Goal: Task Accomplishment & Management: Manage account settings

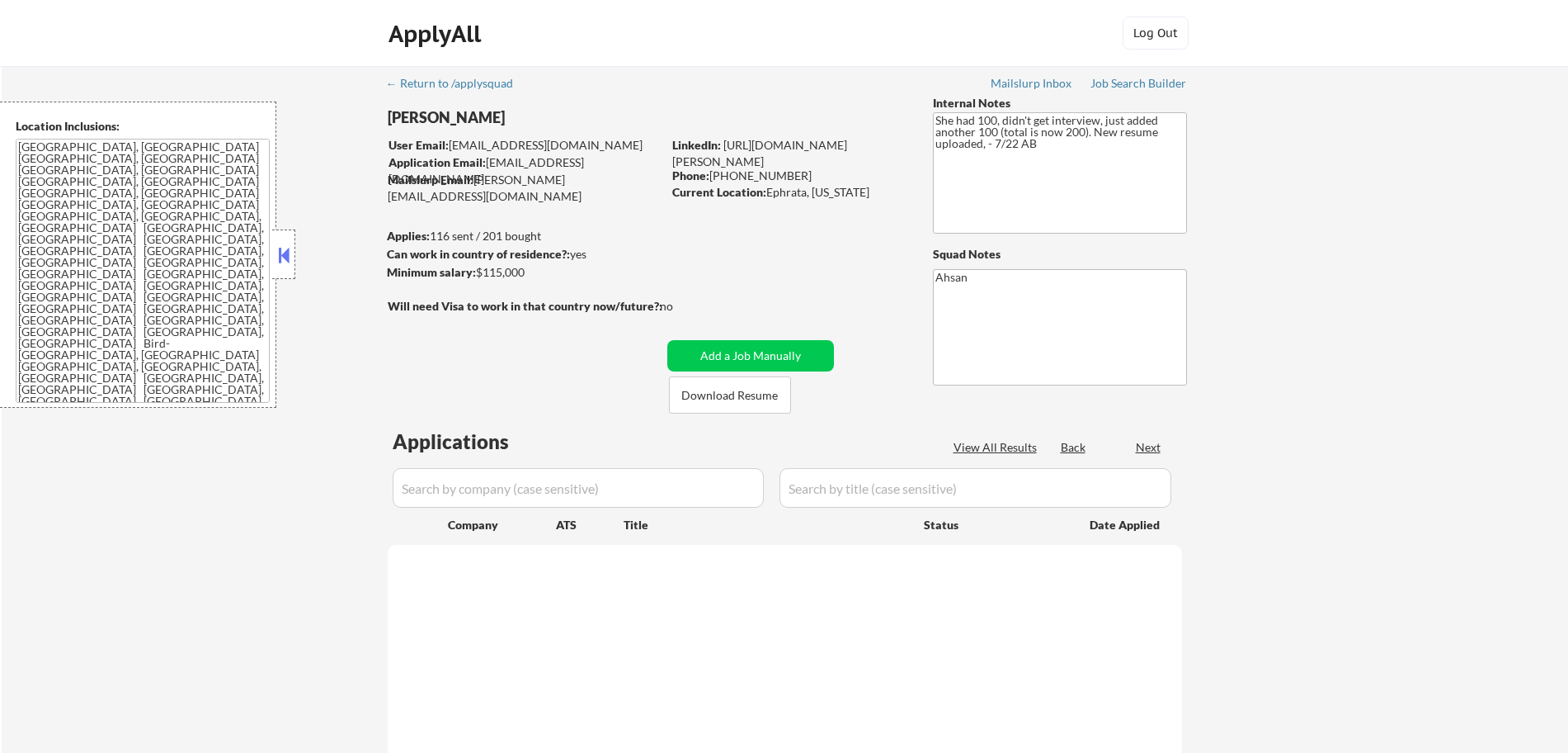
select select ""pending""
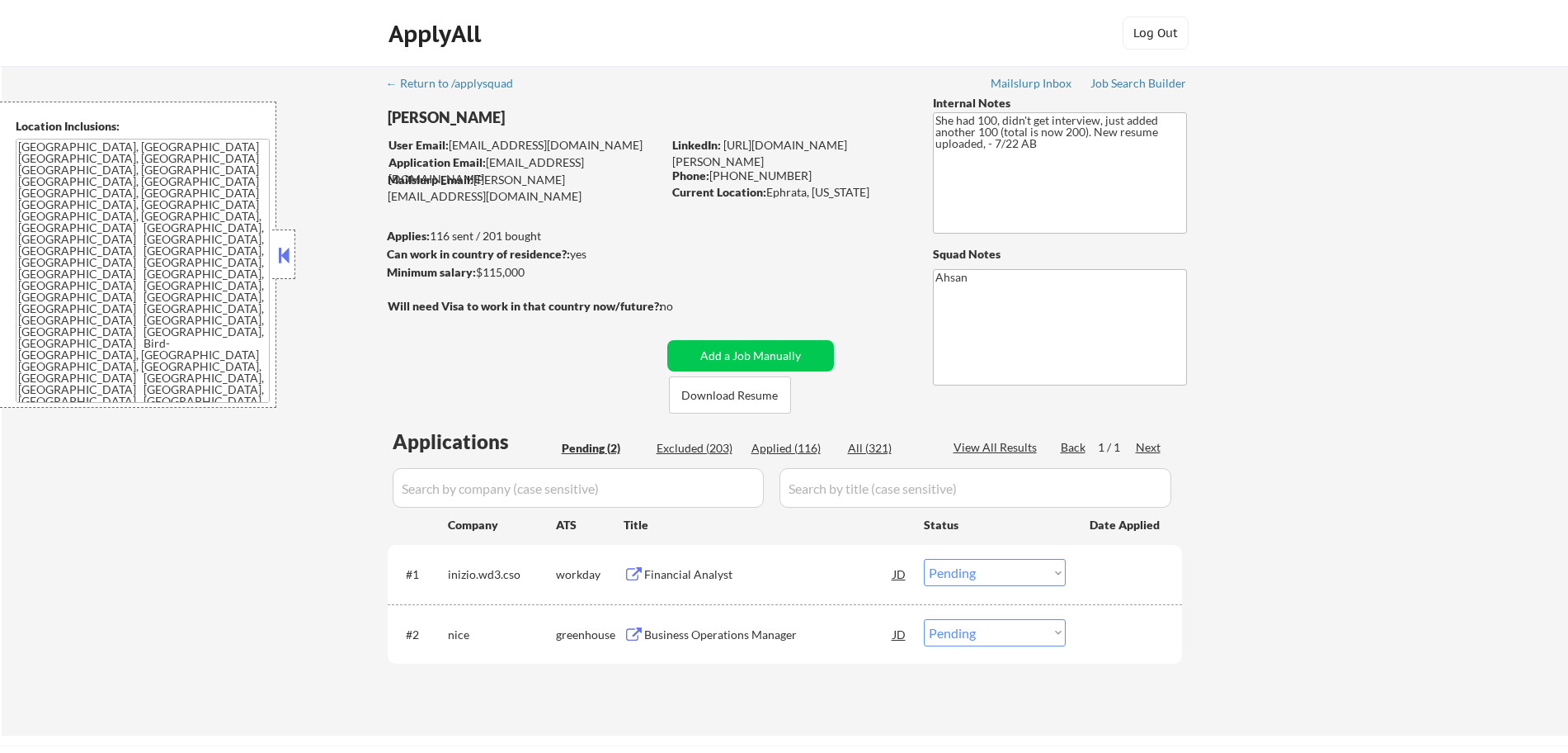
click at [798, 450] on div "Applied (116)" at bounding box center [793, 447] width 83 height 16
select select ""applied""
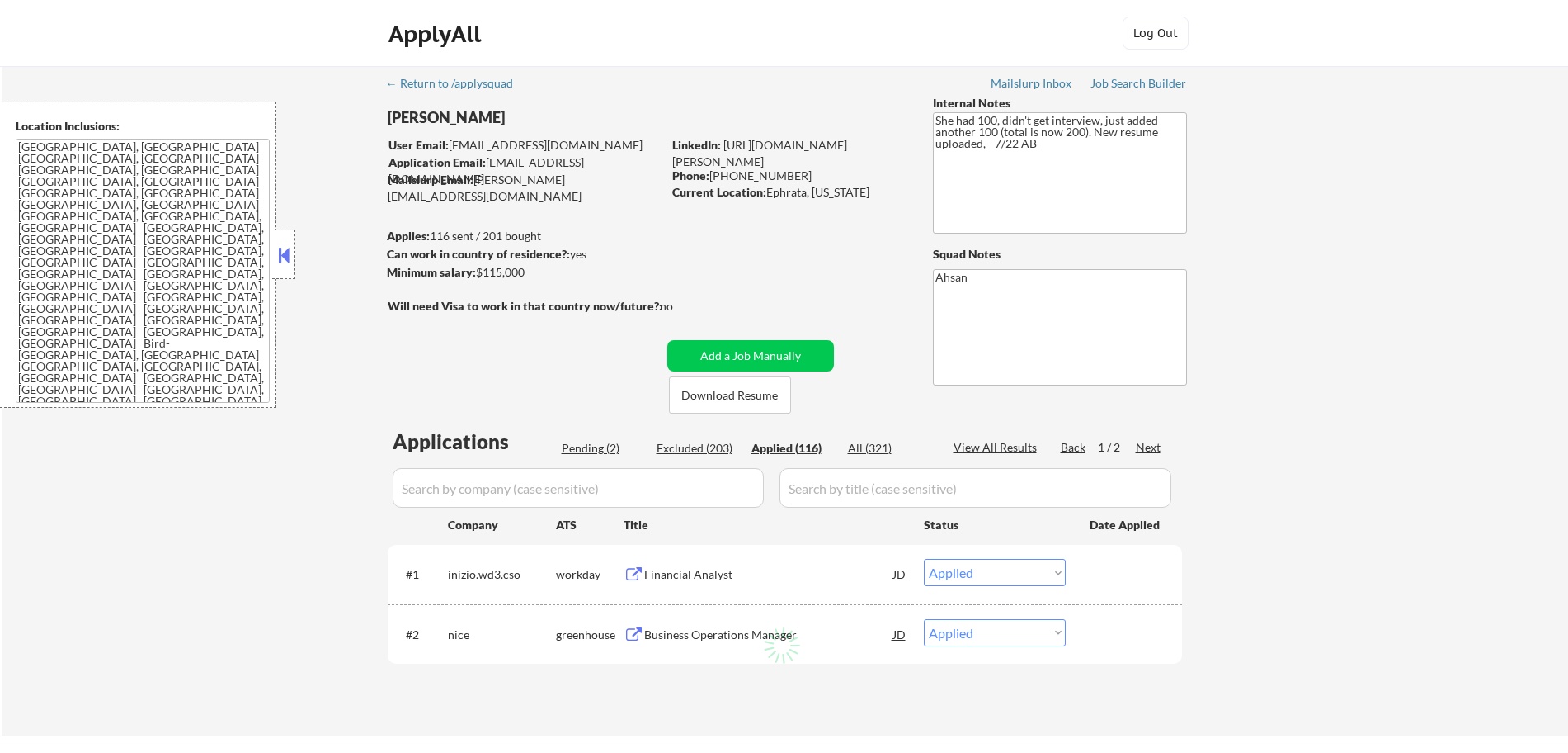
select select ""applied""
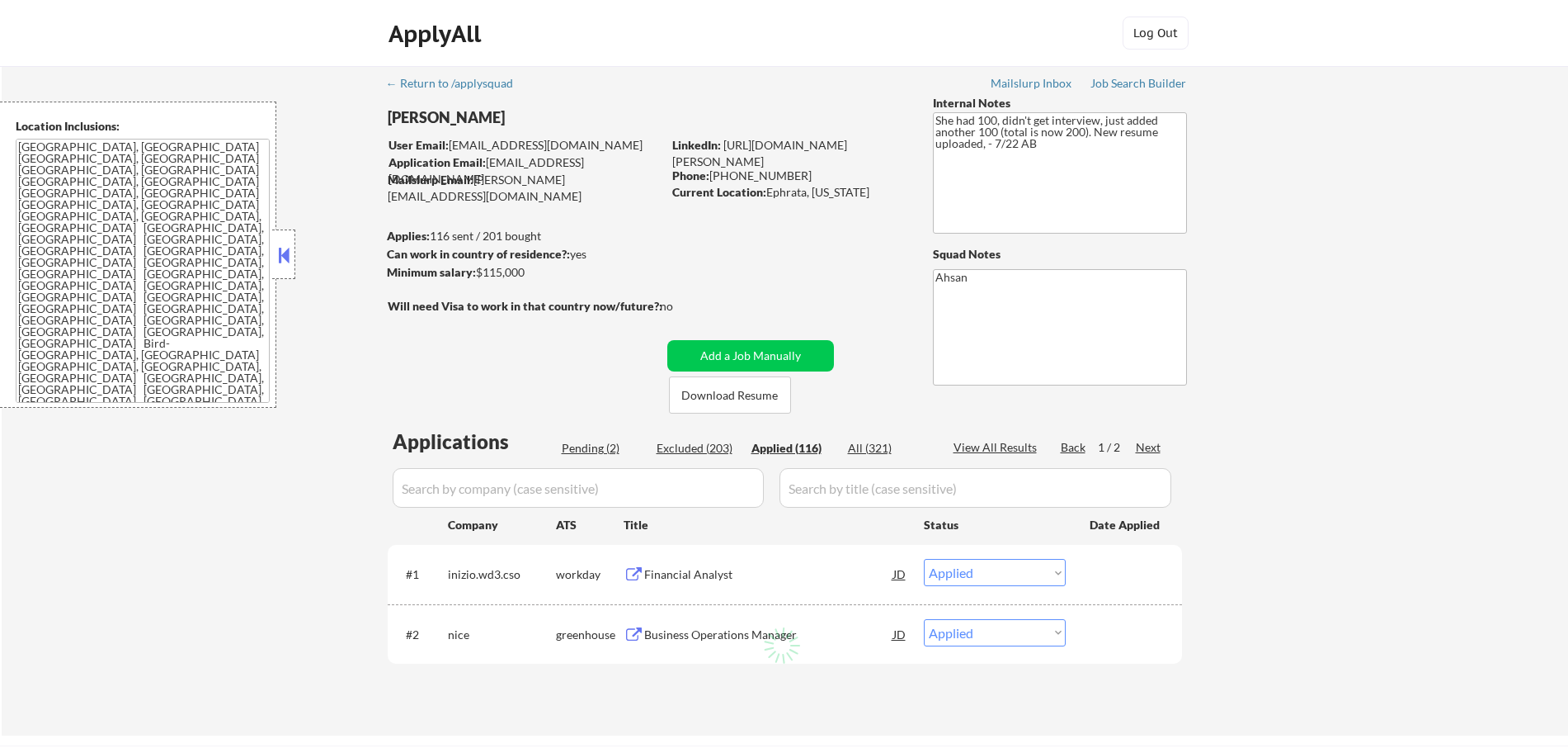
select select ""applied""
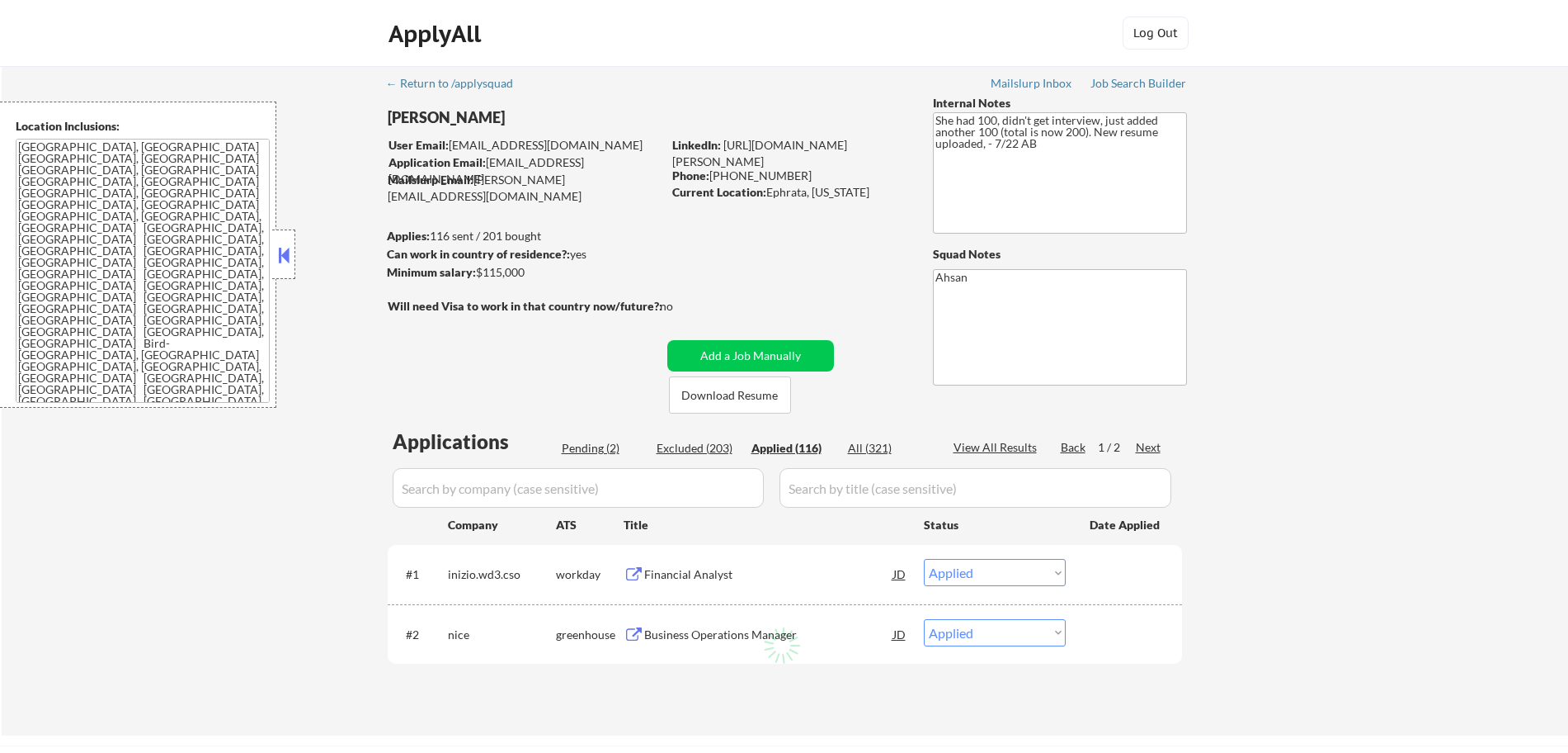
select select ""applied""
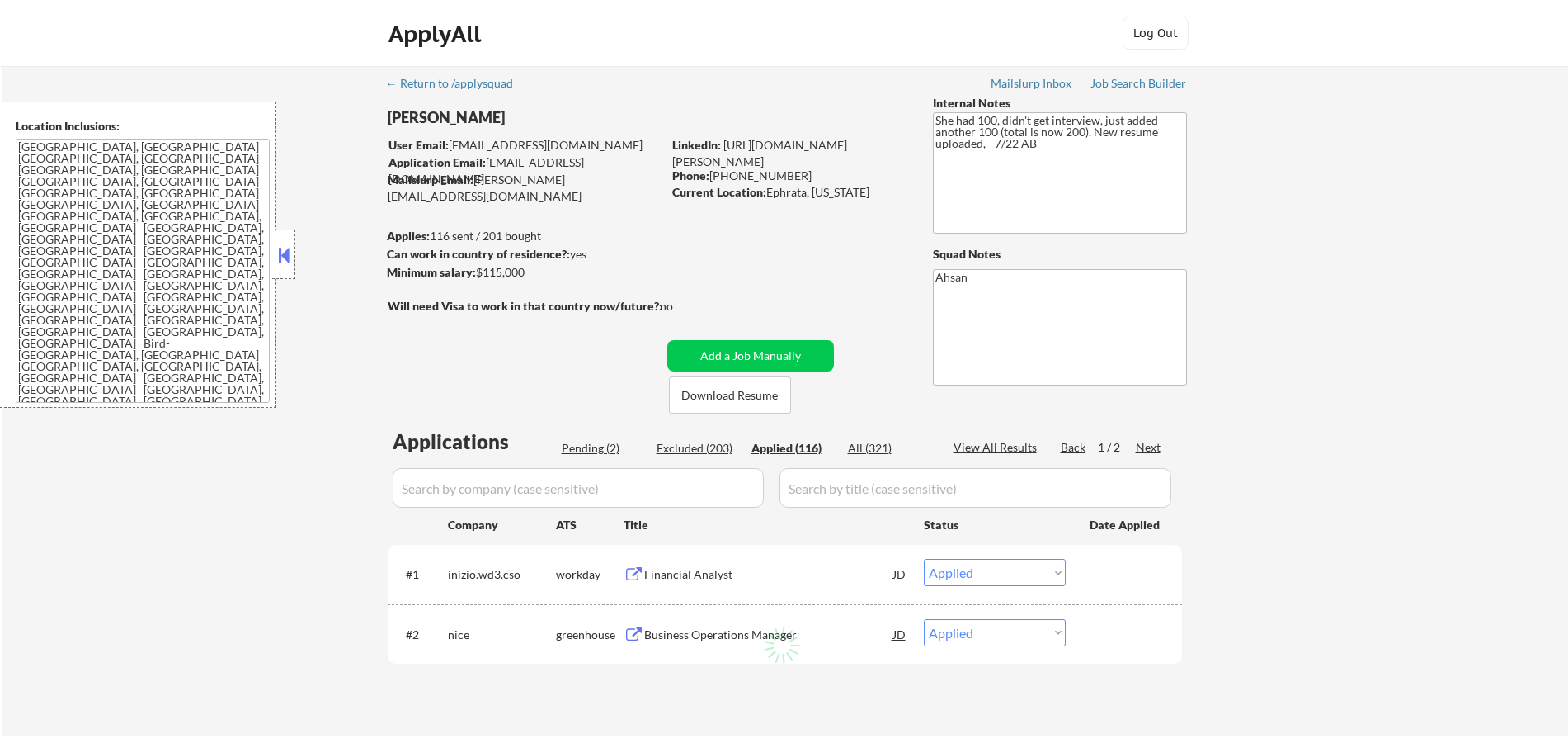
select select ""applied""
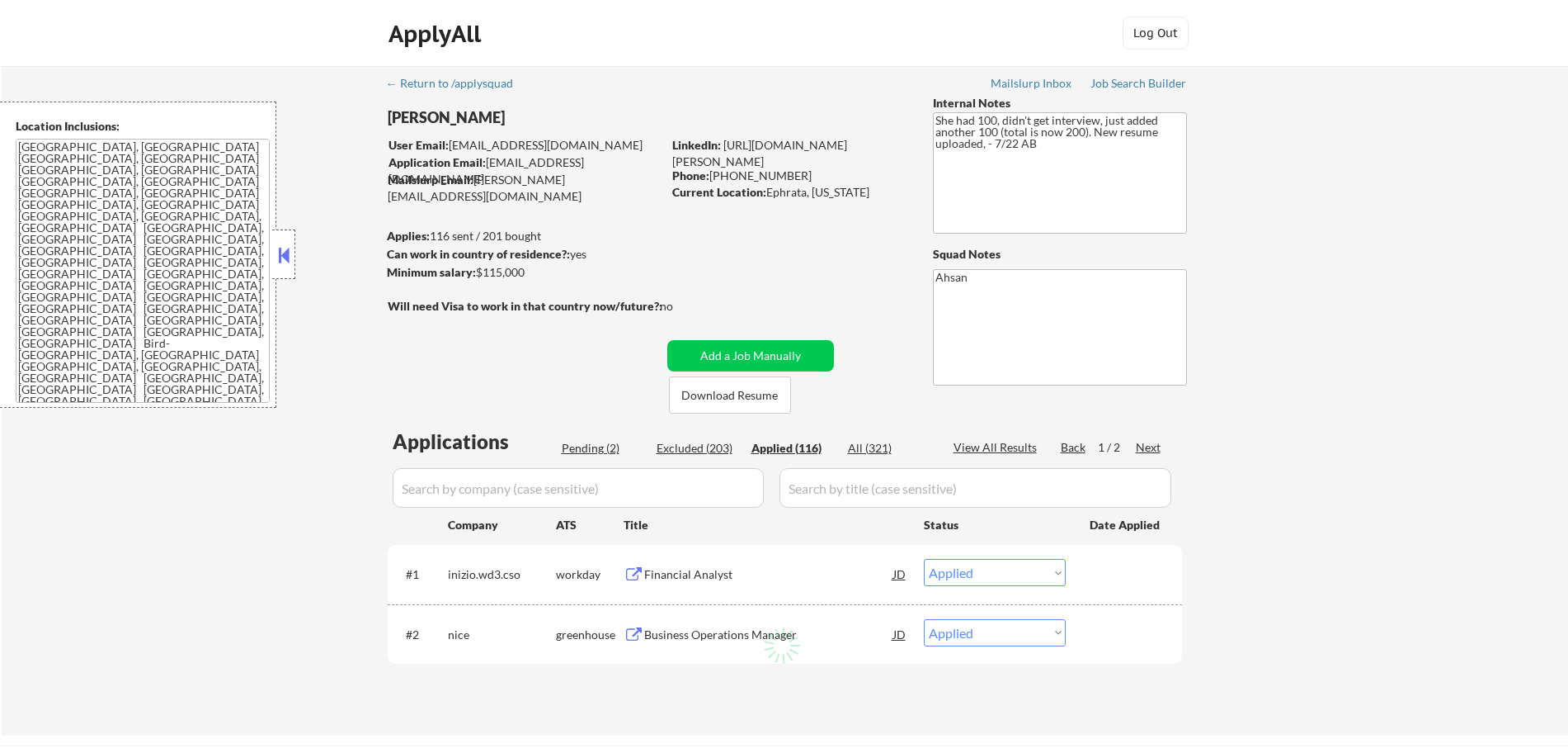
select select ""applied""
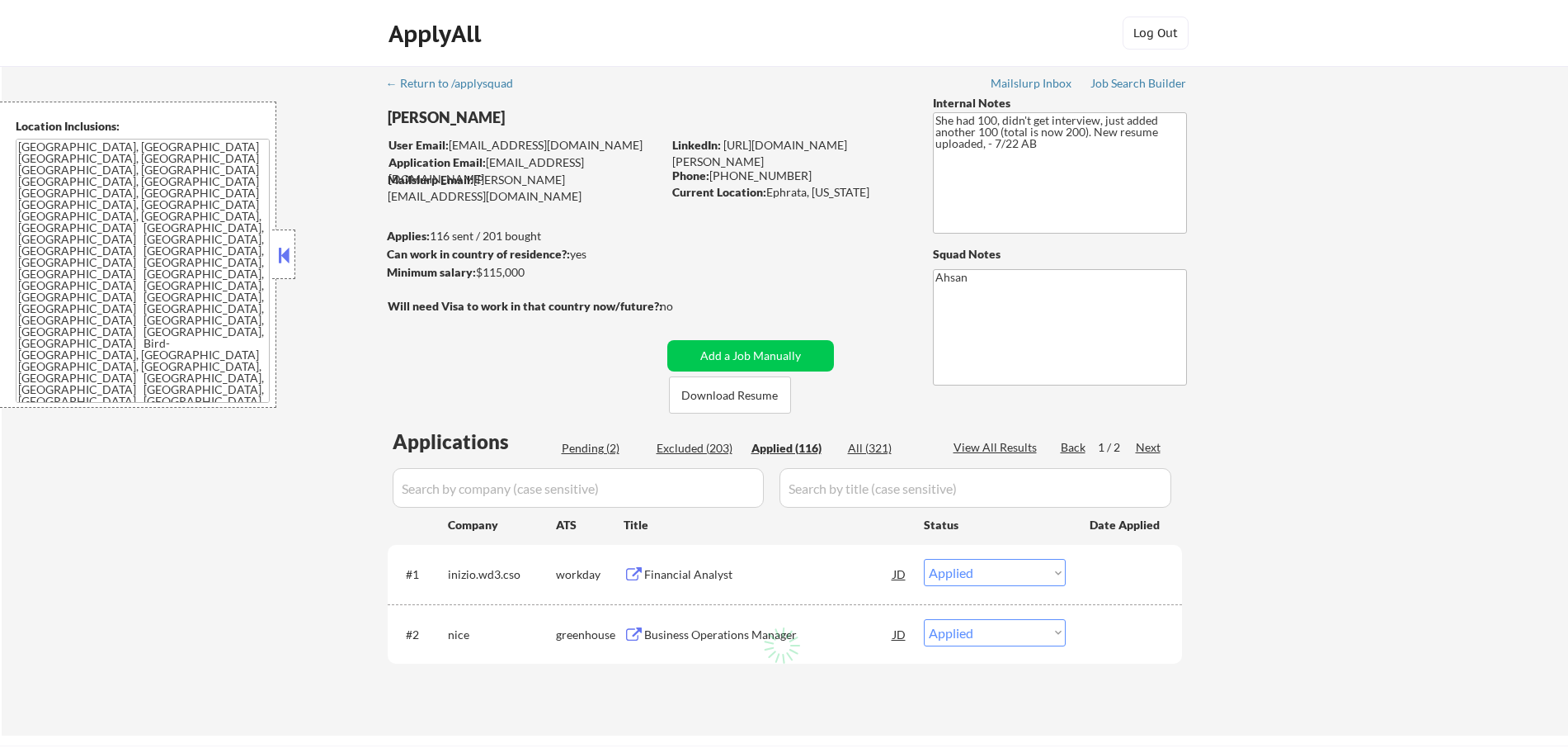
select select ""applied""
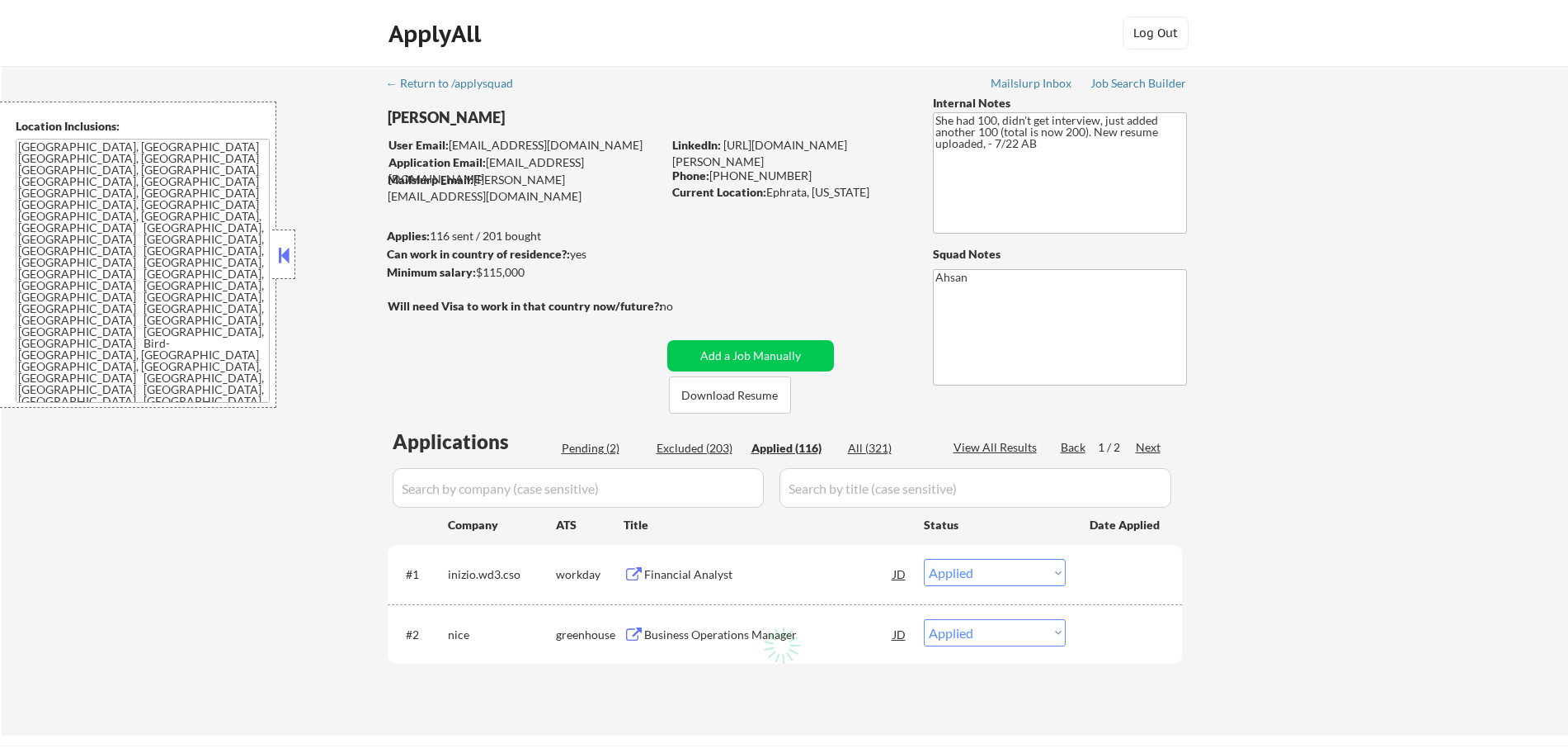
select select ""applied""
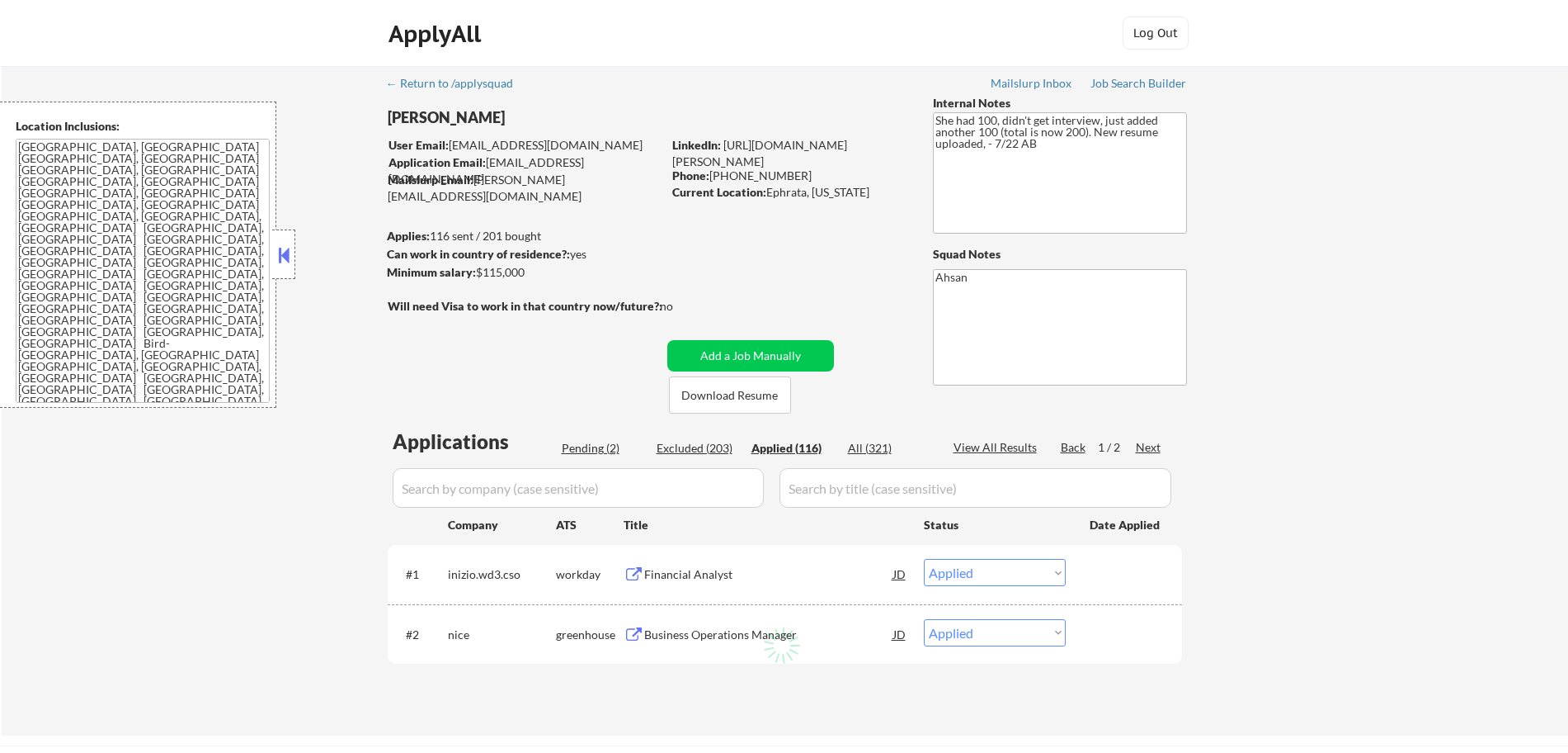
select select ""applied""
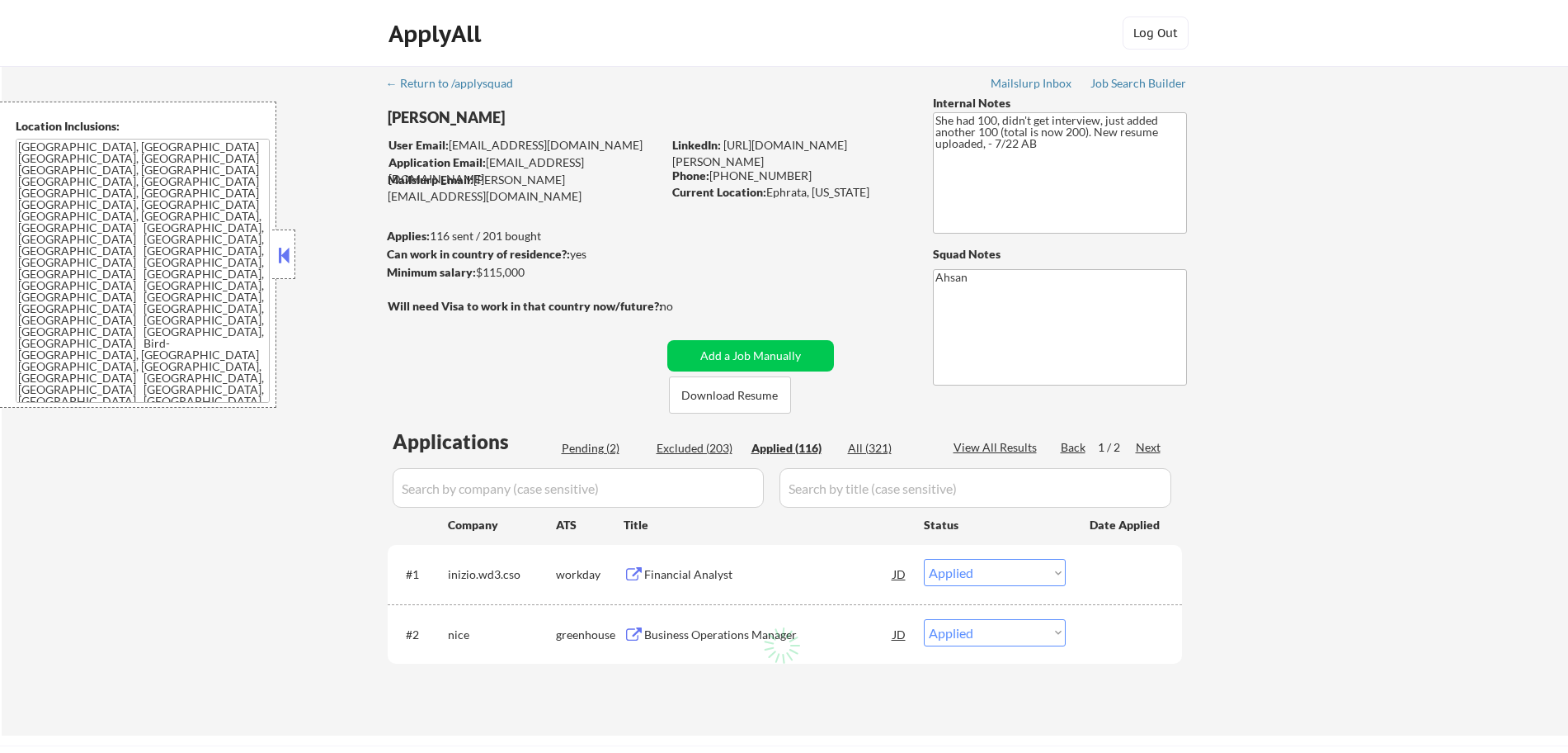
select select ""applied""
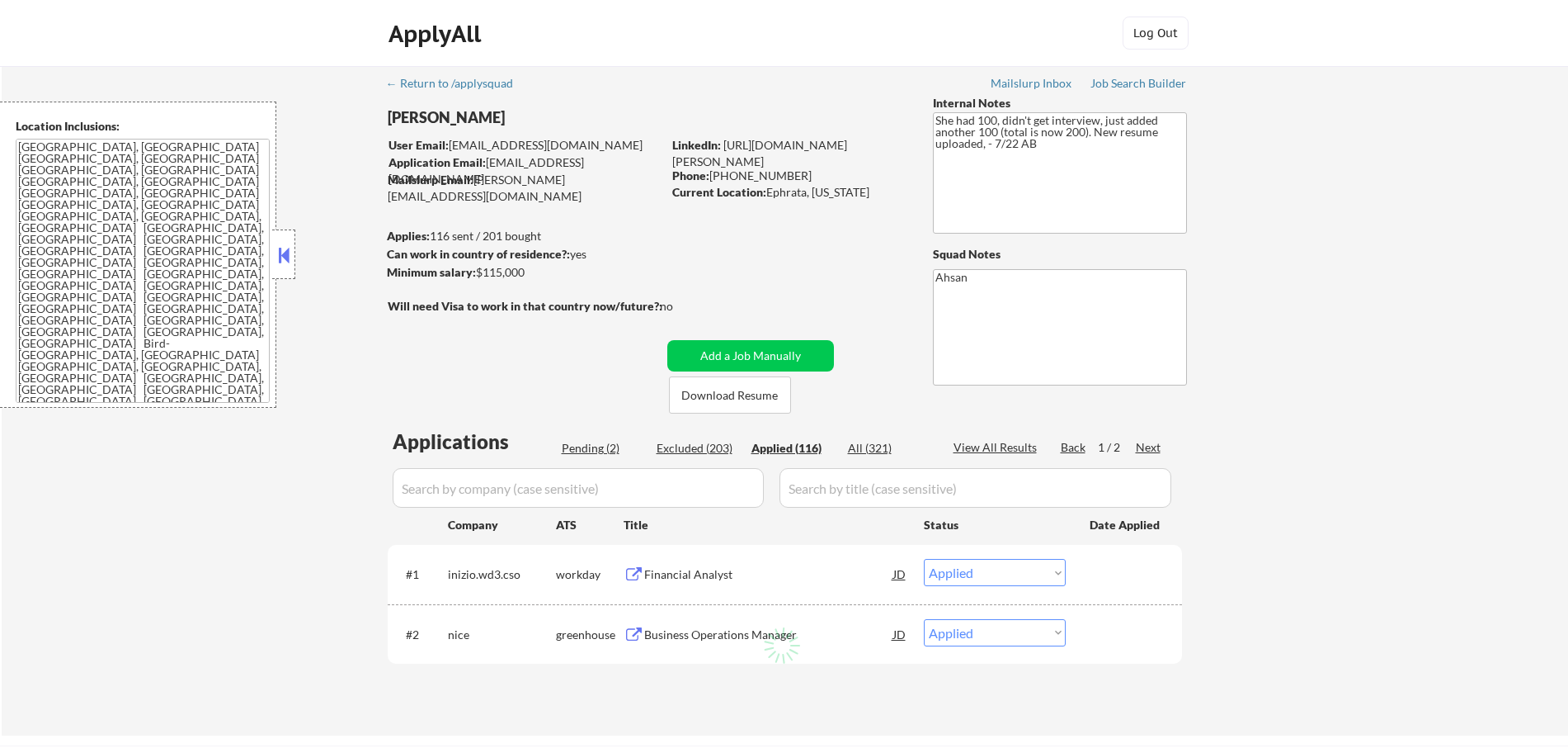
select select ""applied""
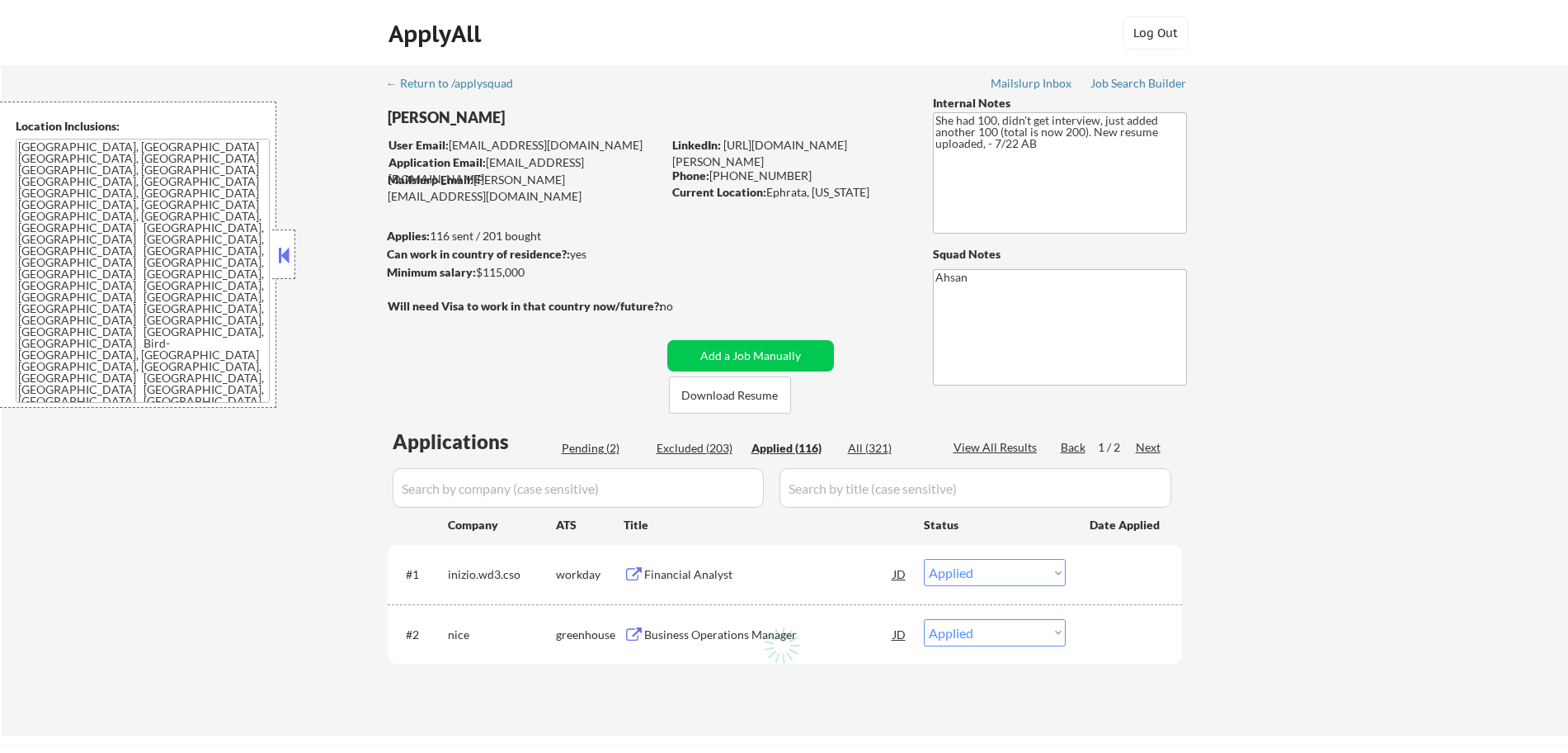
select select ""applied""
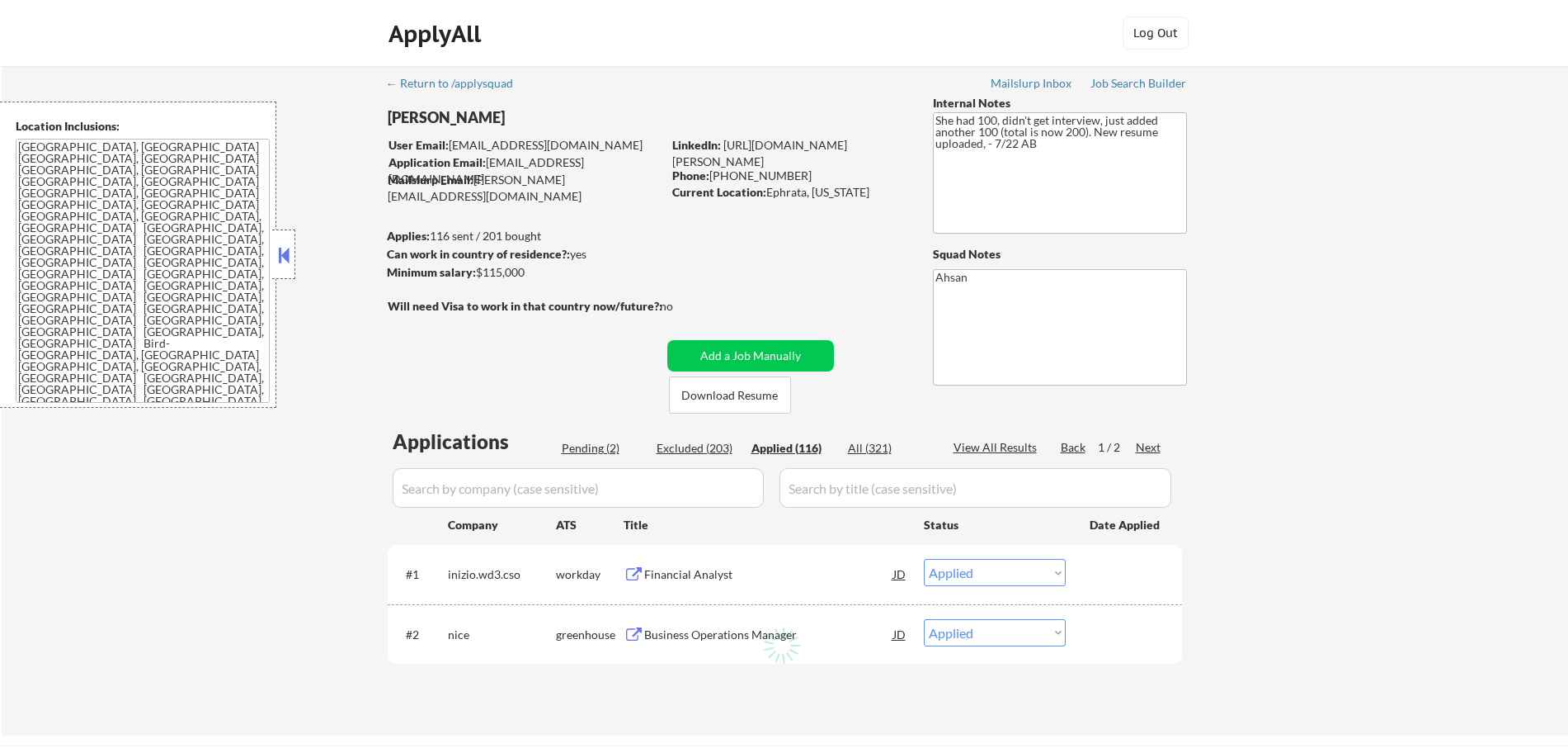
select select ""applied""
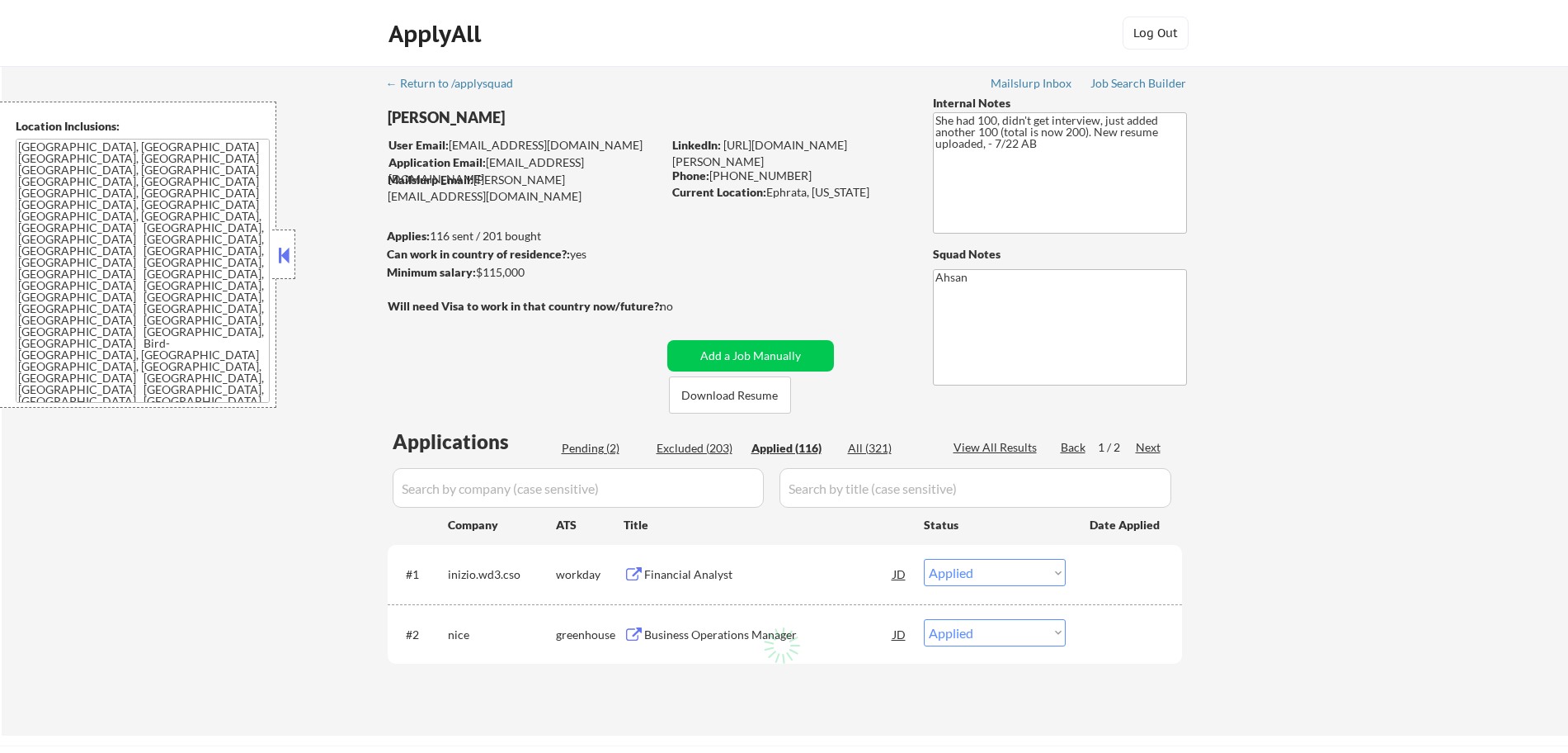
select select ""applied""
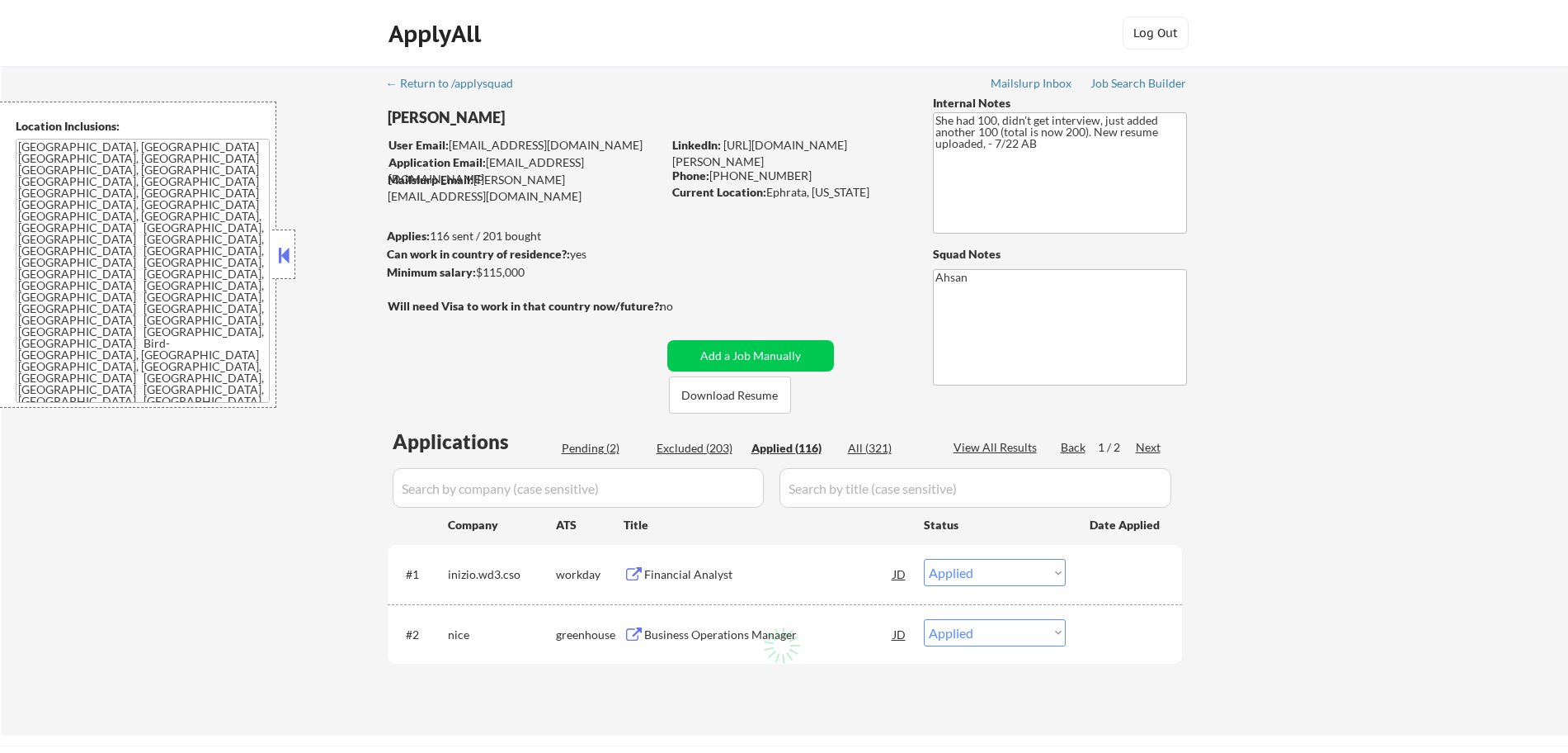
select select ""applied""
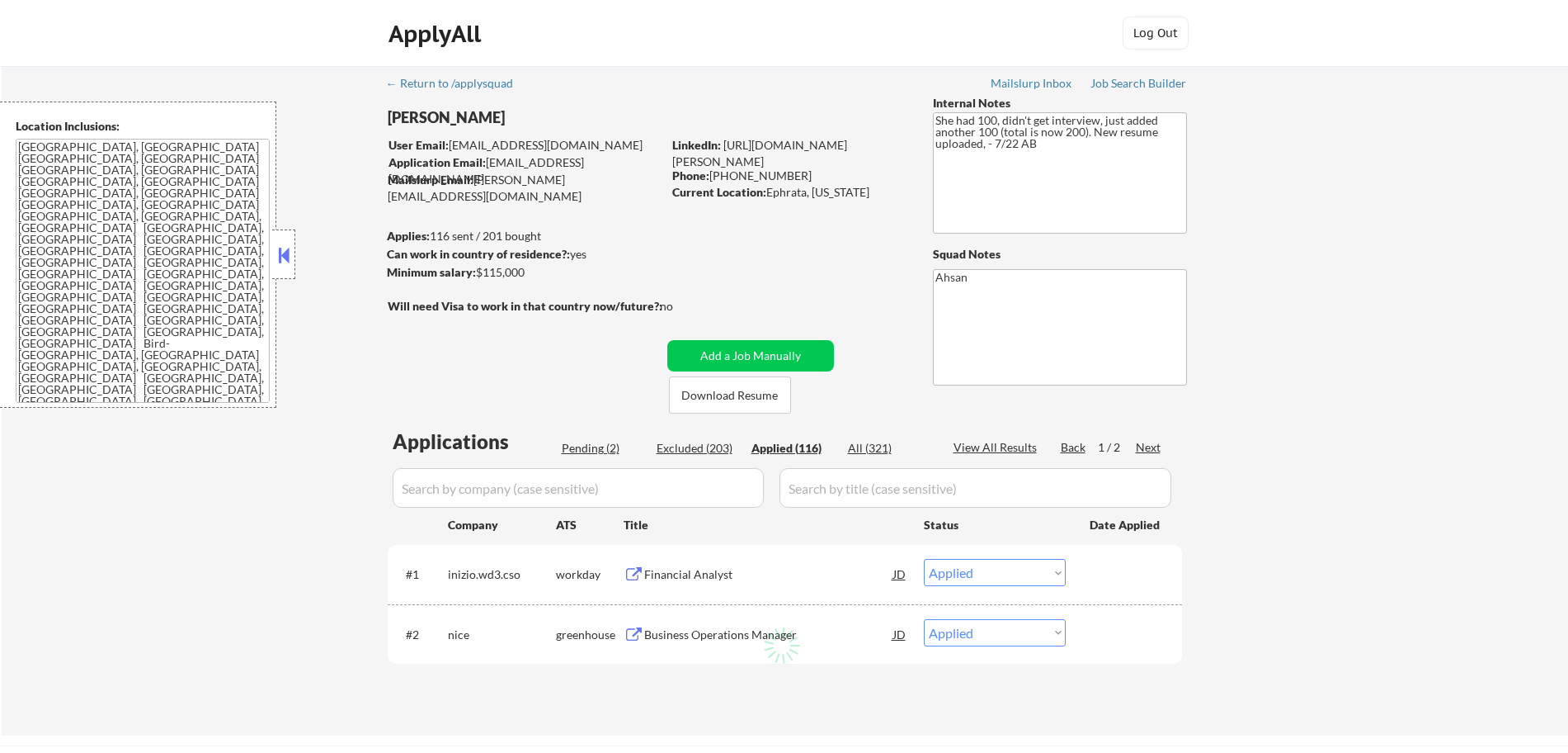
select select ""applied""
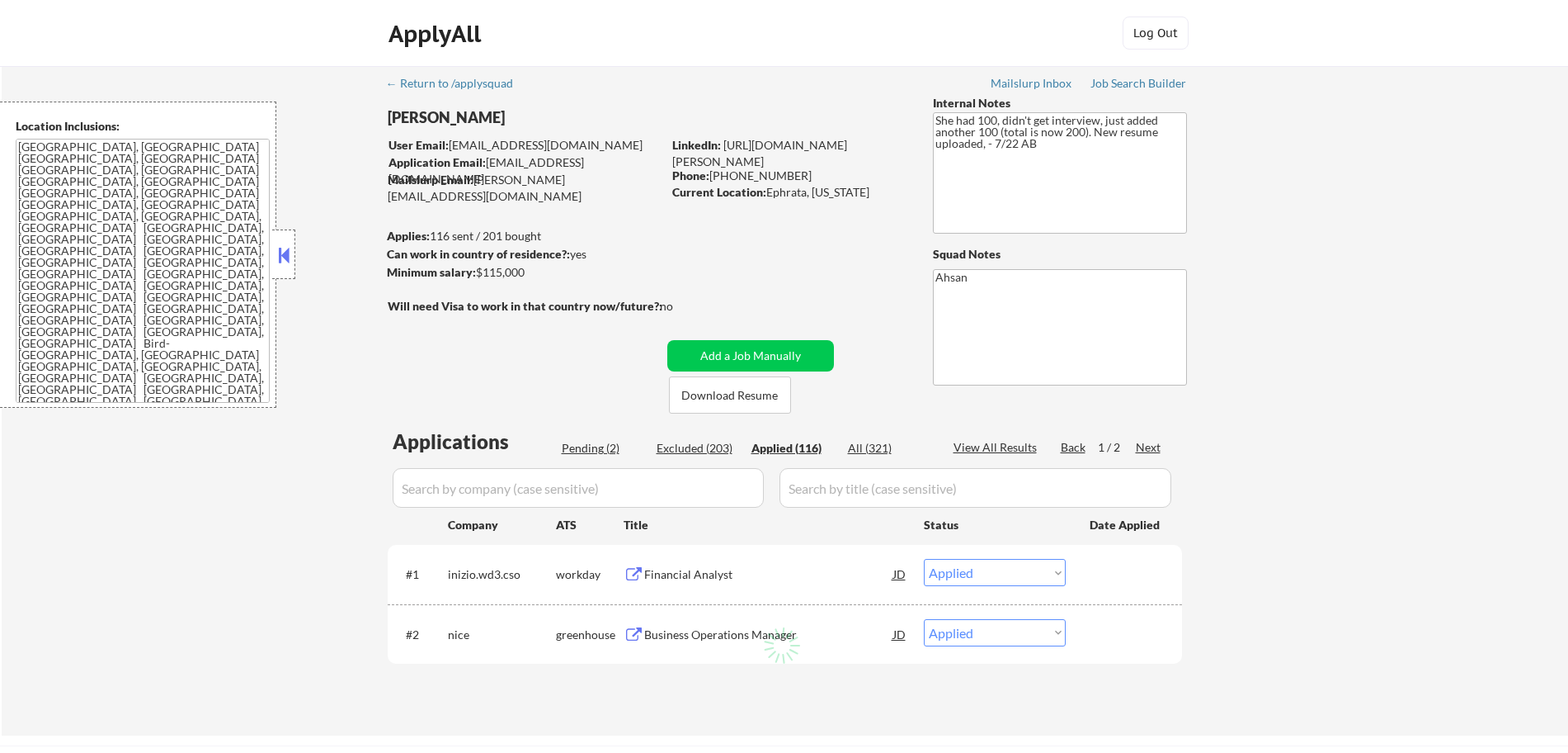
select select ""applied""
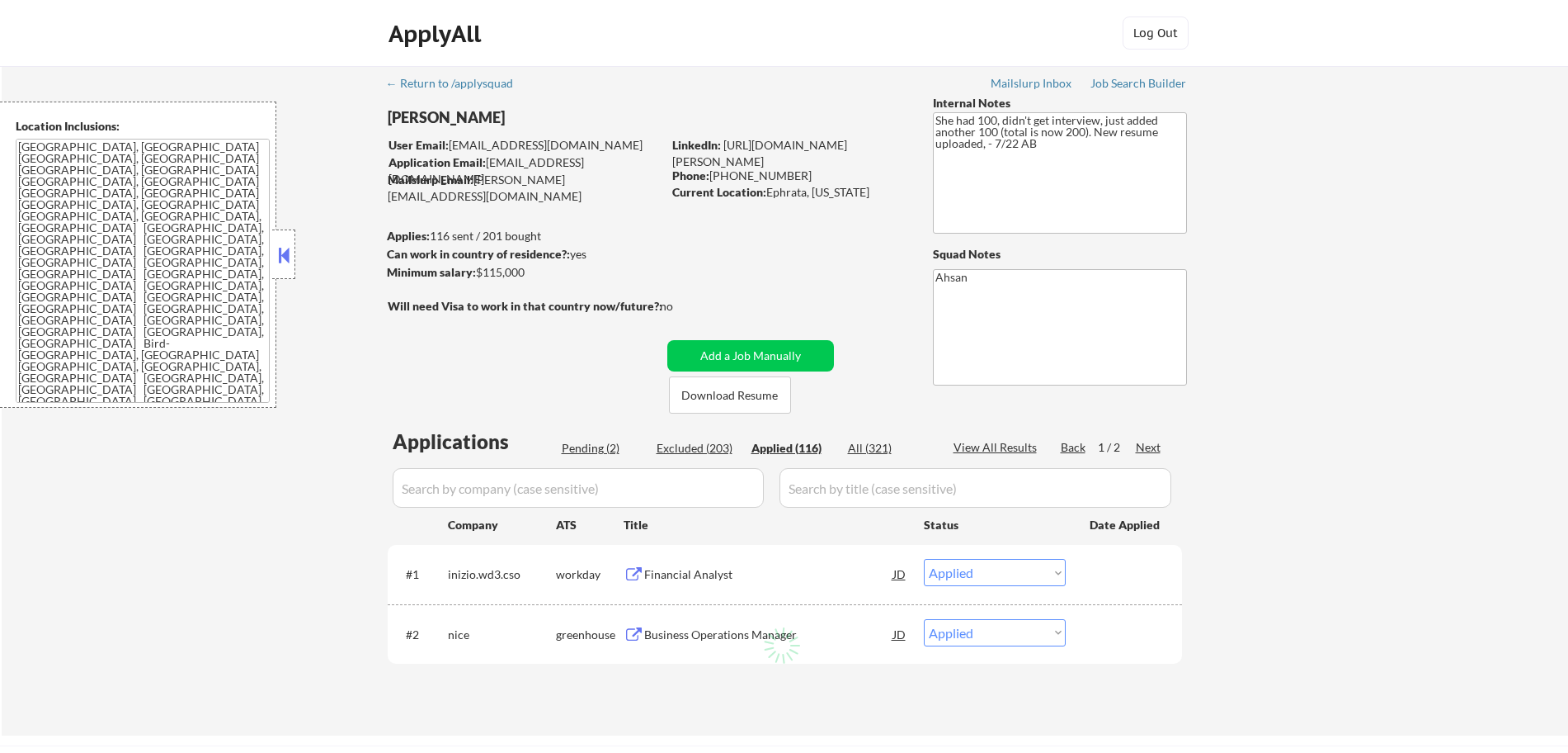
select select ""applied""
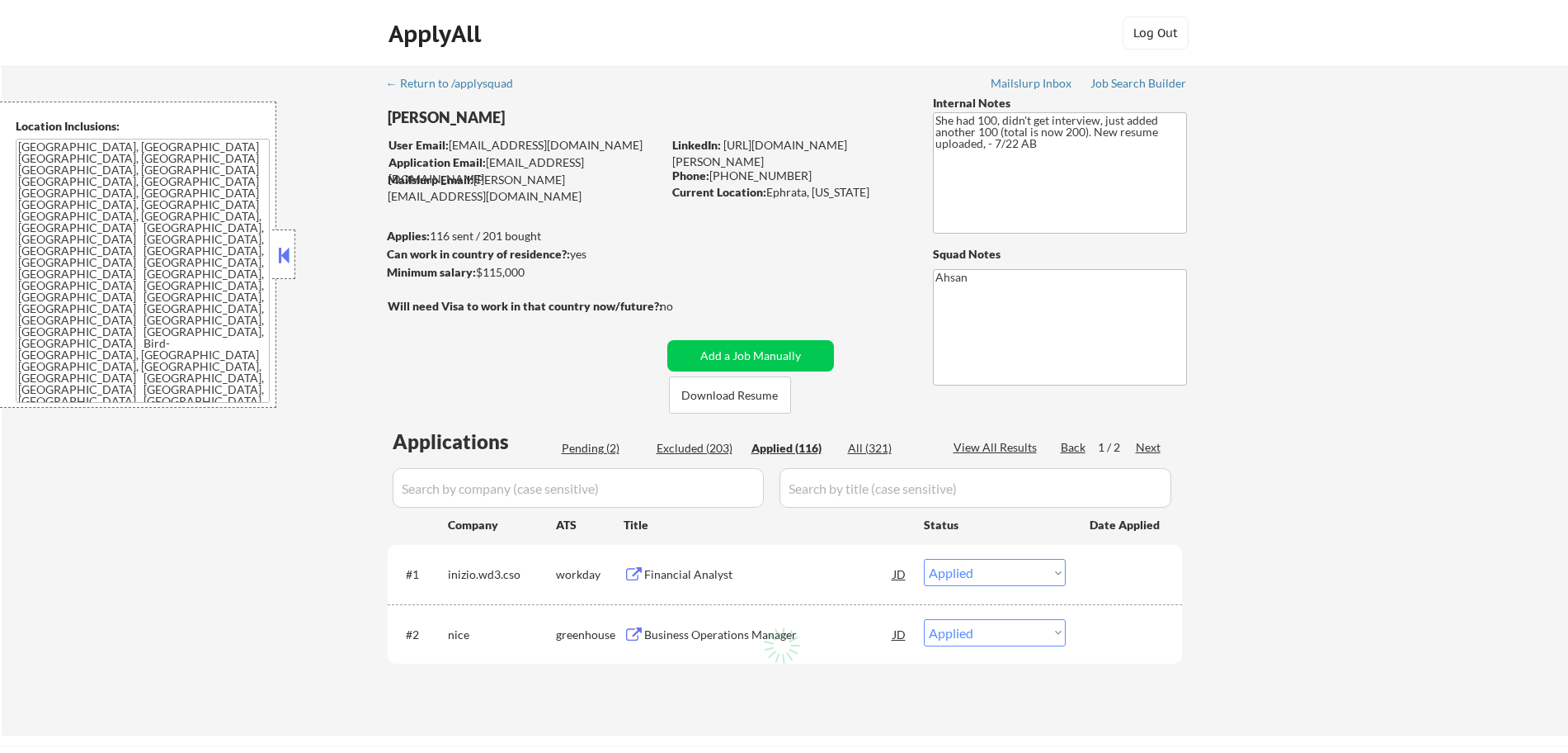
select select ""applied""
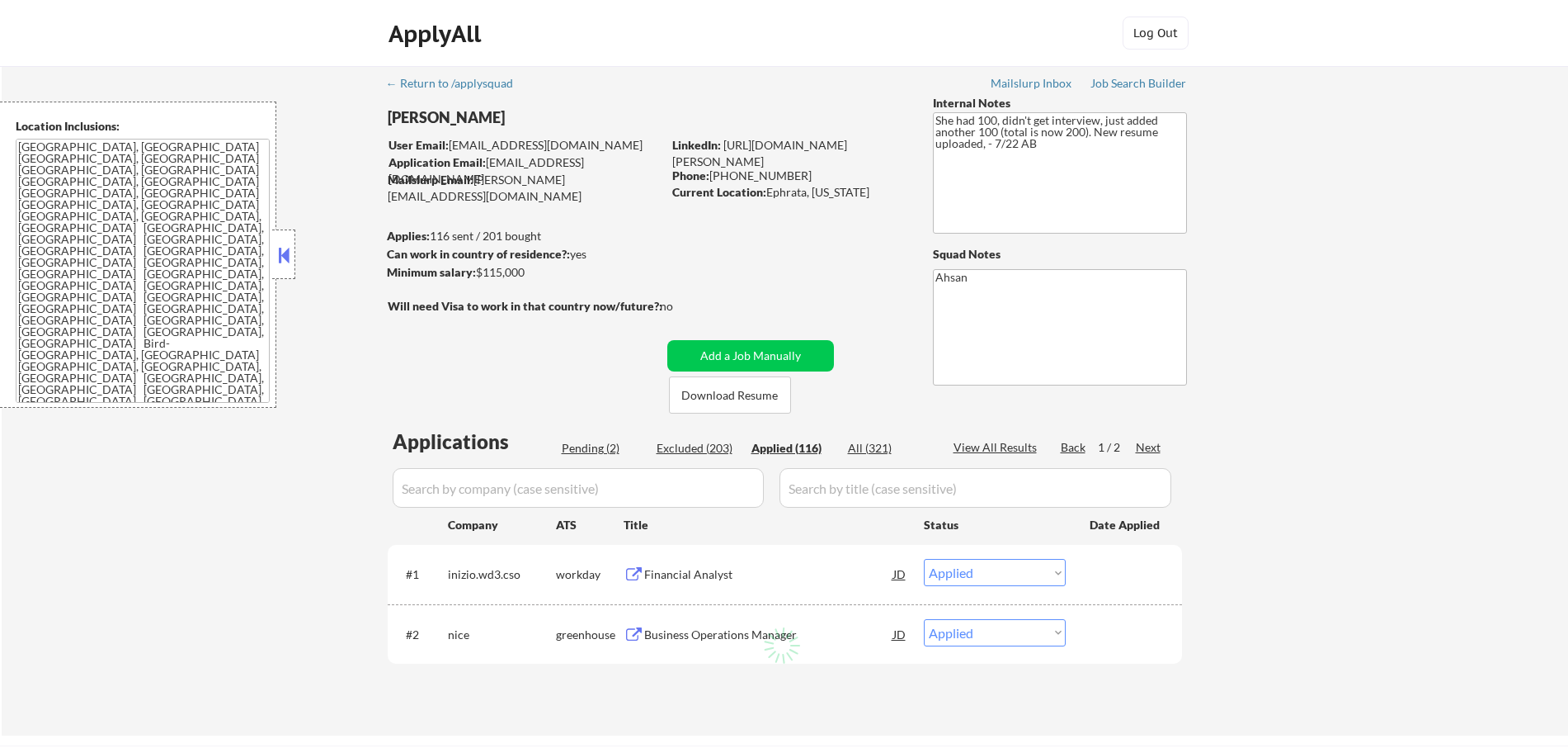
select select ""applied""
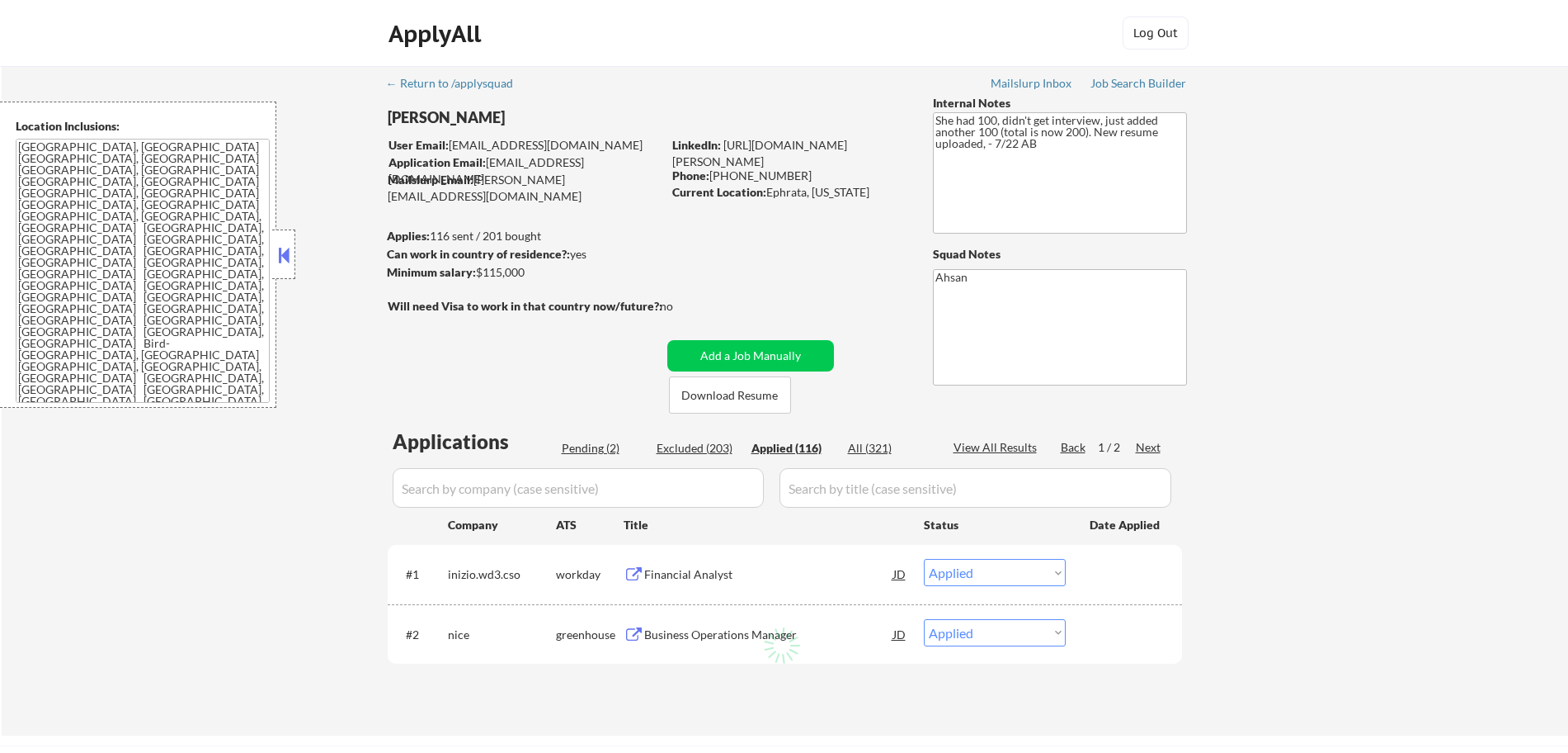
select select ""applied""
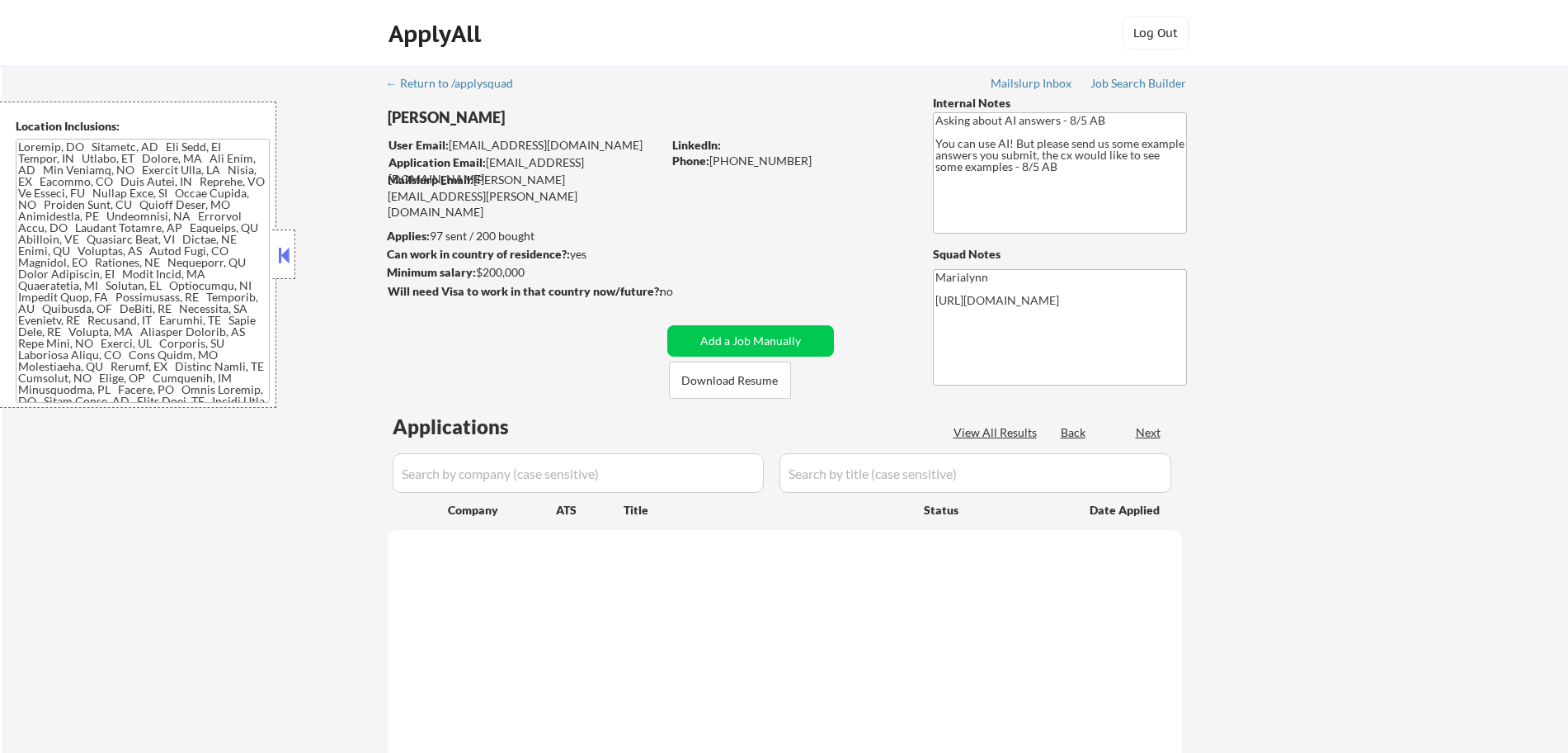
select select ""pending""
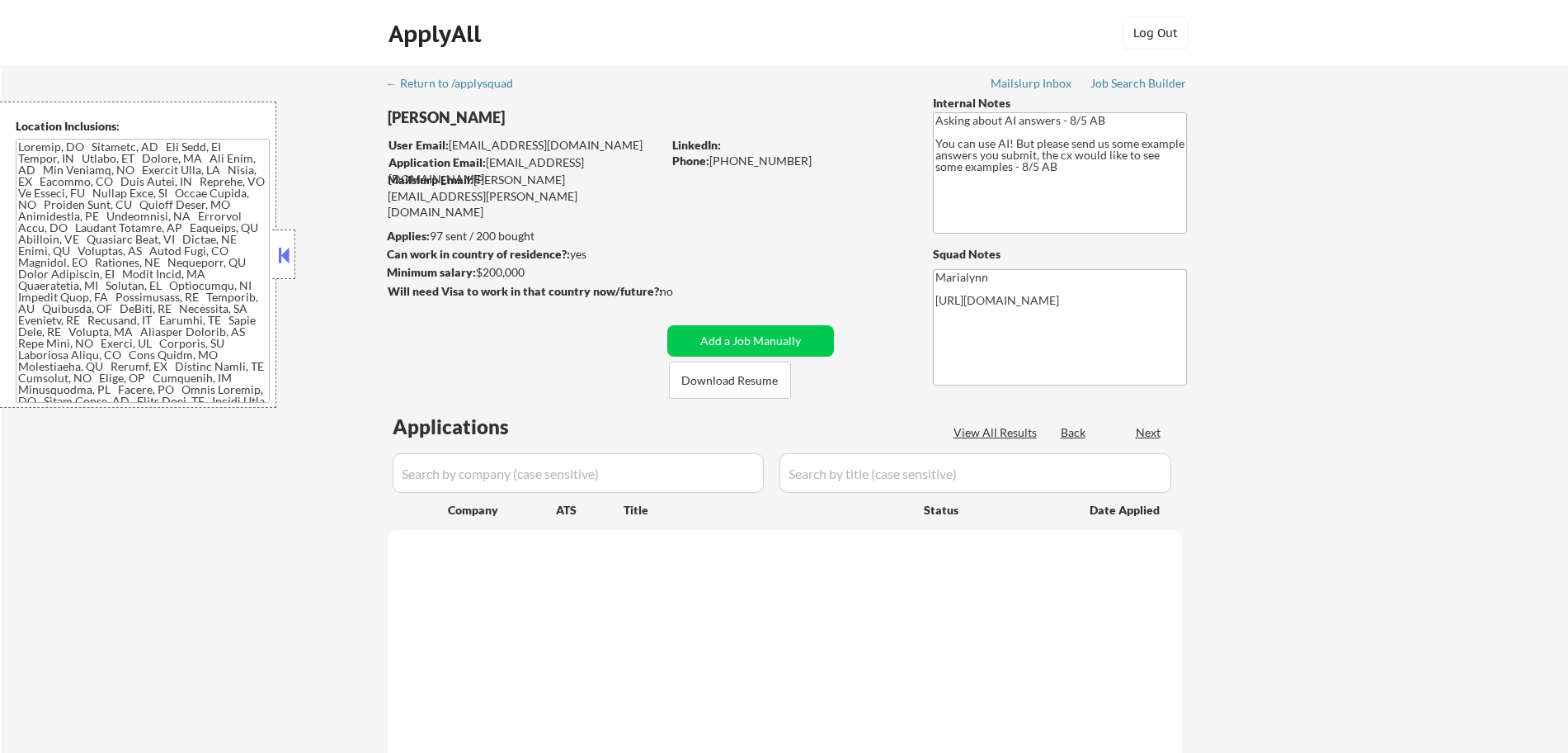
select select ""pending""
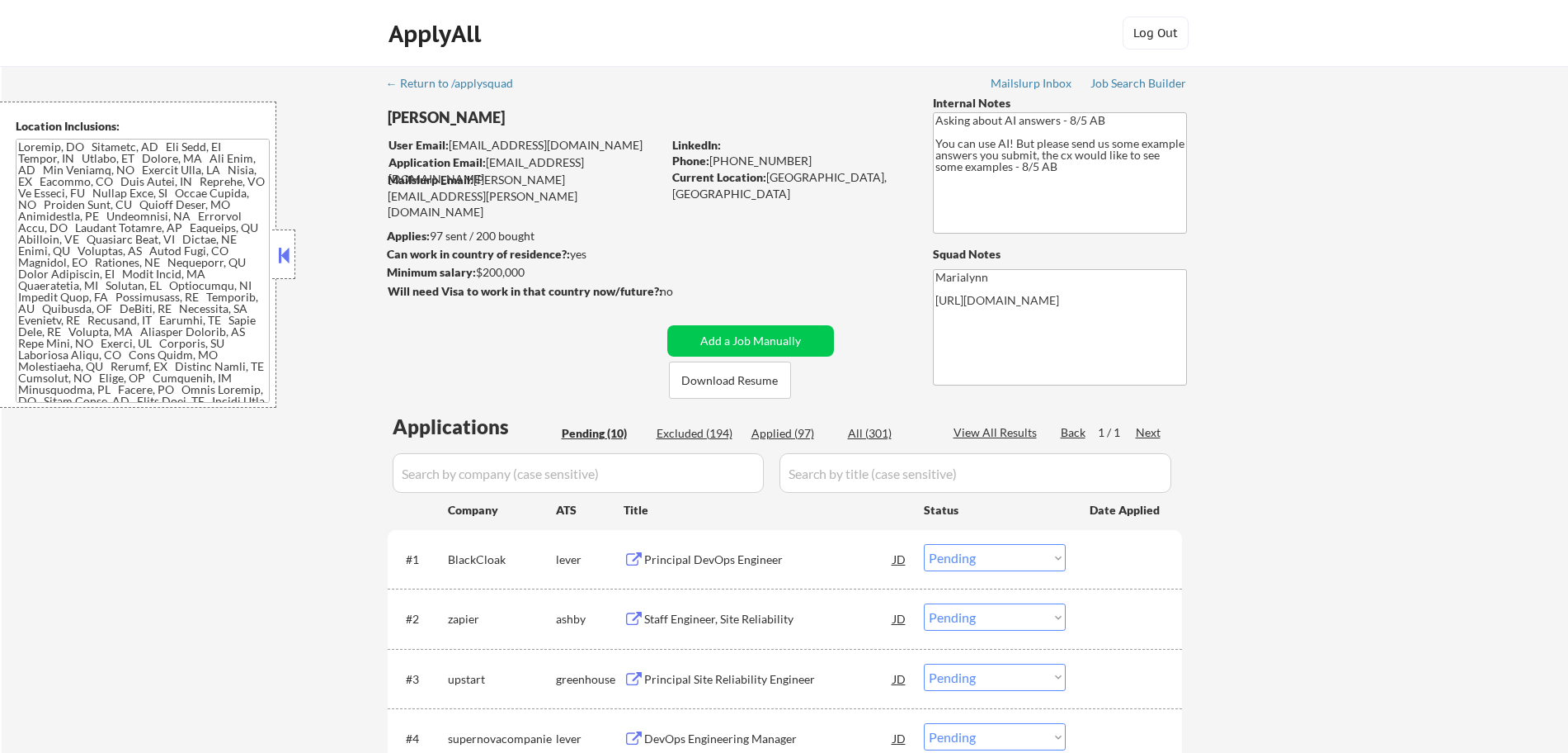
click at [775, 433] on div "Applied (97)" at bounding box center [793, 433] width 83 height 16
select select ""applied""
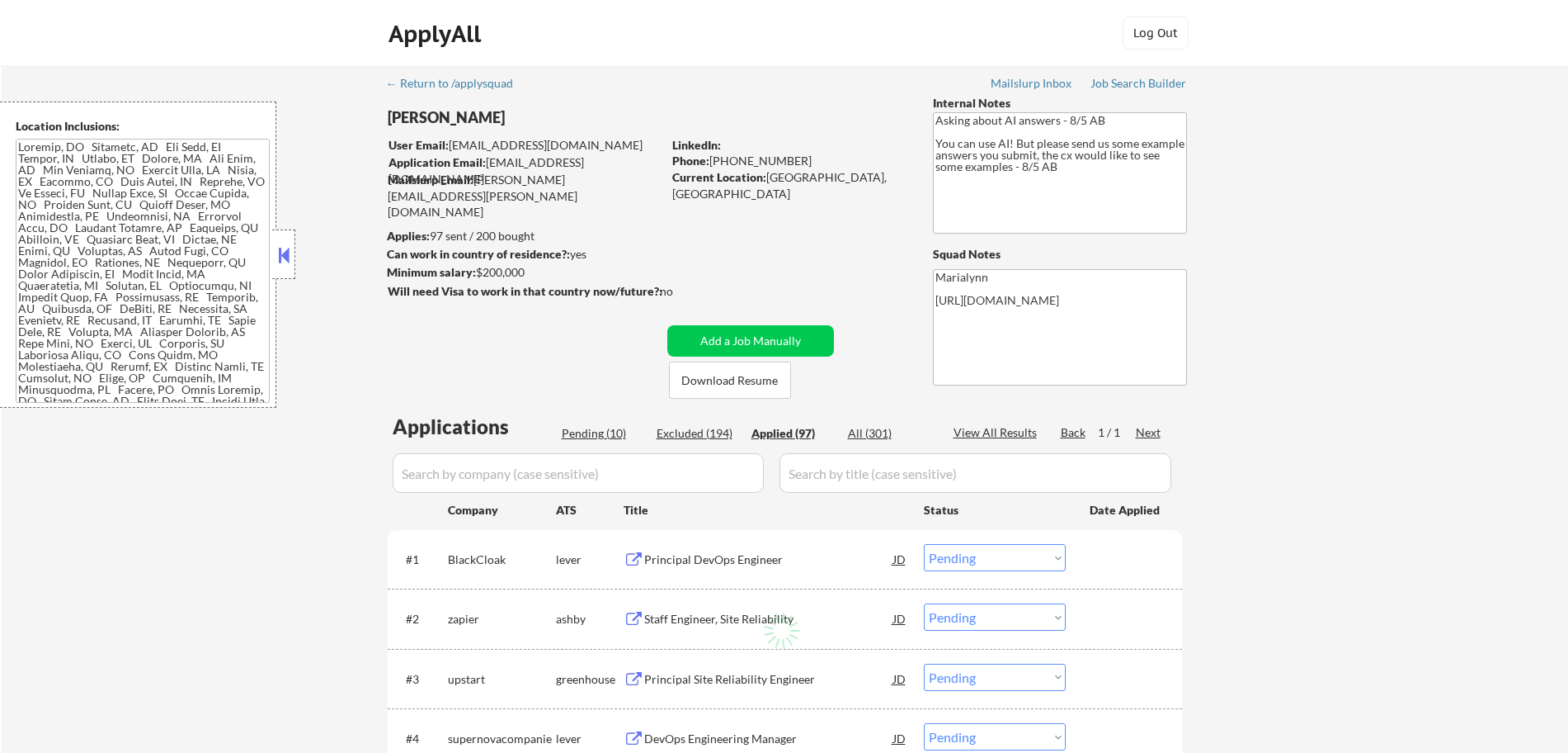
select select ""applied""
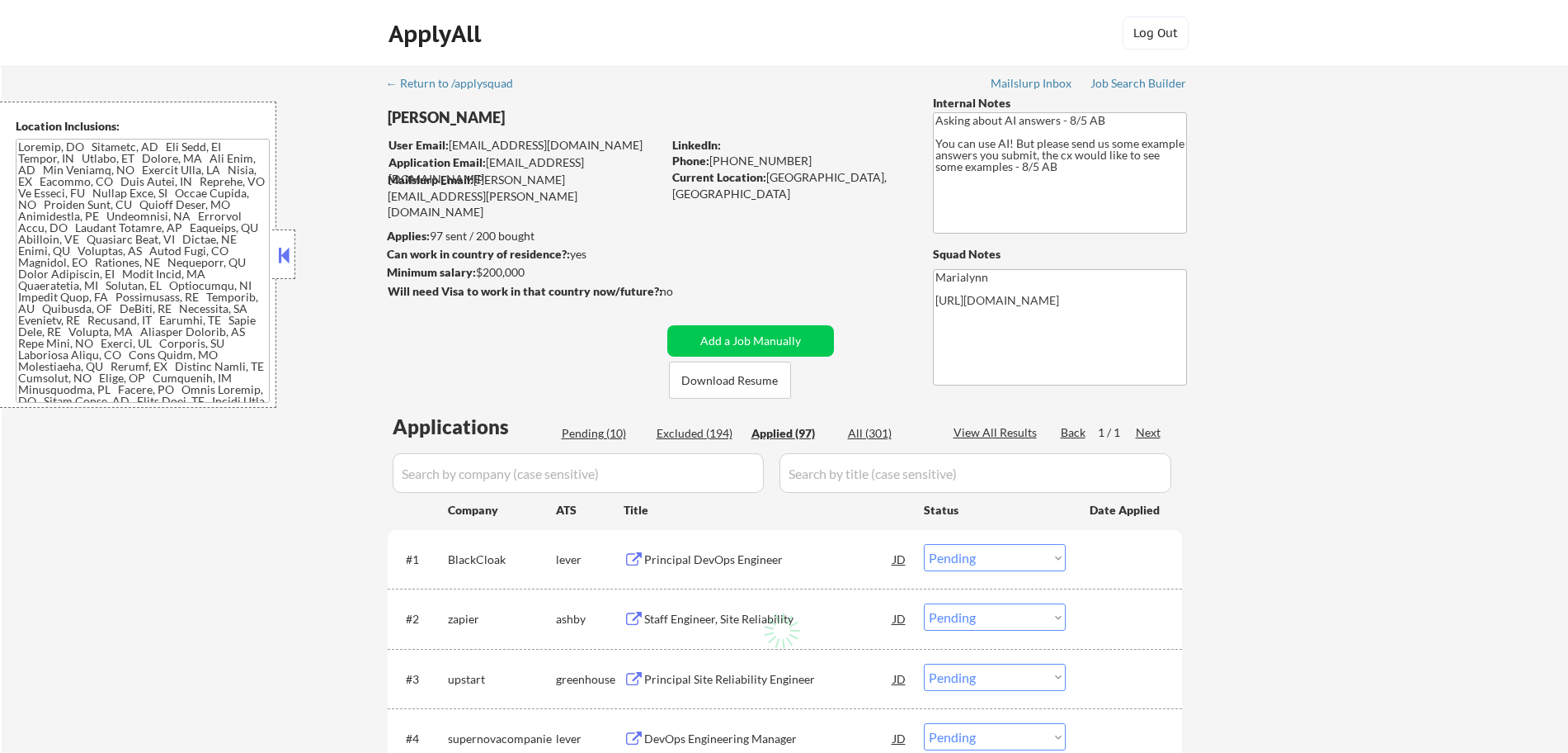
select select ""applied""
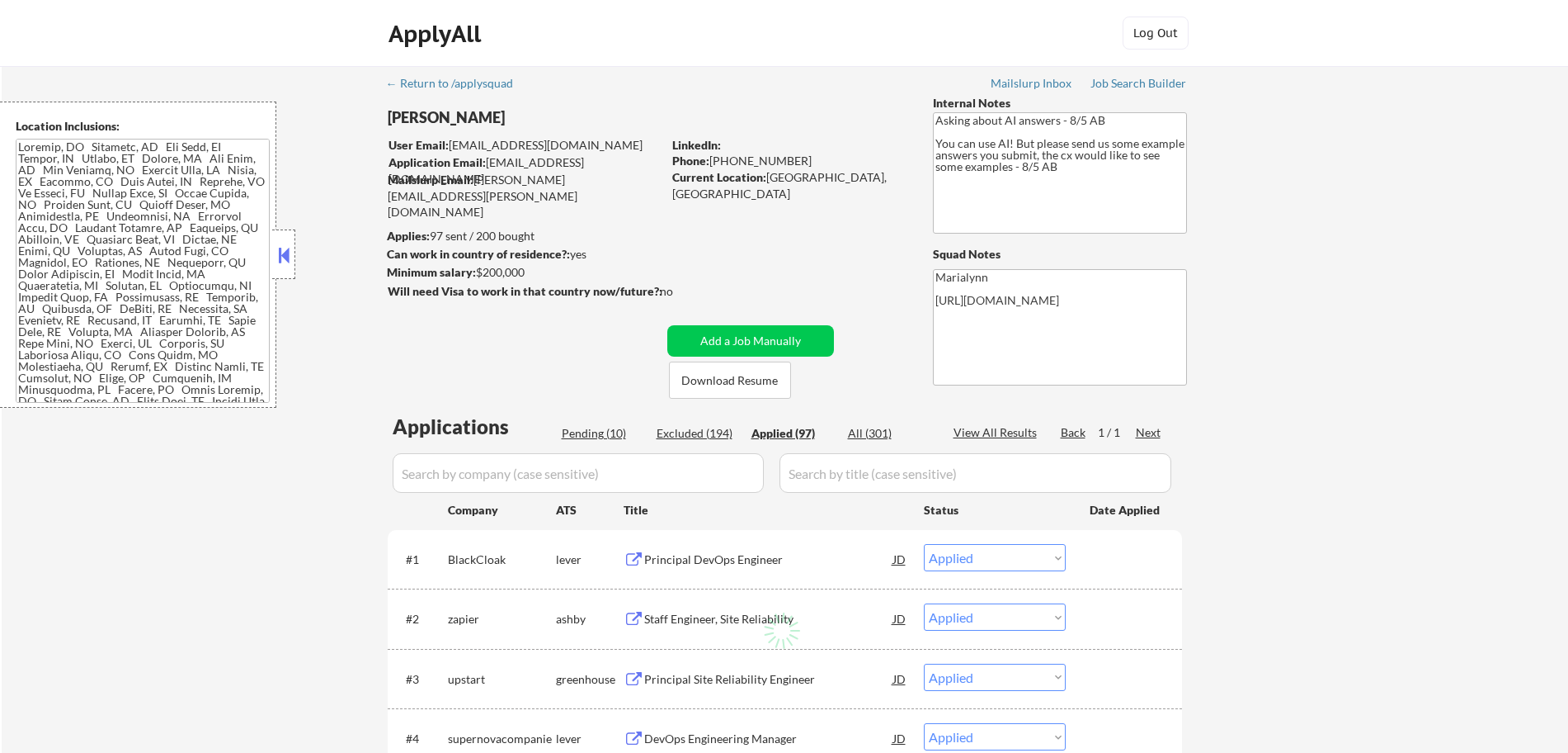
select select ""applied""
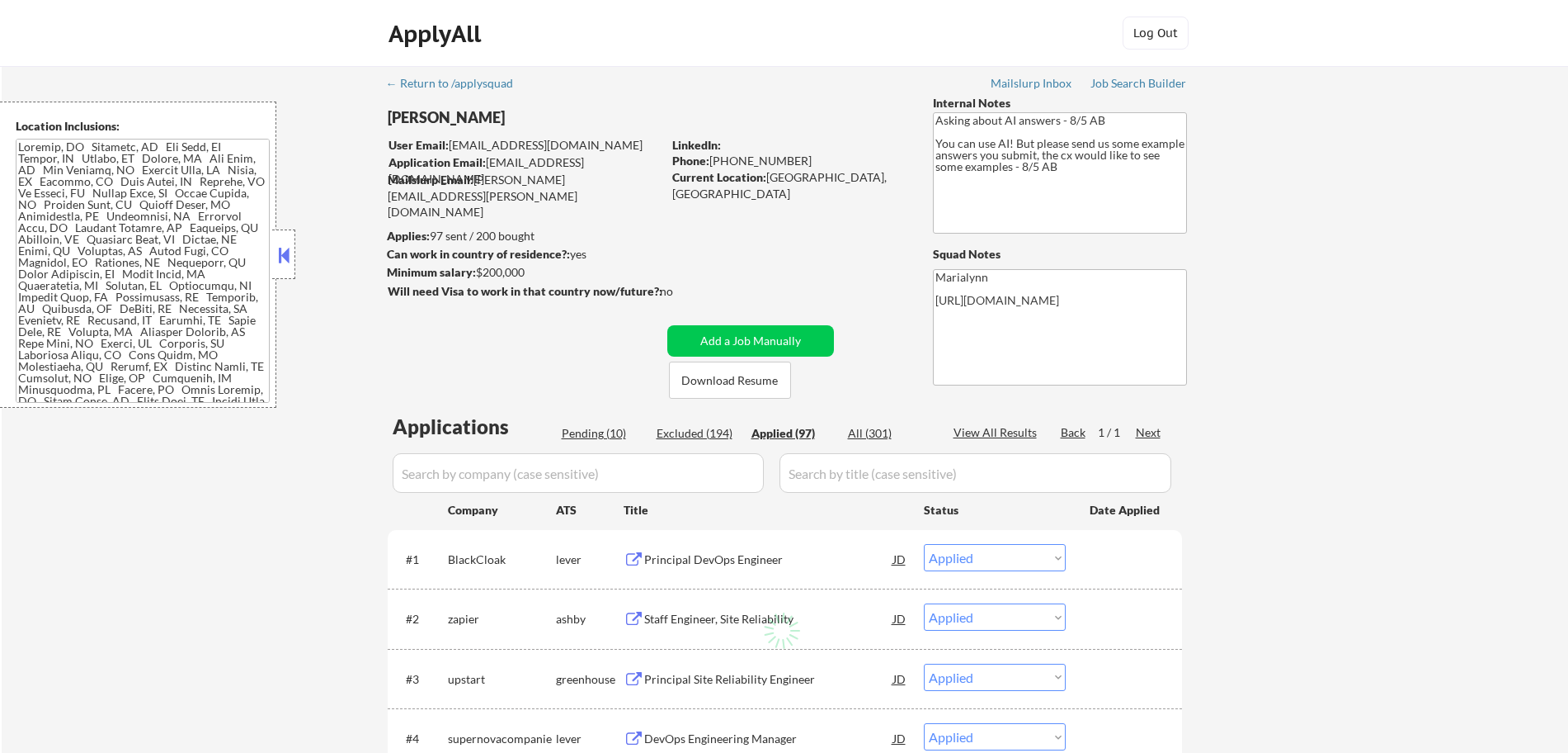
select select ""applied""
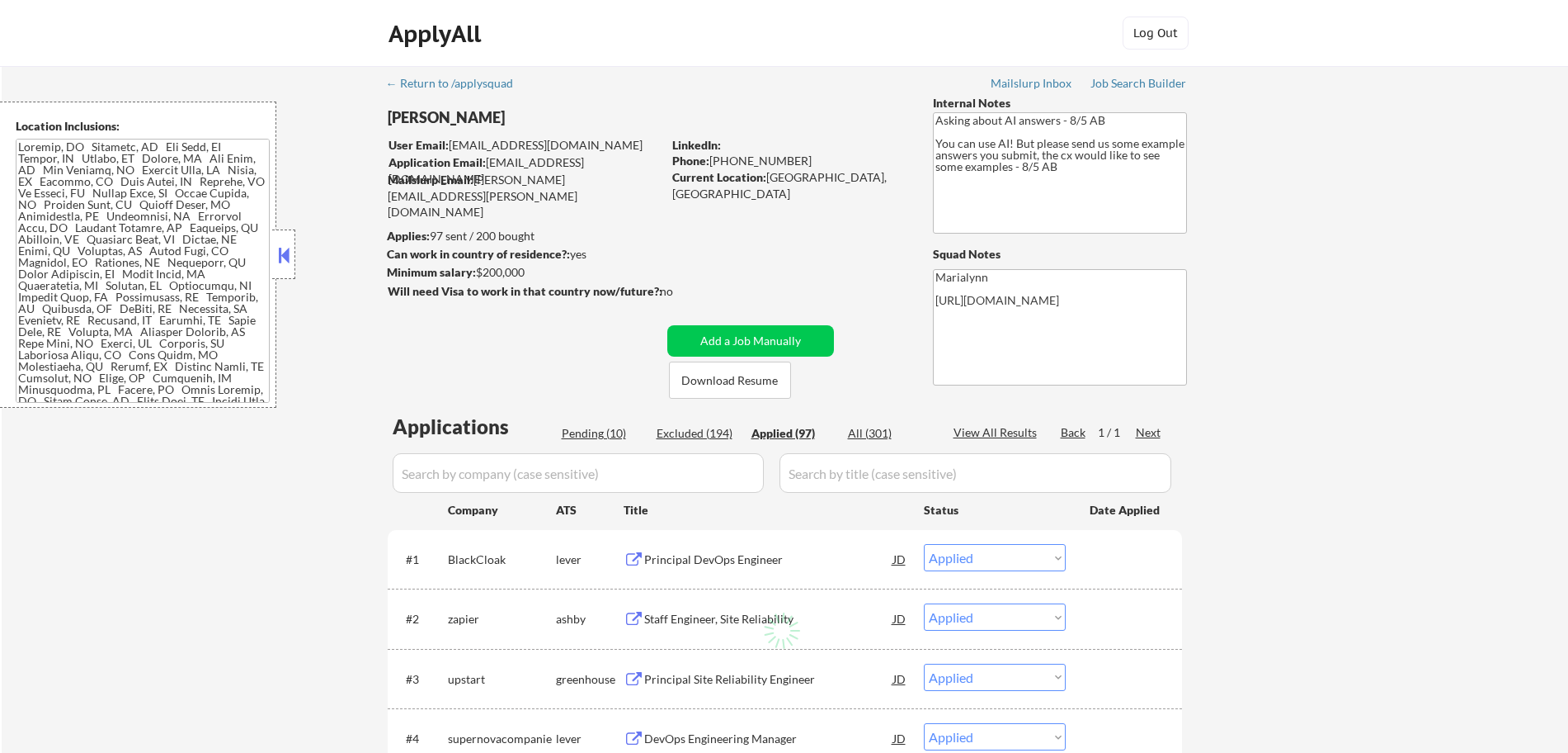
select select ""applied""
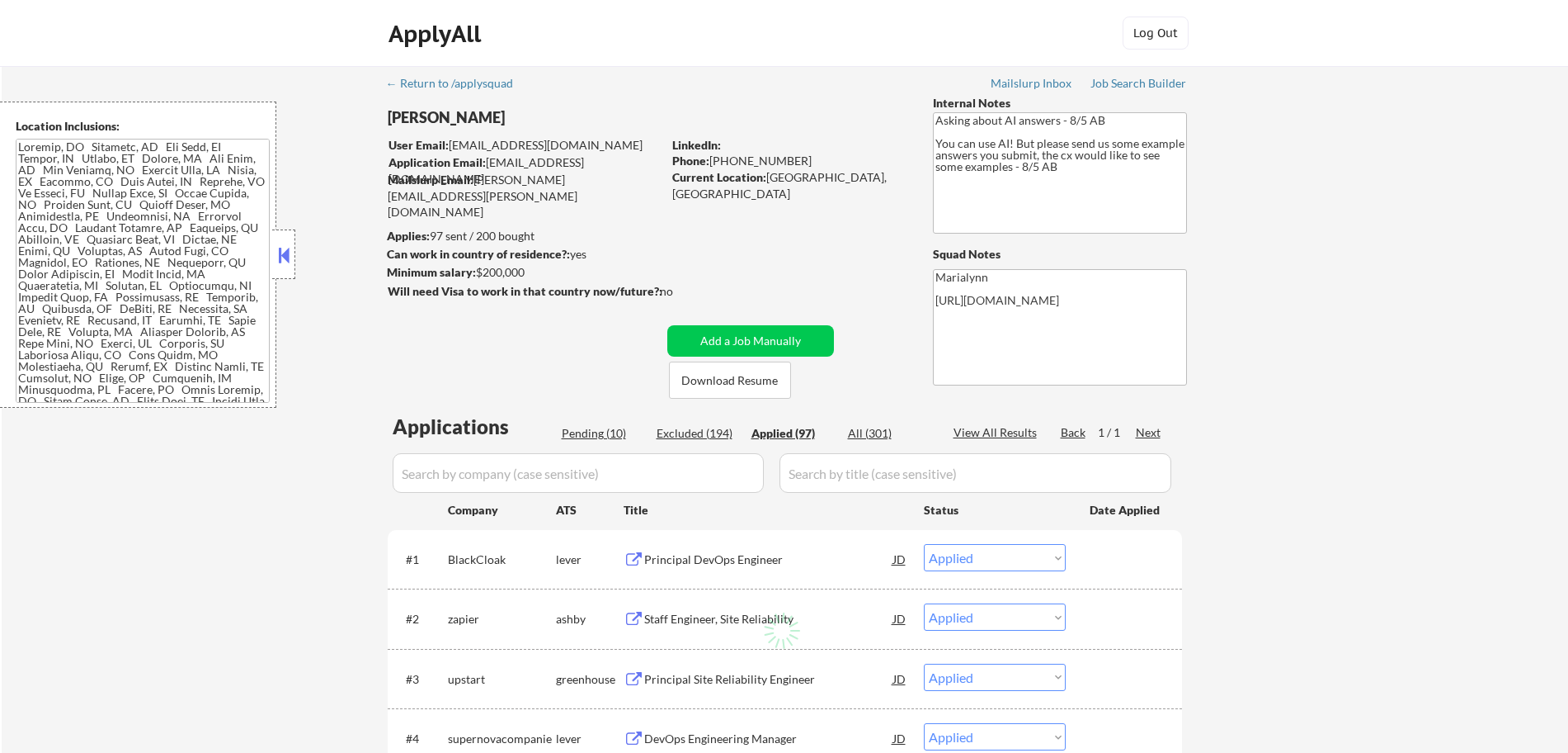
select select ""applied""
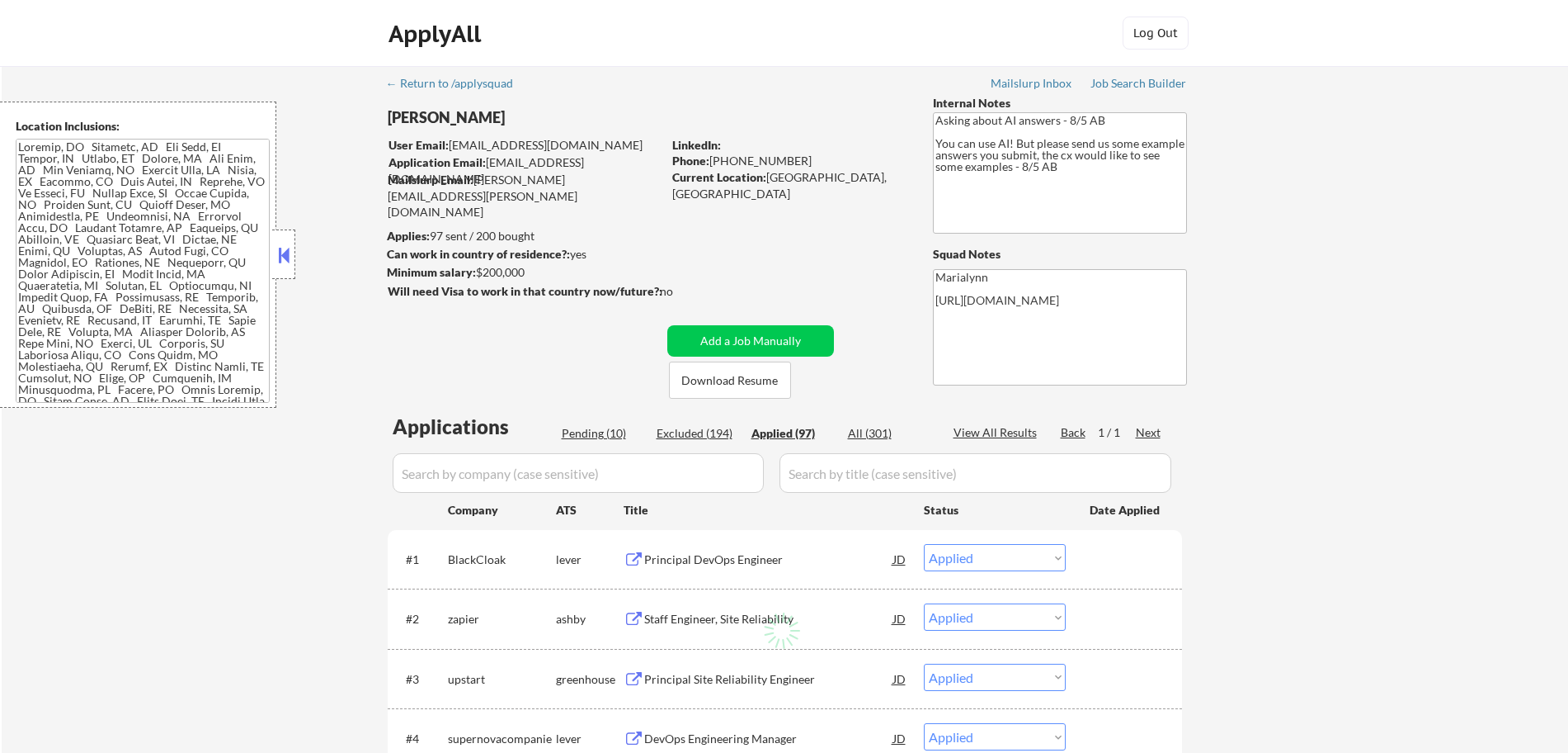
select select ""applied""
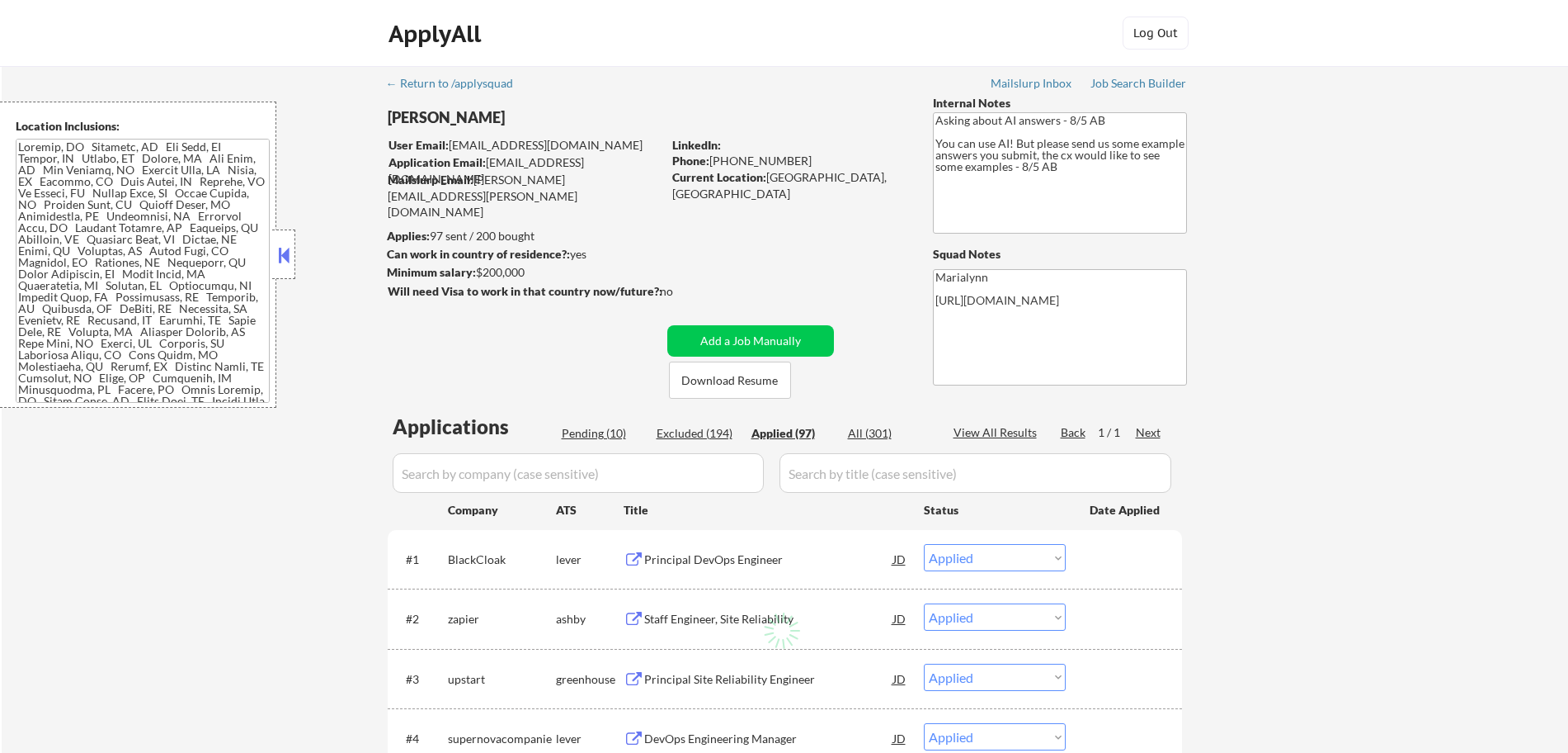
select select ""applied""
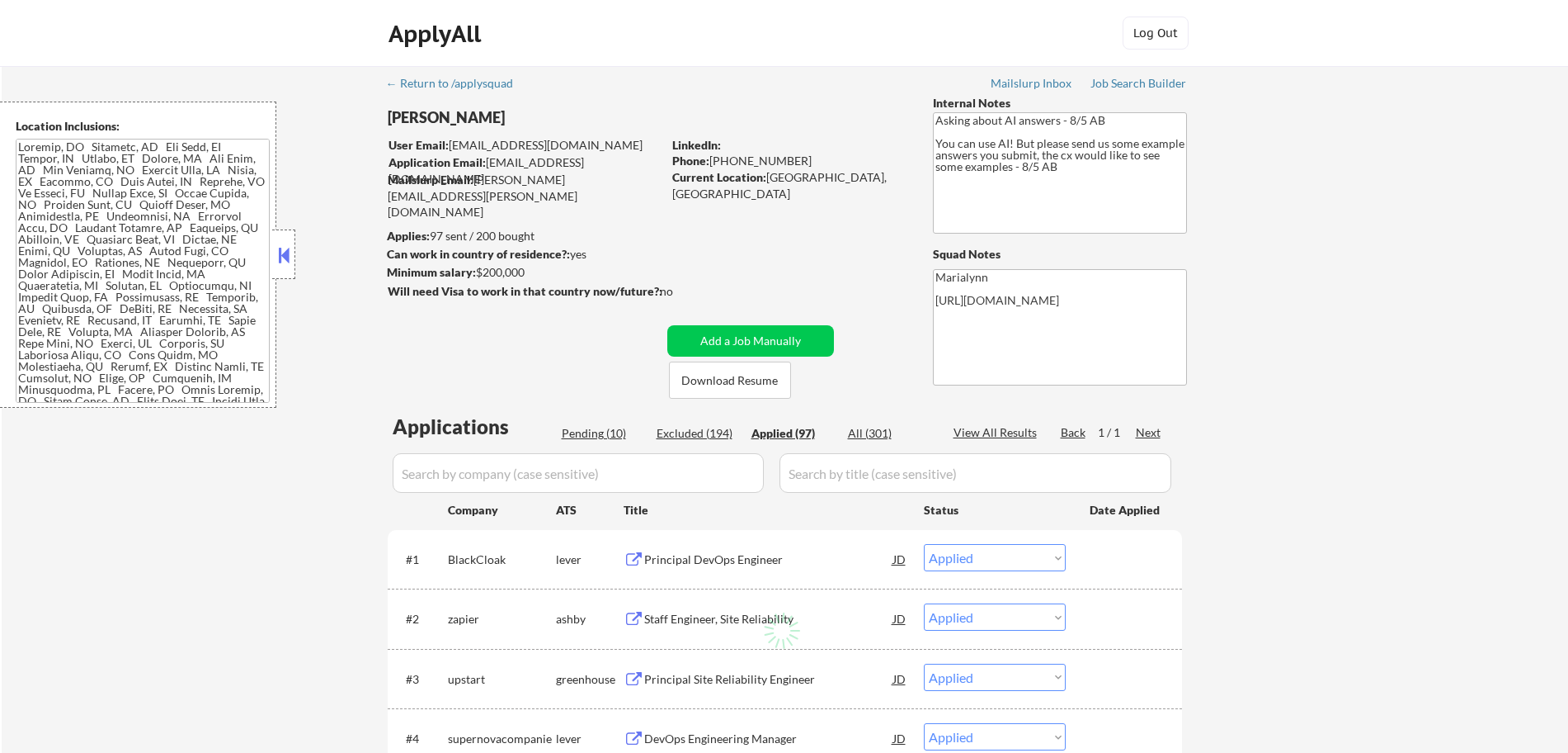
select select ""applied""
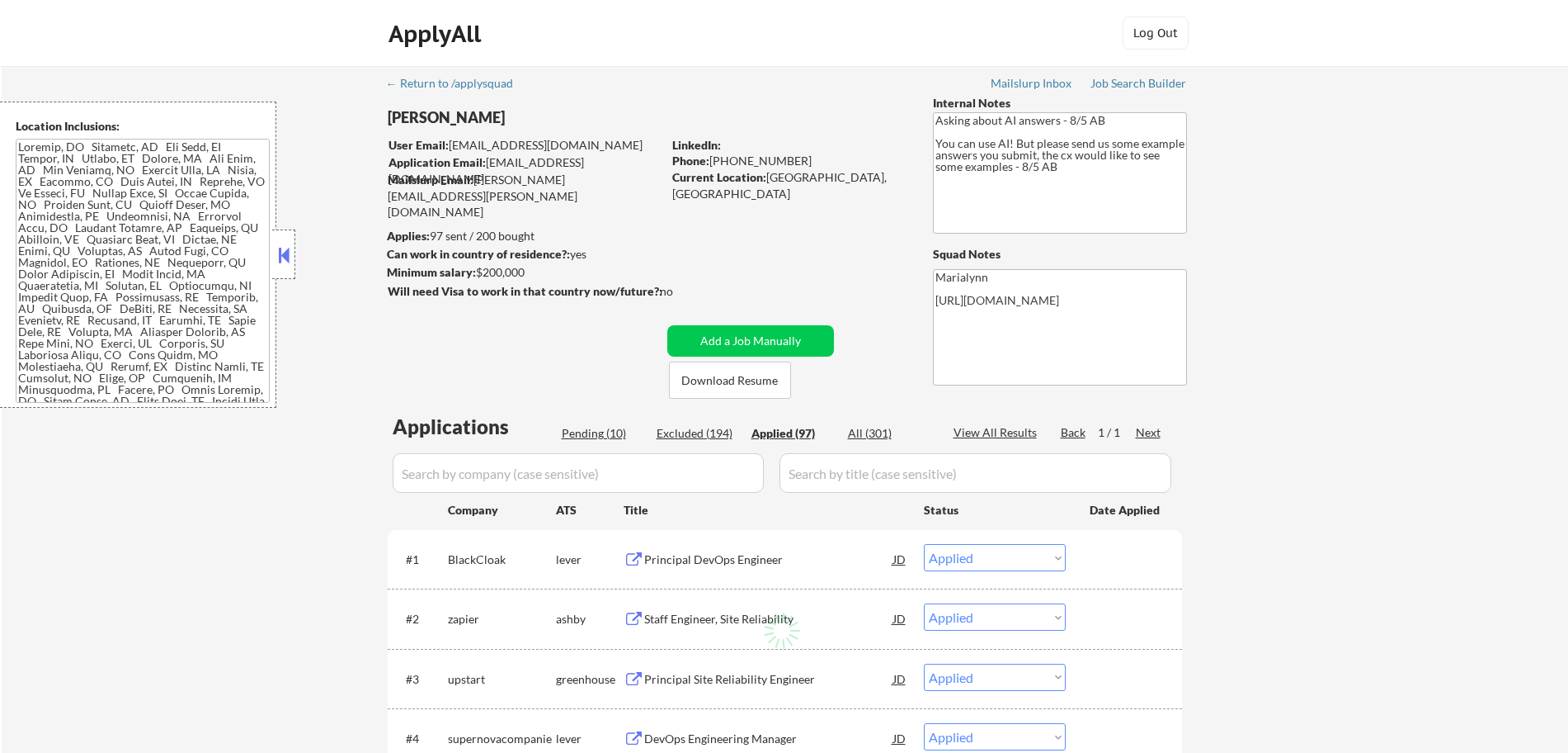
select select ""applied""
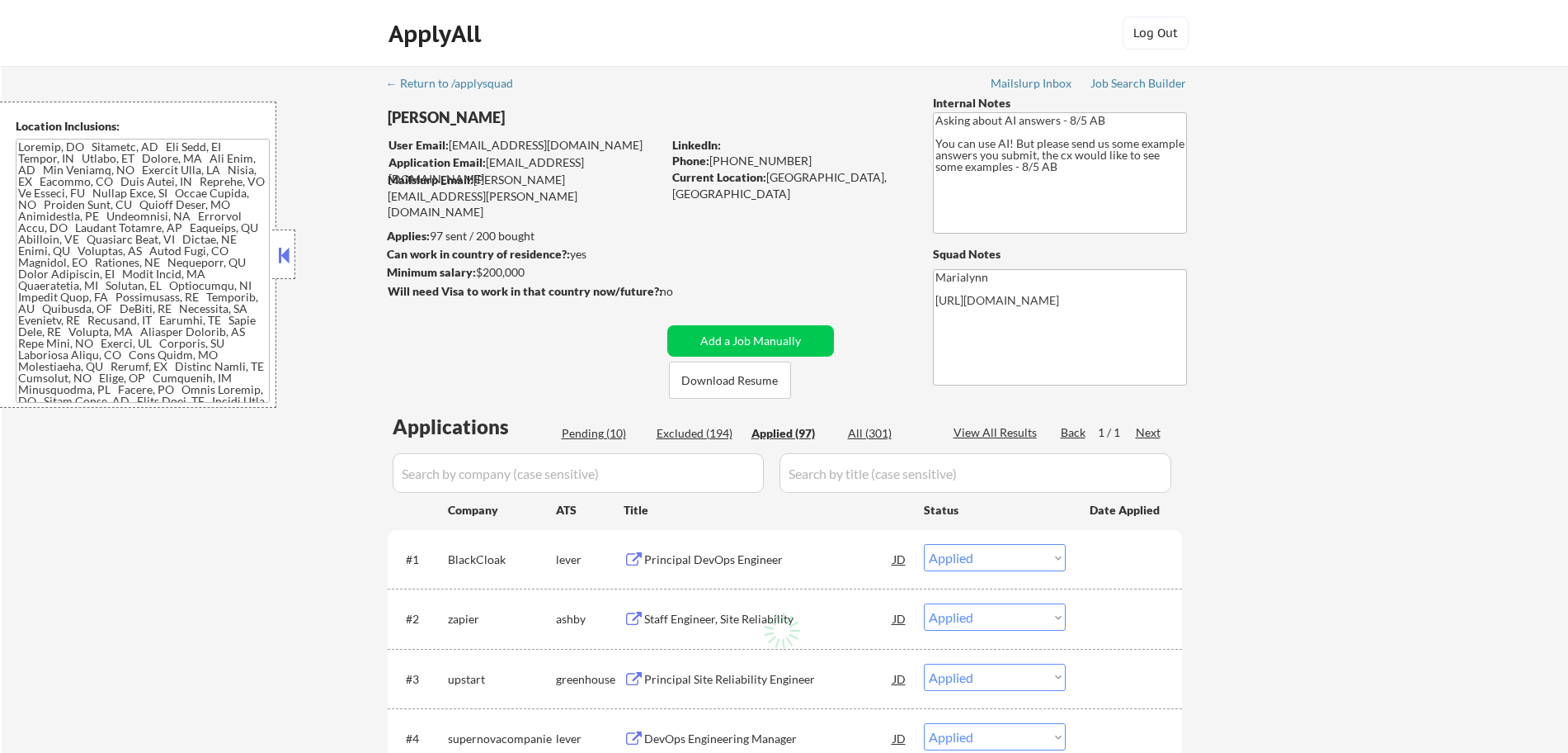
select select ""applied""
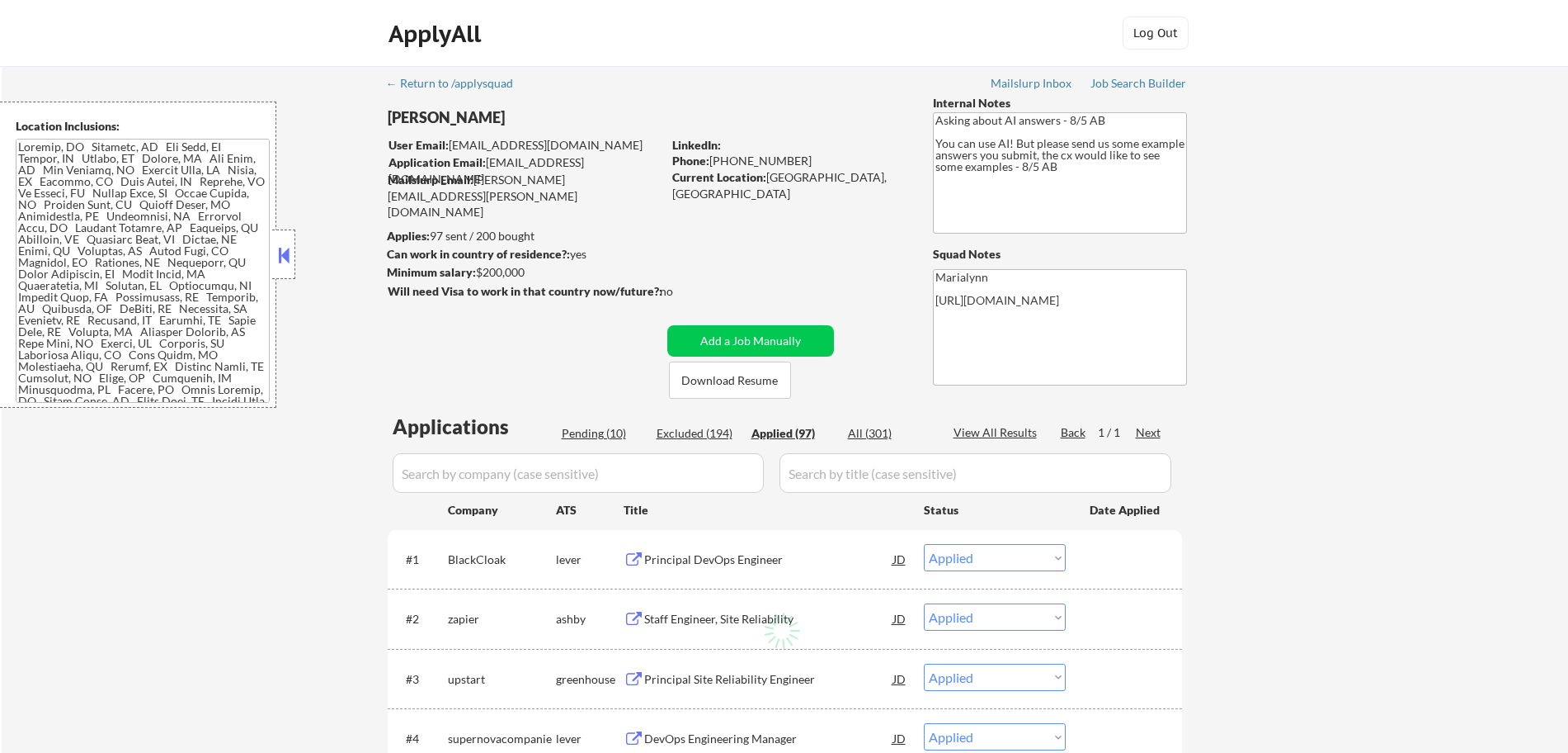
select select ""applied""
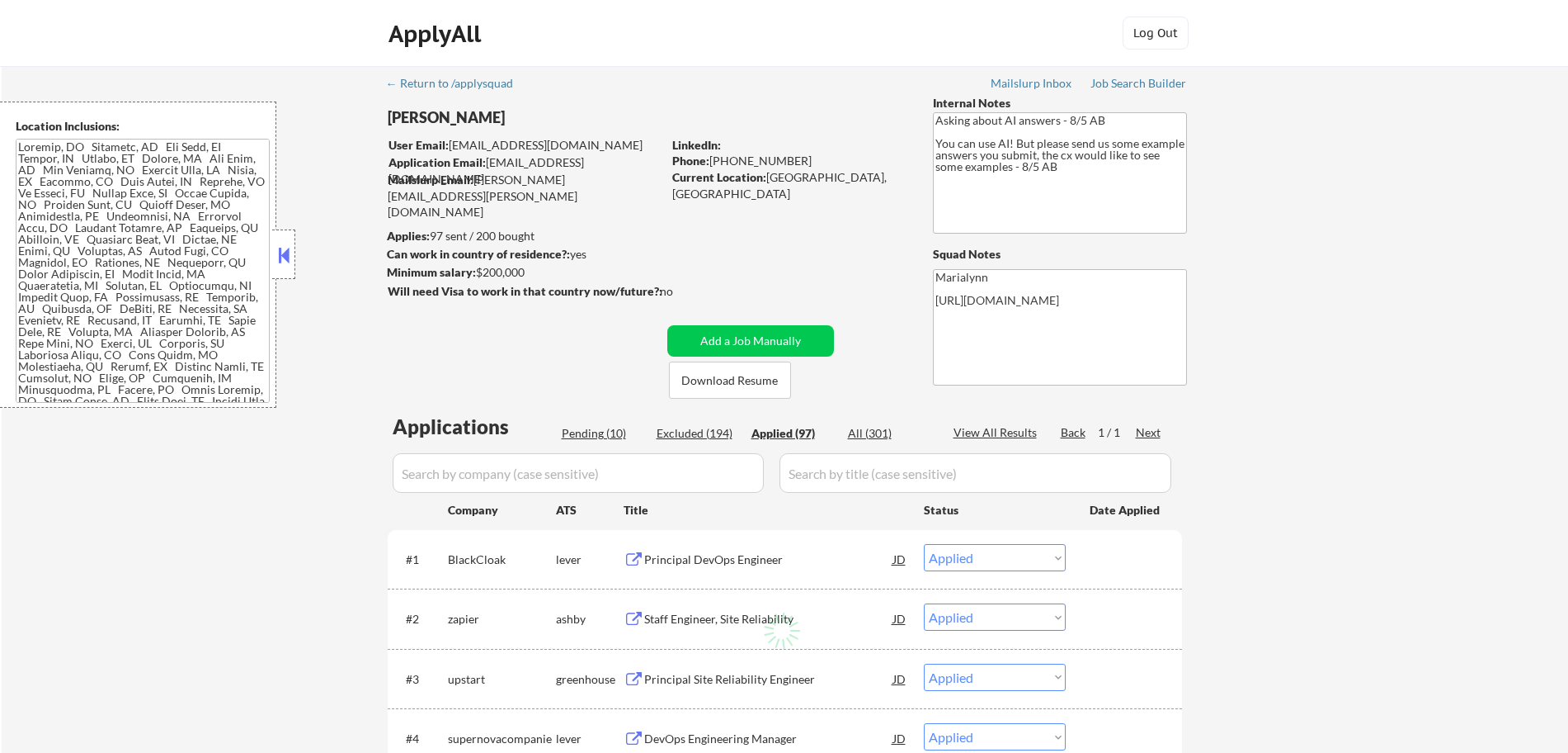
select select ""applied""
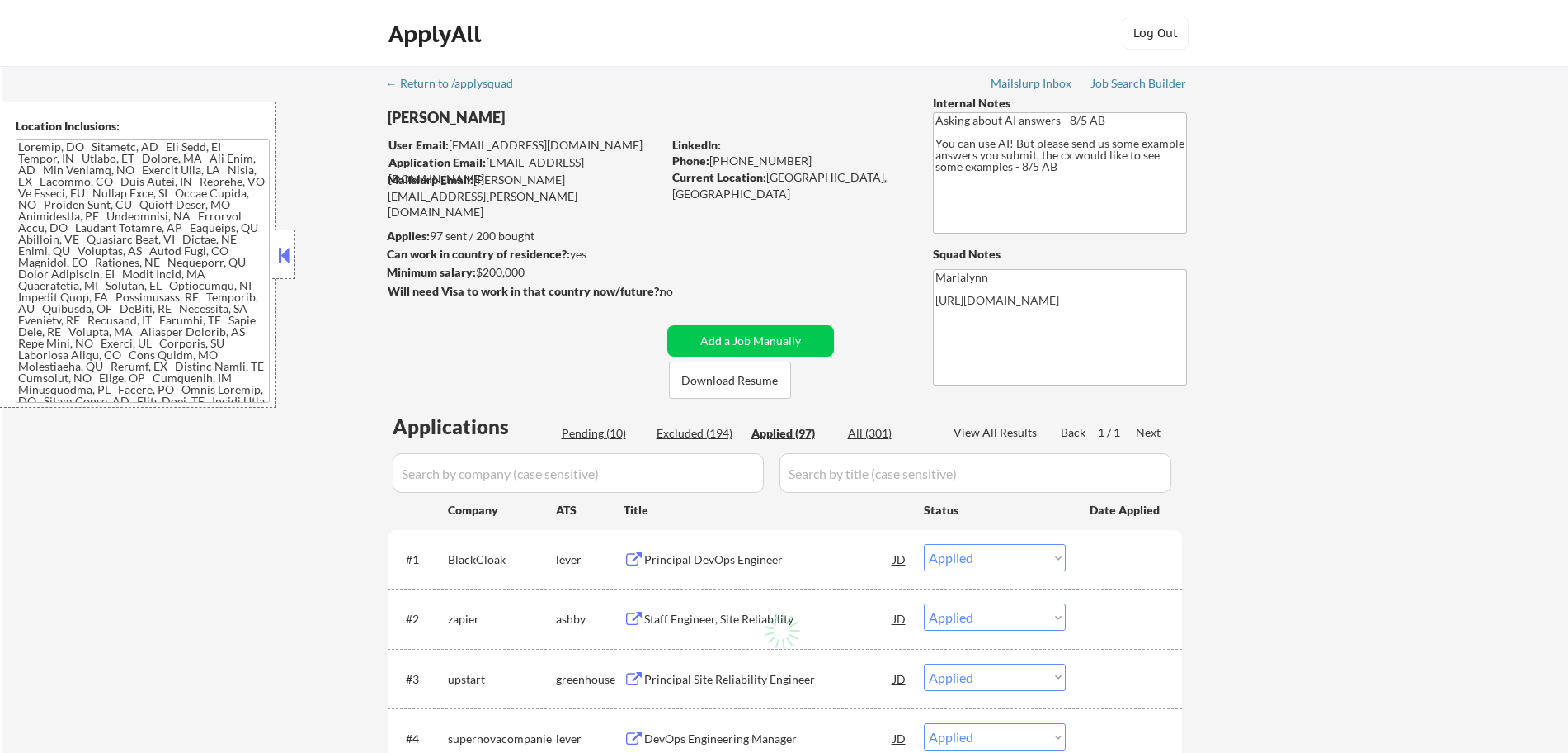
select select ""applied""
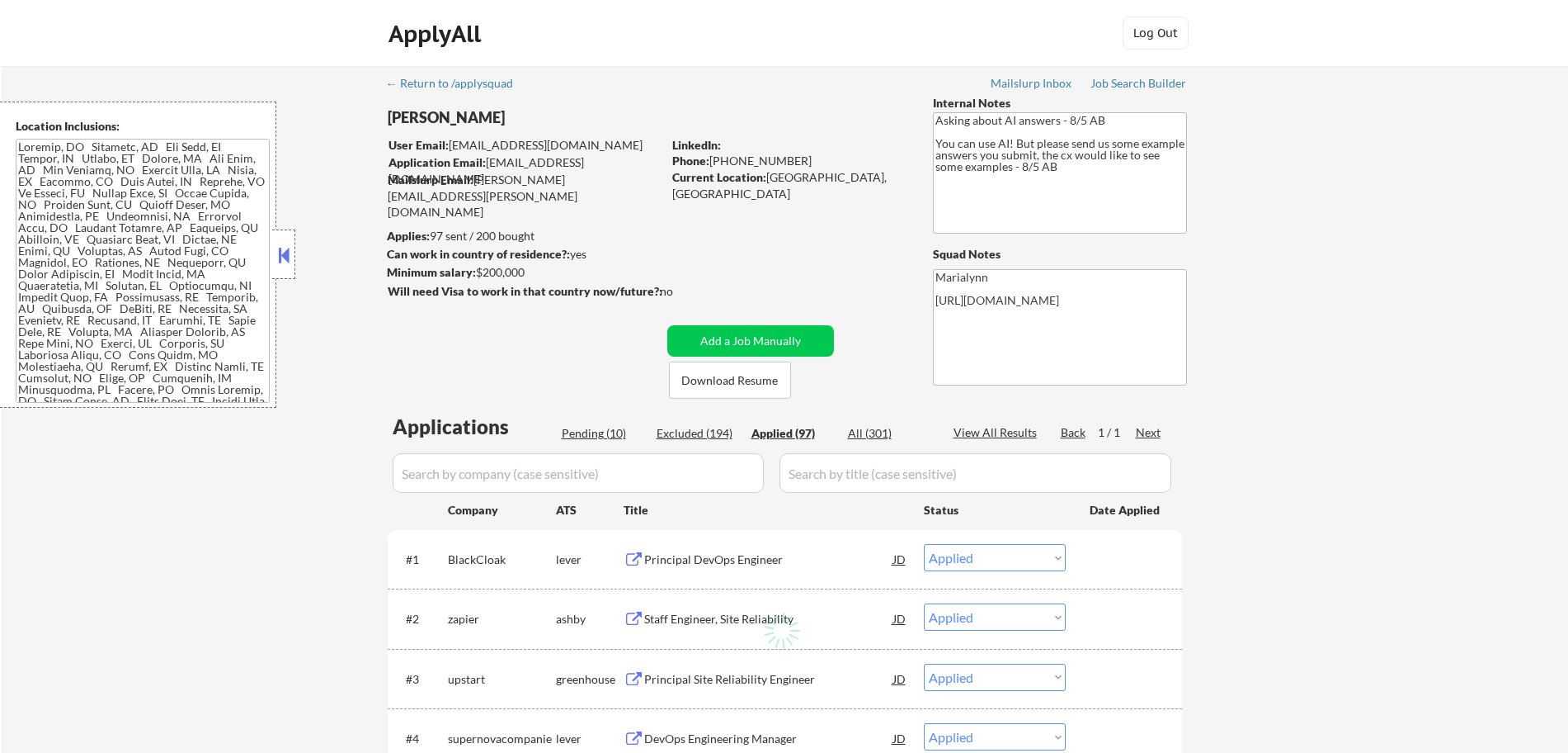
select select ""applied""
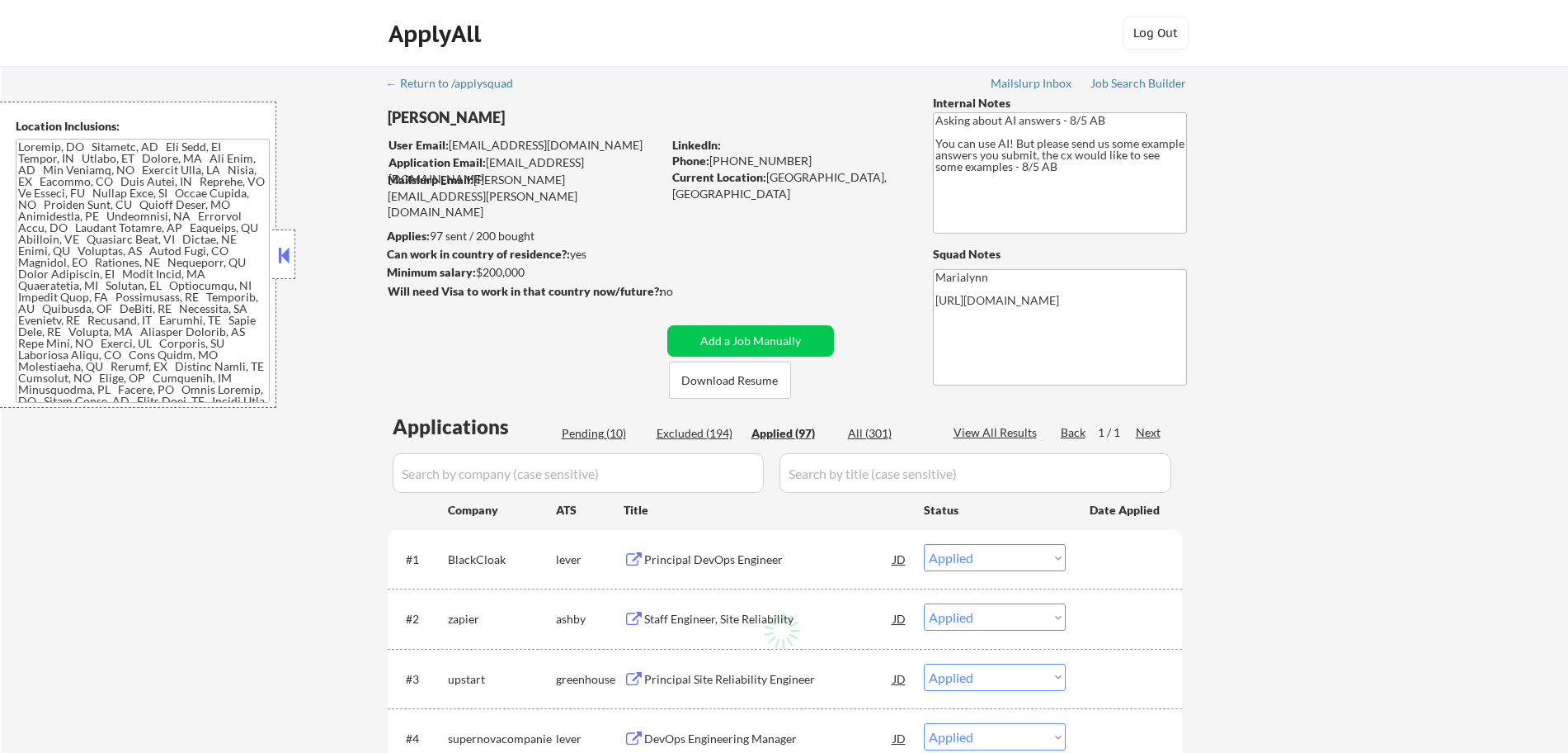
select select ""applied""
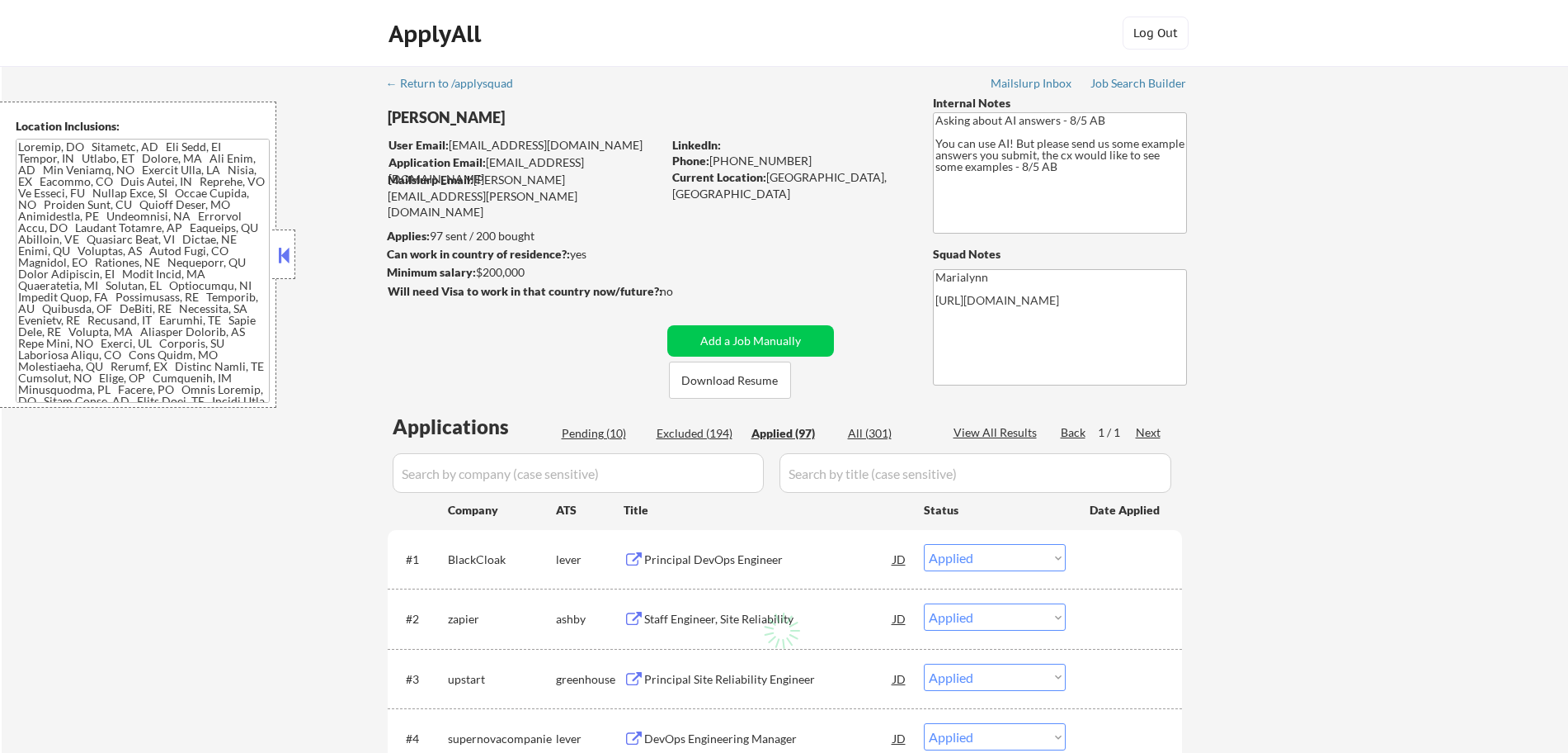
select select ""applied""
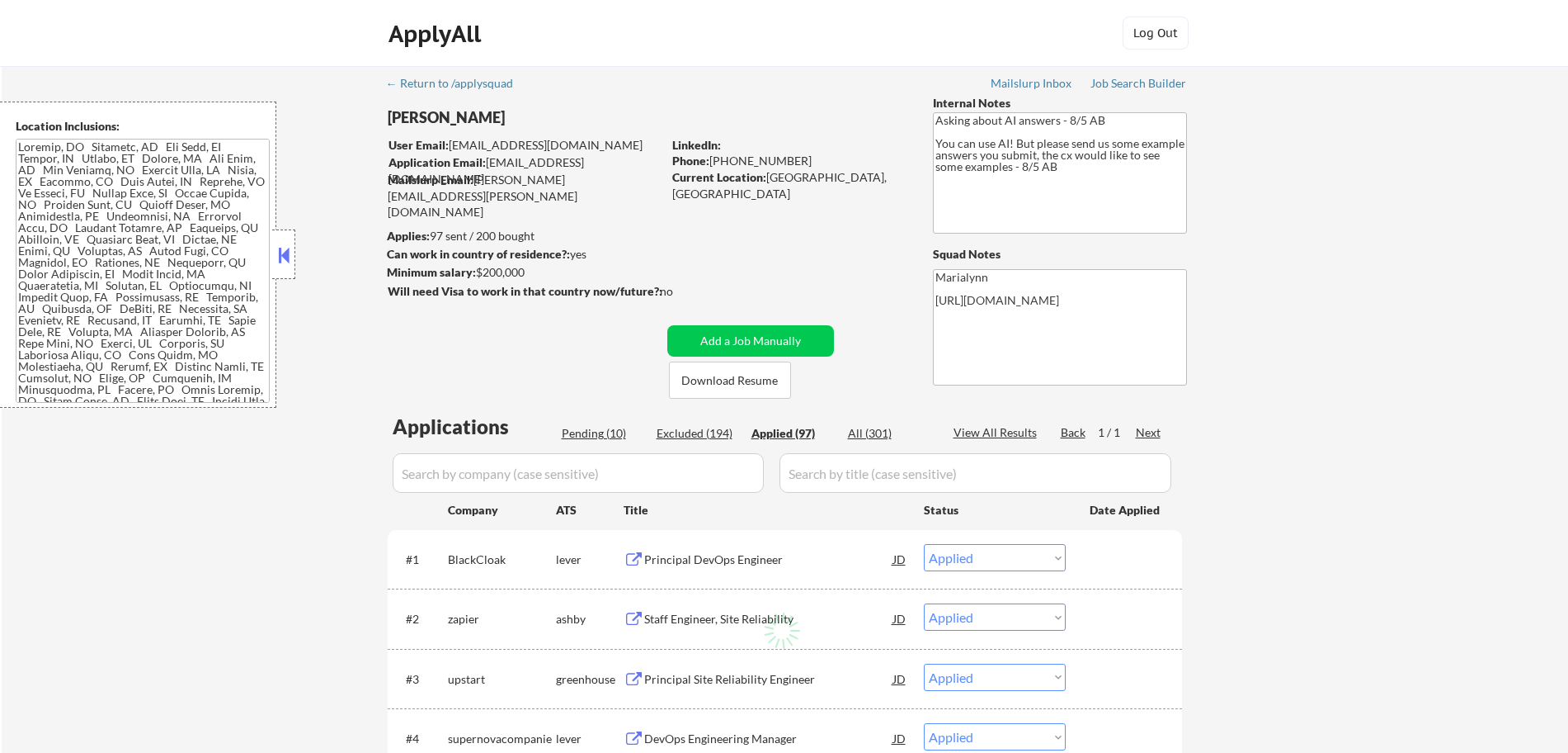
select select ""applied""
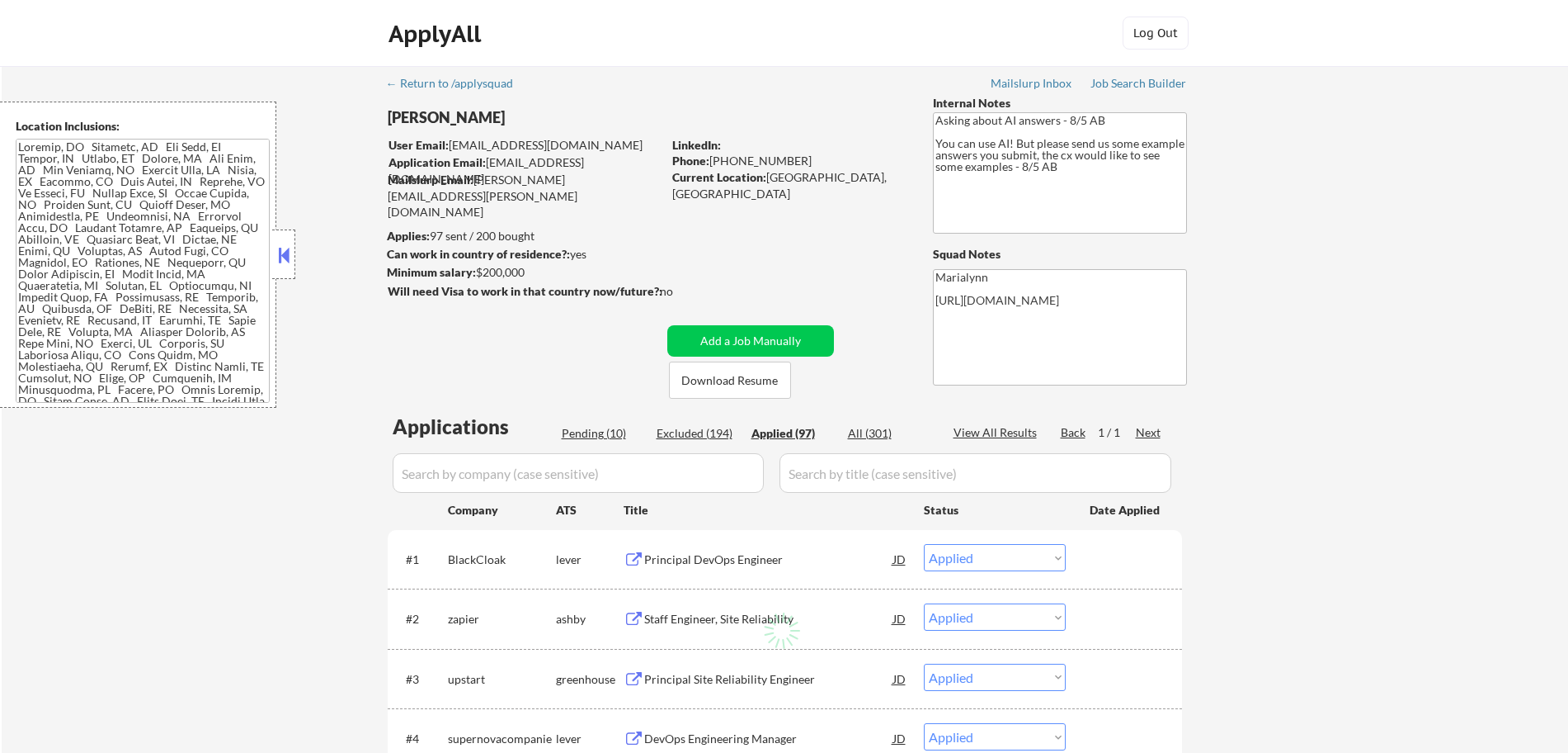
select select ""applied""
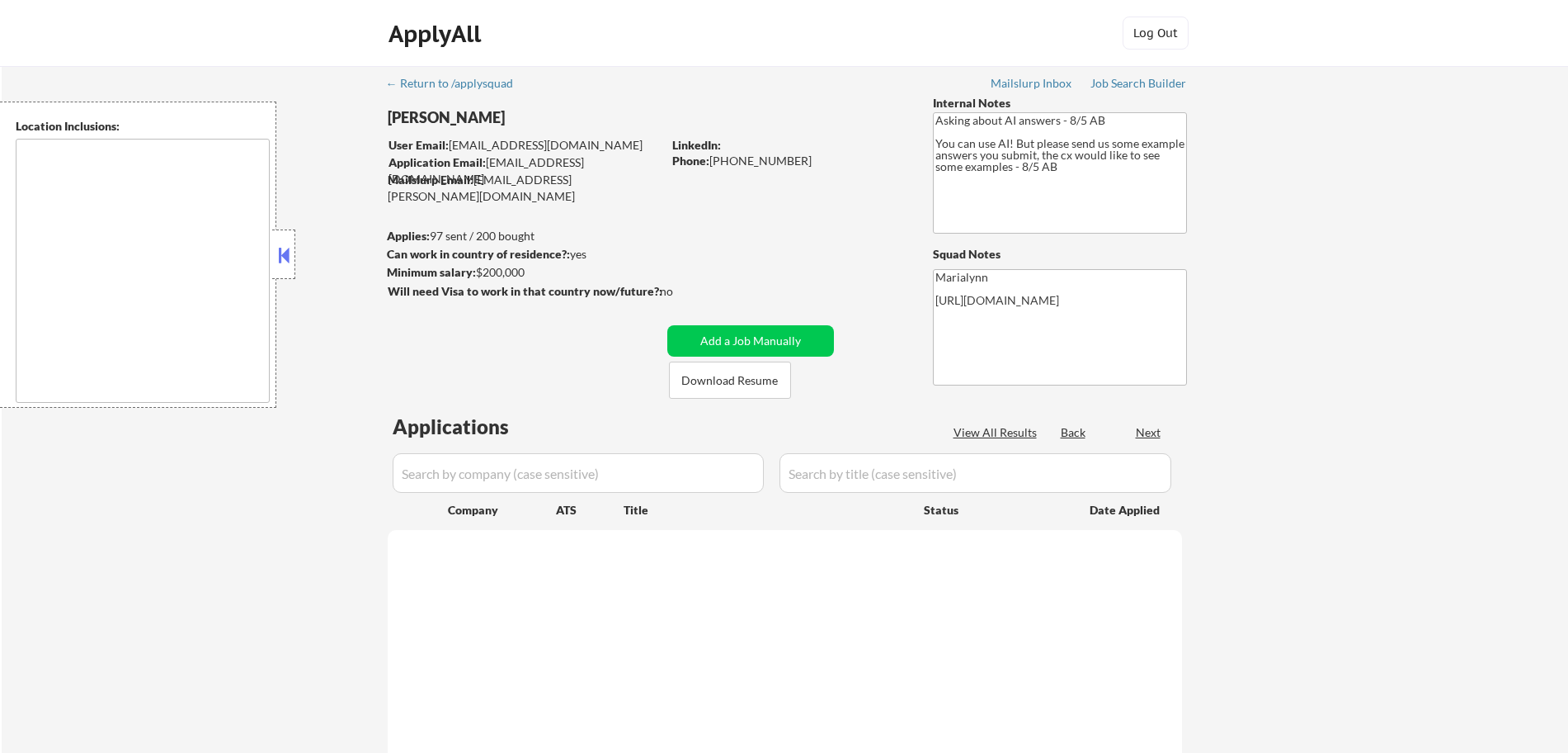
type textarea "Chicago, IL Evanston, IL Oak Park, IL Cicero, IL Berwyn, IL Skokie, IL Oak Lawn…"
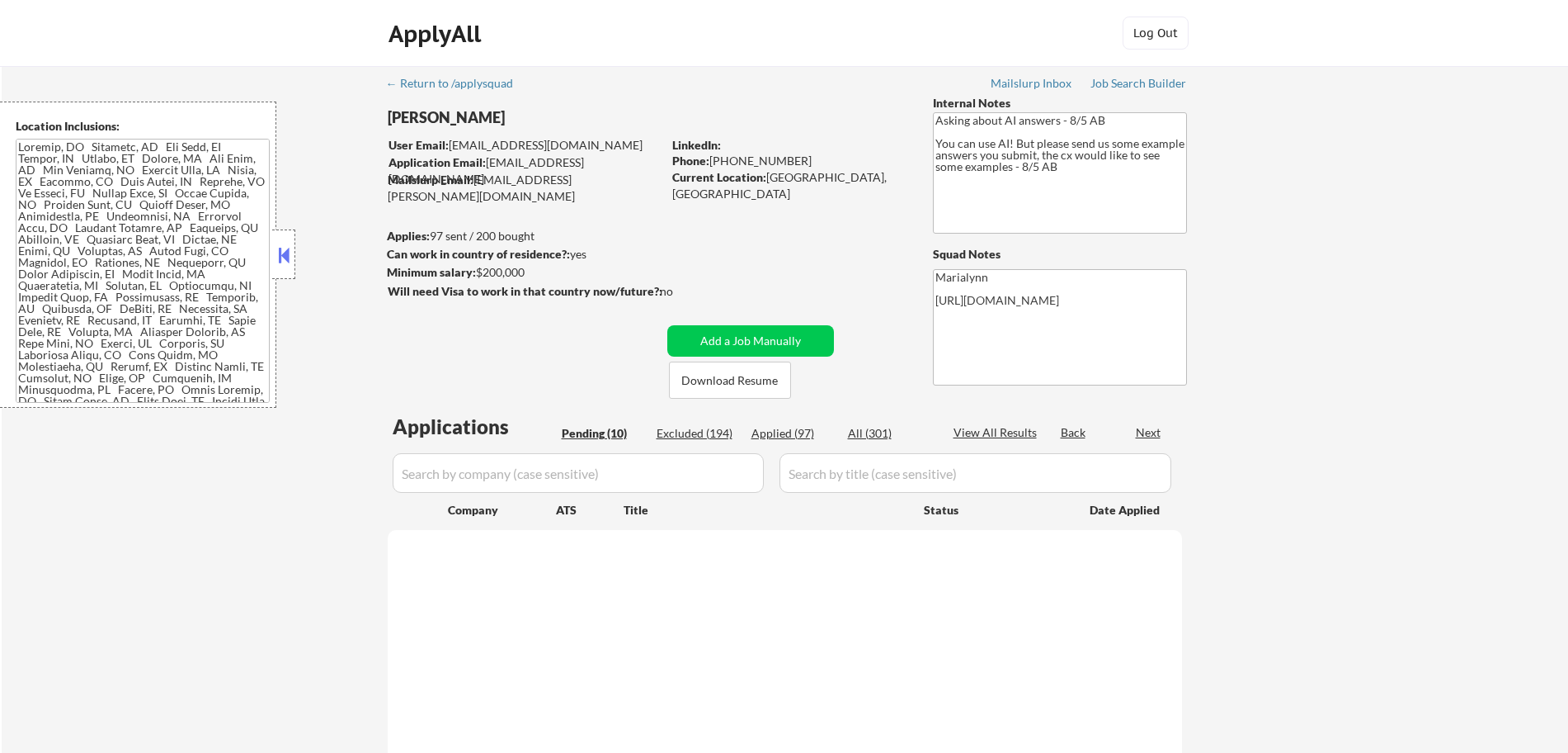
select select ""pending""
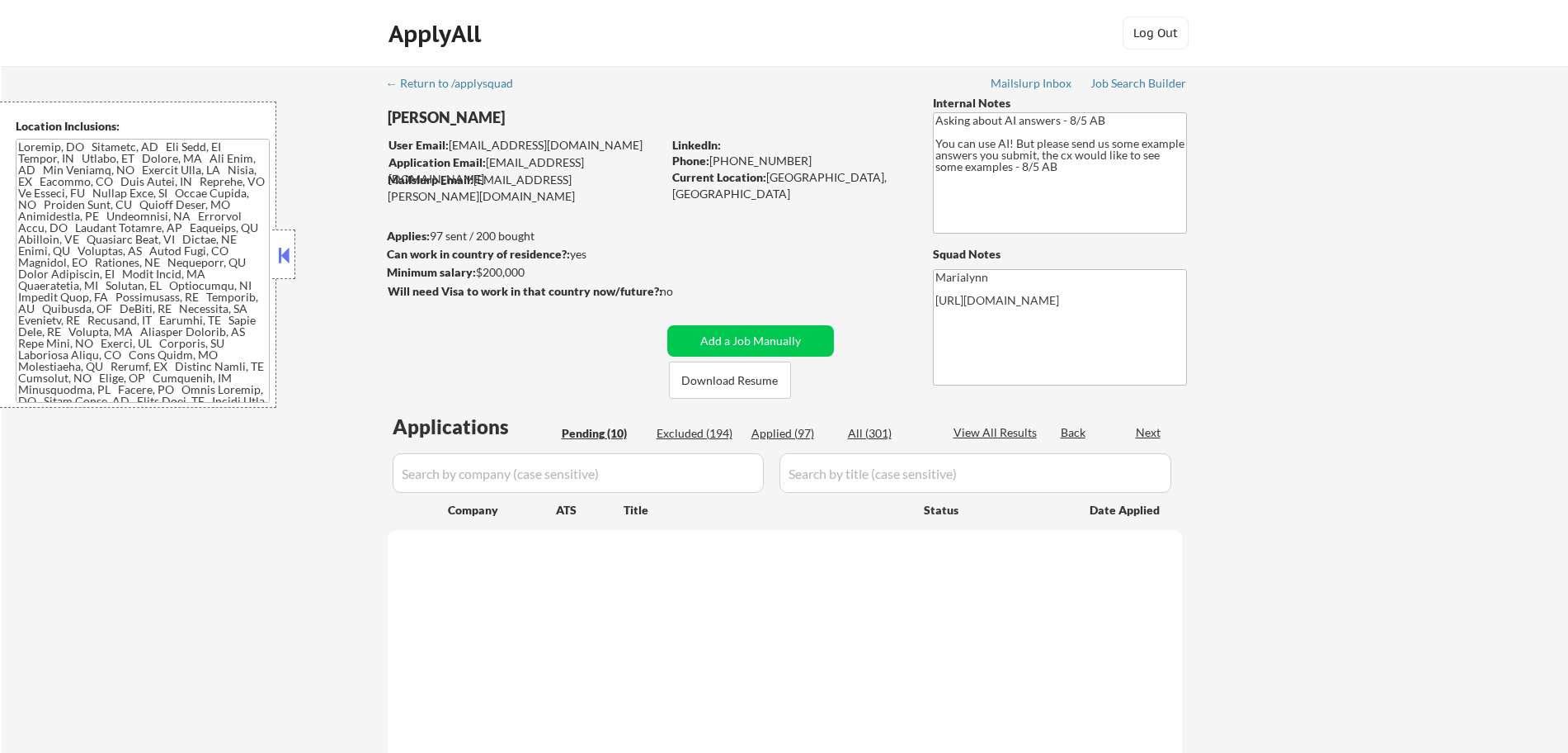
select select ""pending""
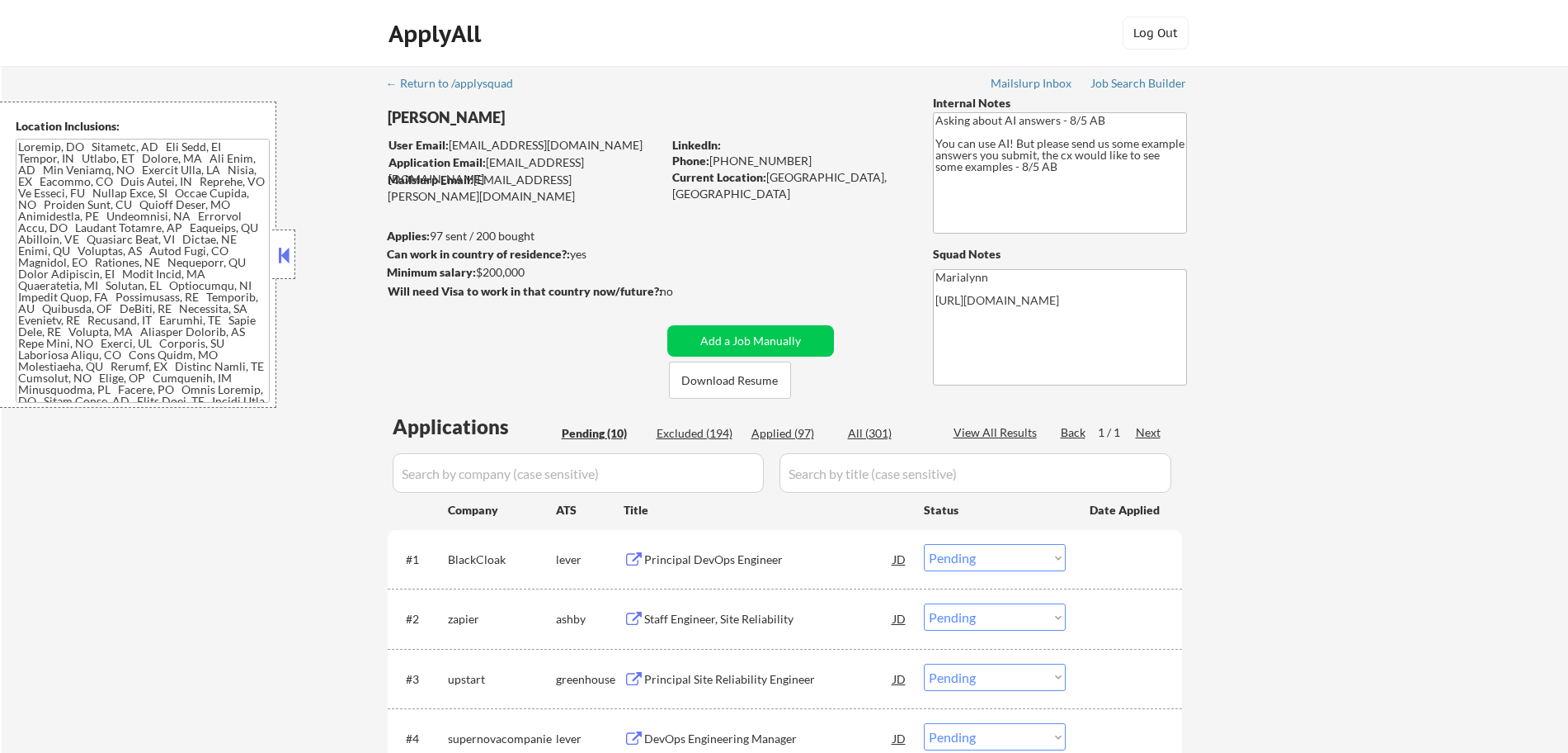
click at [681, 431] on div "Excluded (194)" at bounding box center [697, 433] width 83 height 16
select select ""excluded__expired_""
select select ""excluded__salary_""
select select ""excluded__location_""
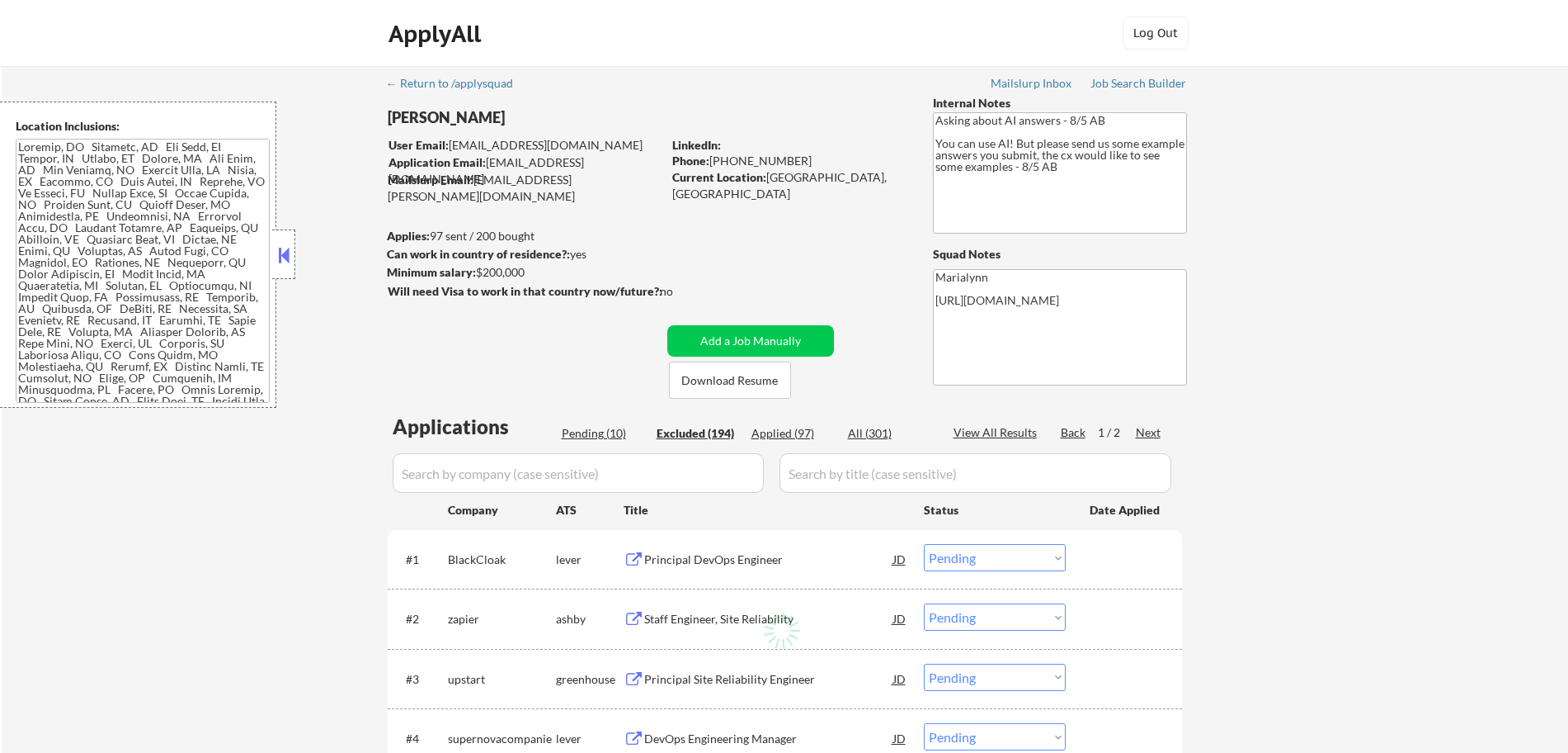
select select ""excluded__salary_""
select select ""excluded__expired_""
select select ""excluded__other_""
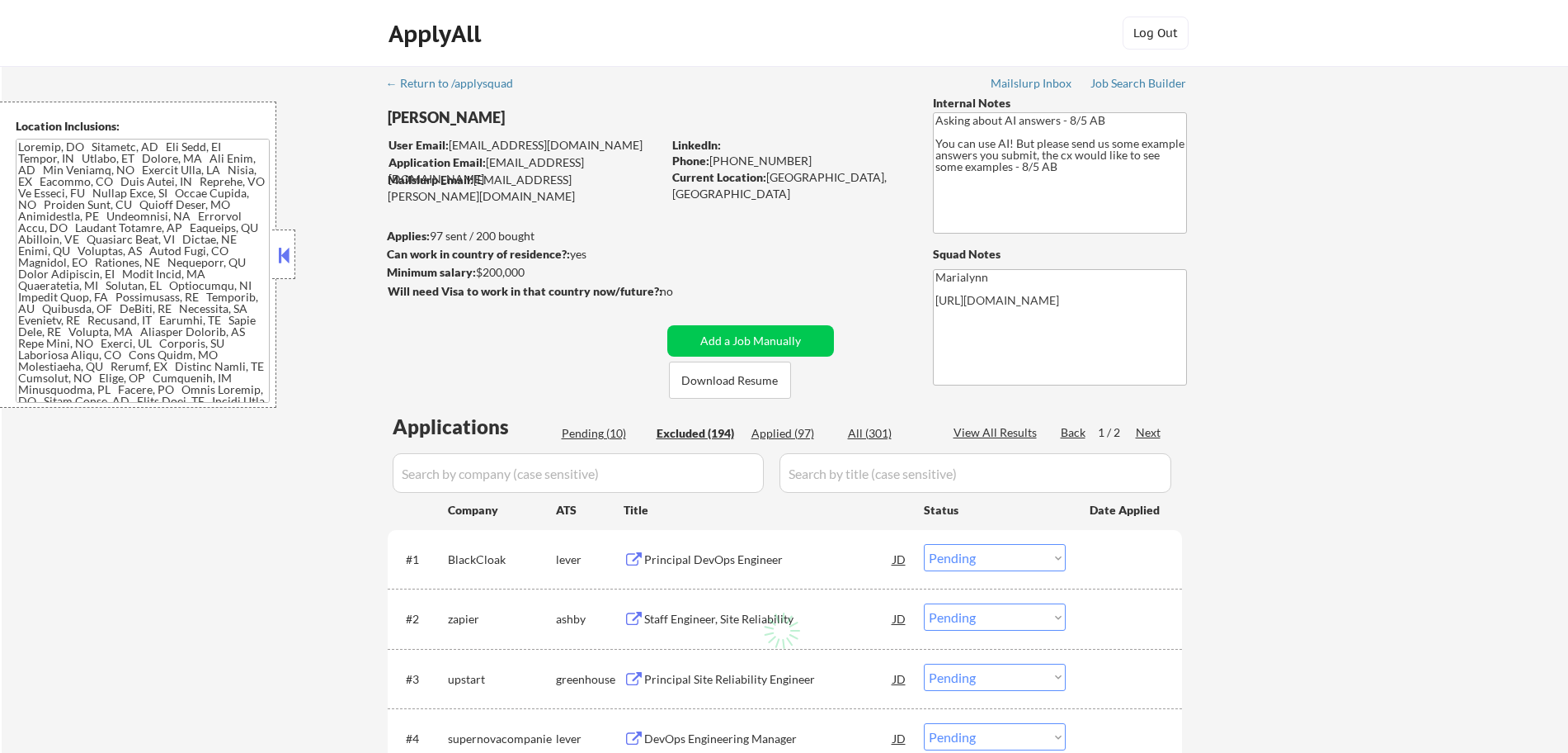
select select ""excluded__salary_""
select select ""excluded""
select select ""excluded__bad_match_""
select select ""excluded__expired_""
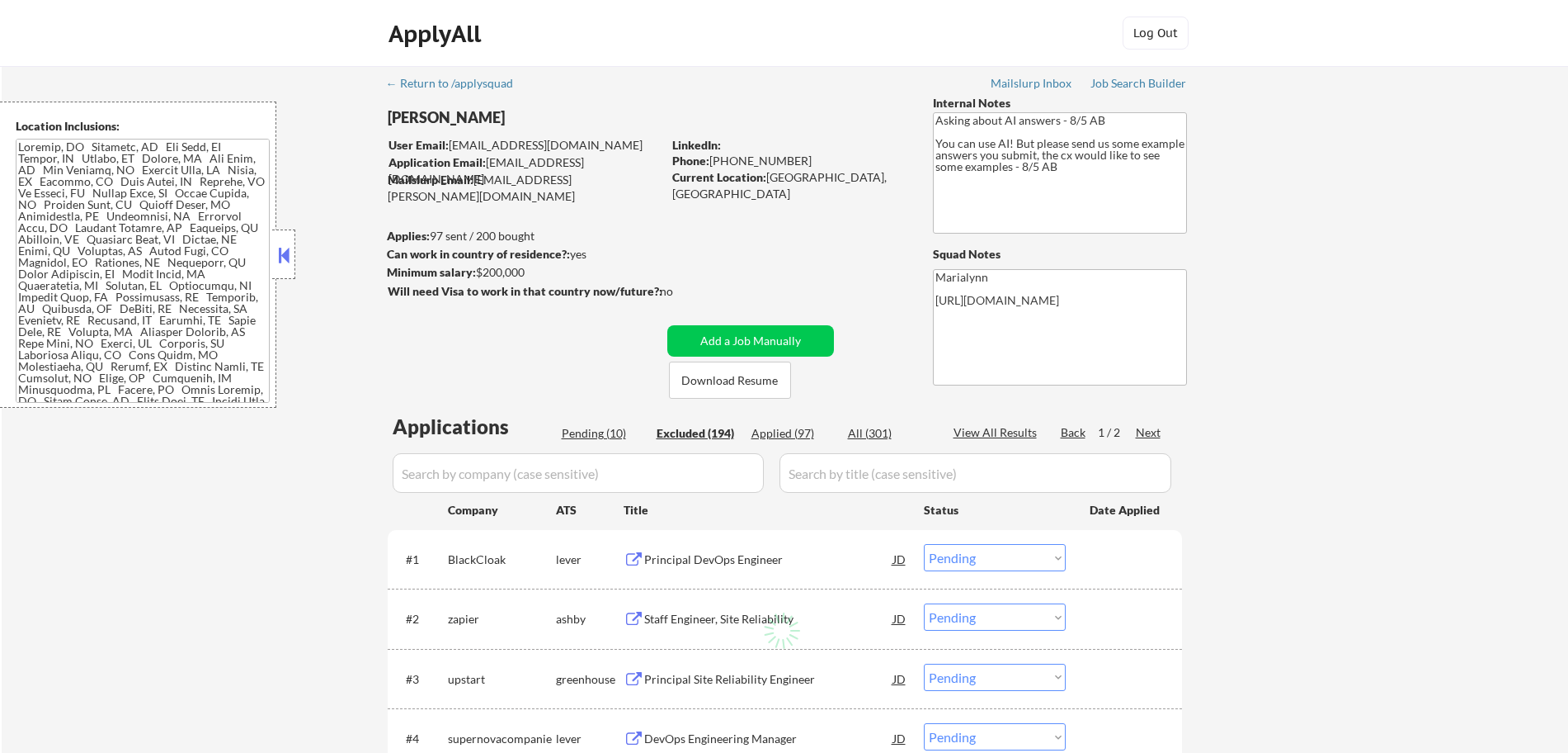
select select ""excluded__salary_""
select select ""excluded__location_""
select select ""excluded""
select select ""excluded__salary_""
select select ""excluded__location_""
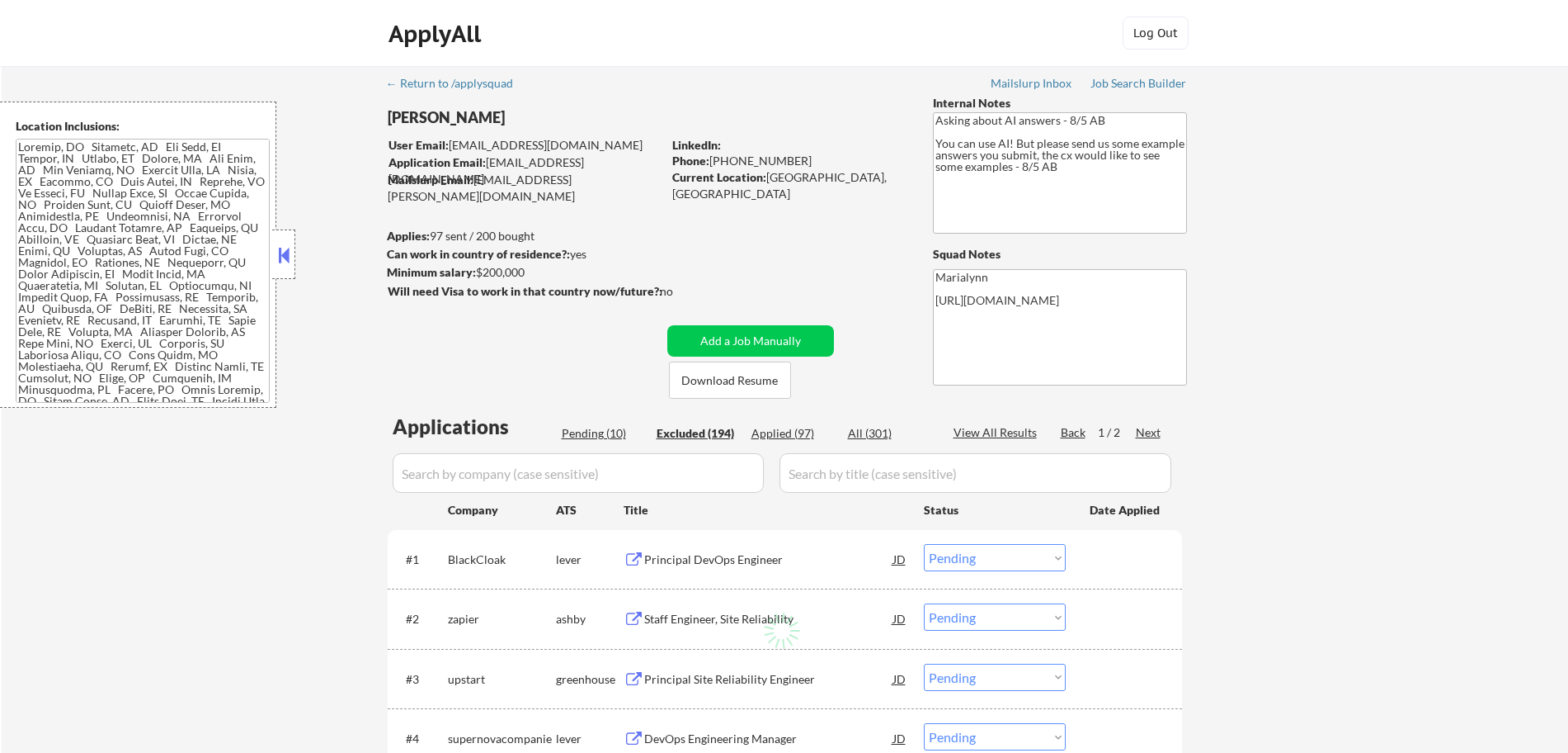
select select ""excluded__other_""
select select ""excluded__expired_""
select select ""excluded__location_""
select select ""excluded__other_""
select select ""excluded__salary_""
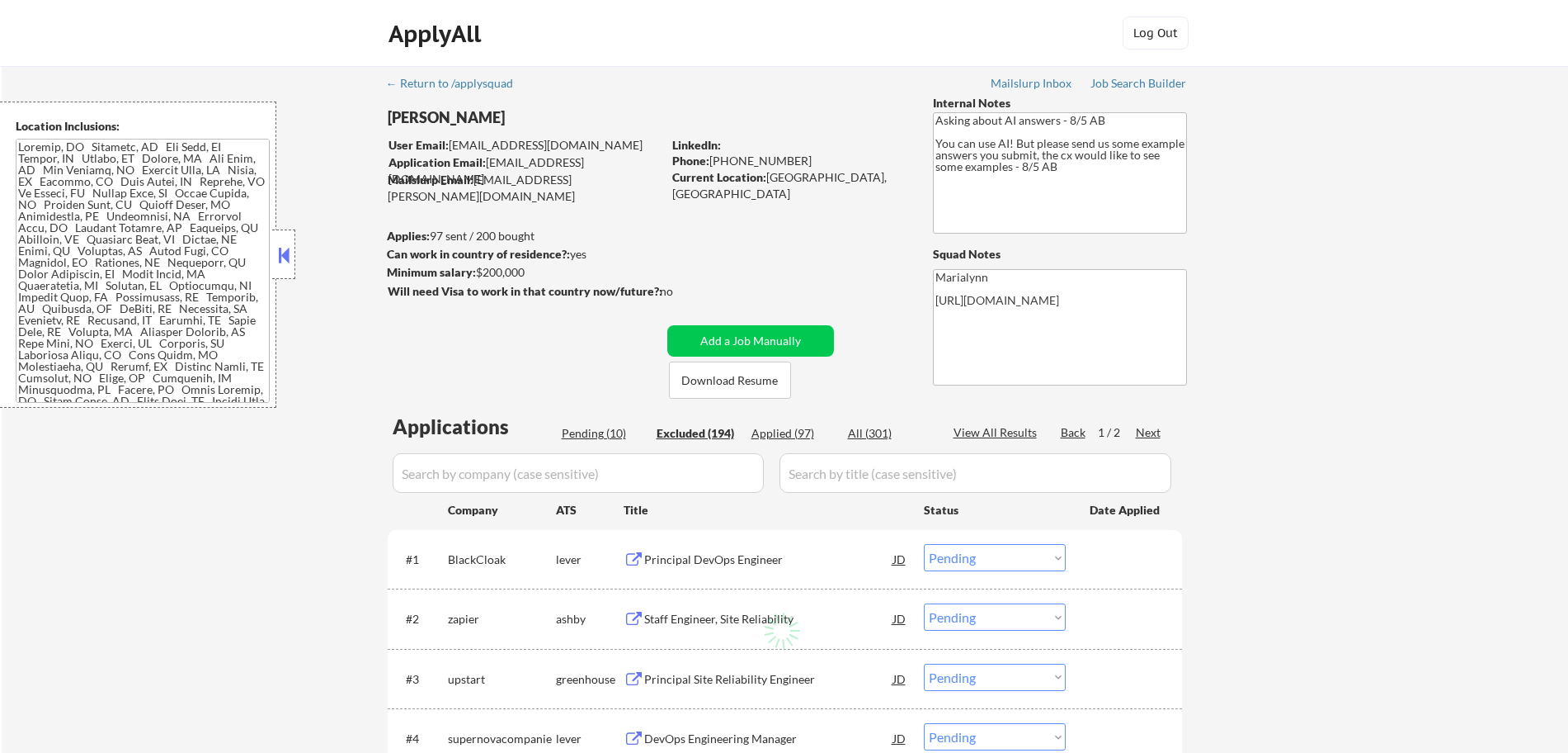
select select ""excluded__expired_""
select select ""excluded__bad_match_""
select select ""excluded__salary_""
select select ""excluded__expired_""
select select ""excluded__salary_""
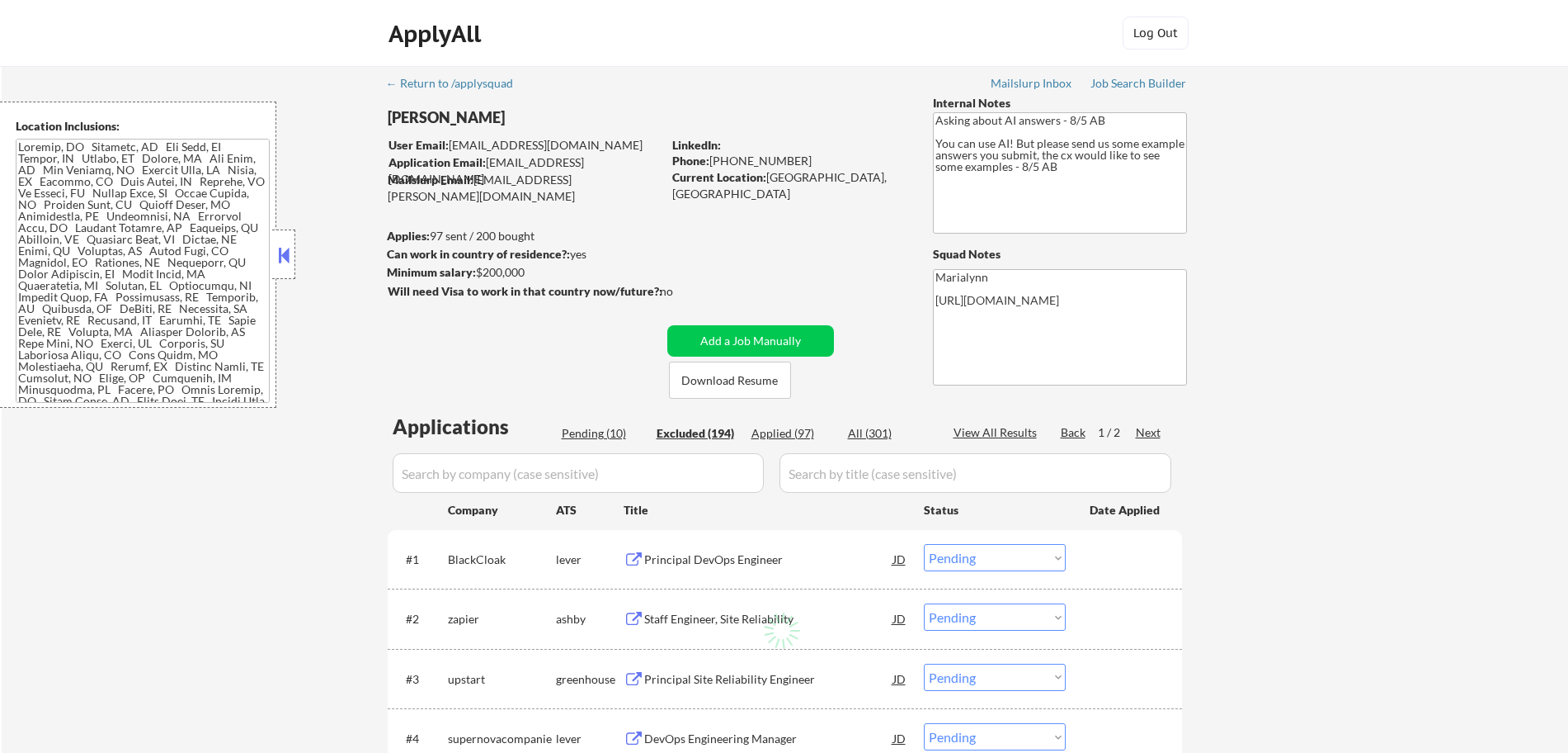
select select ""excluded__bad_match_""
select select ""excluded__location_""
select select ""excluded__expired_""
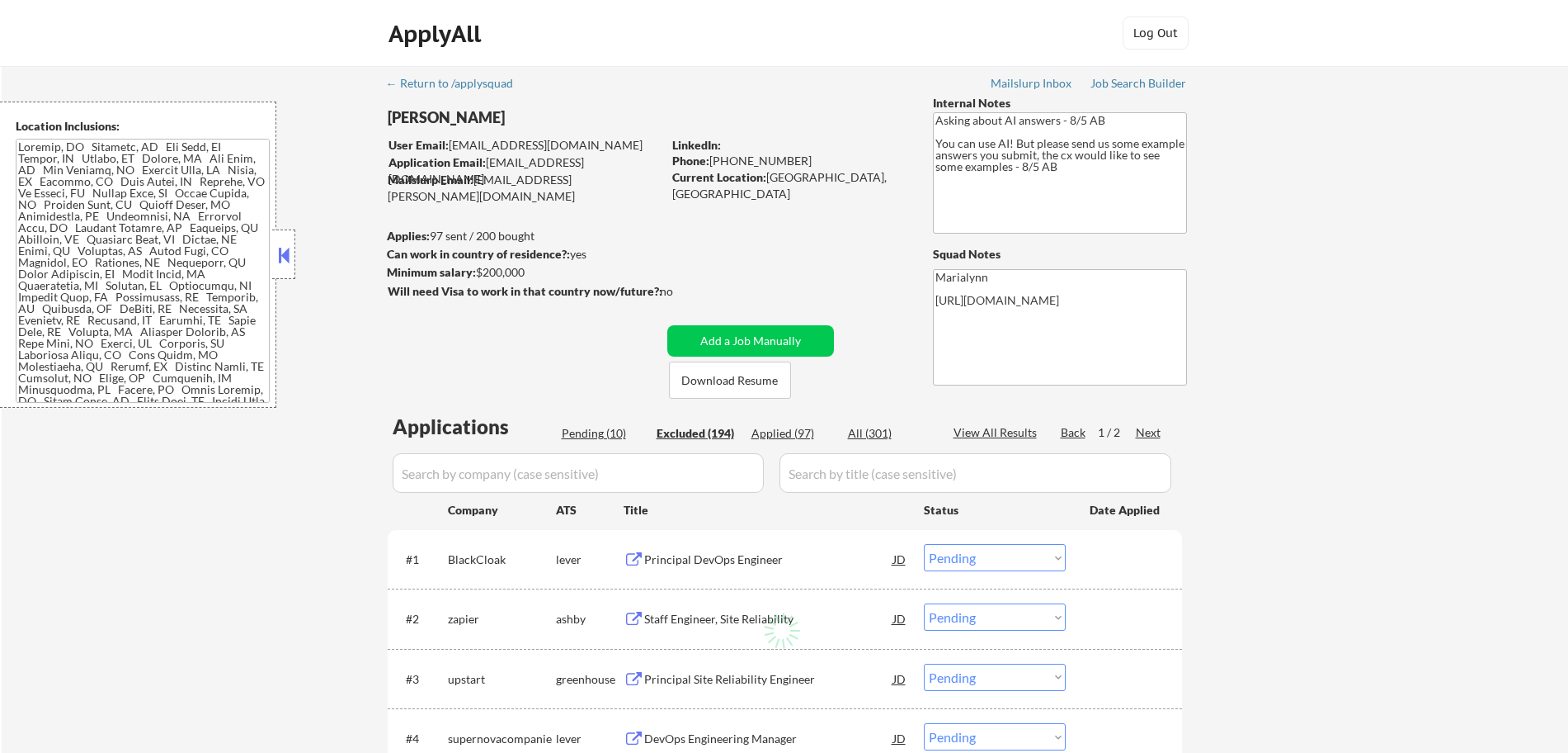
select select ""excluded__bad_match_""
select select ""excluded__location_""
select select ""excluded__expired_""
select select ""excluded__bad_match_""
select select ""excluded""
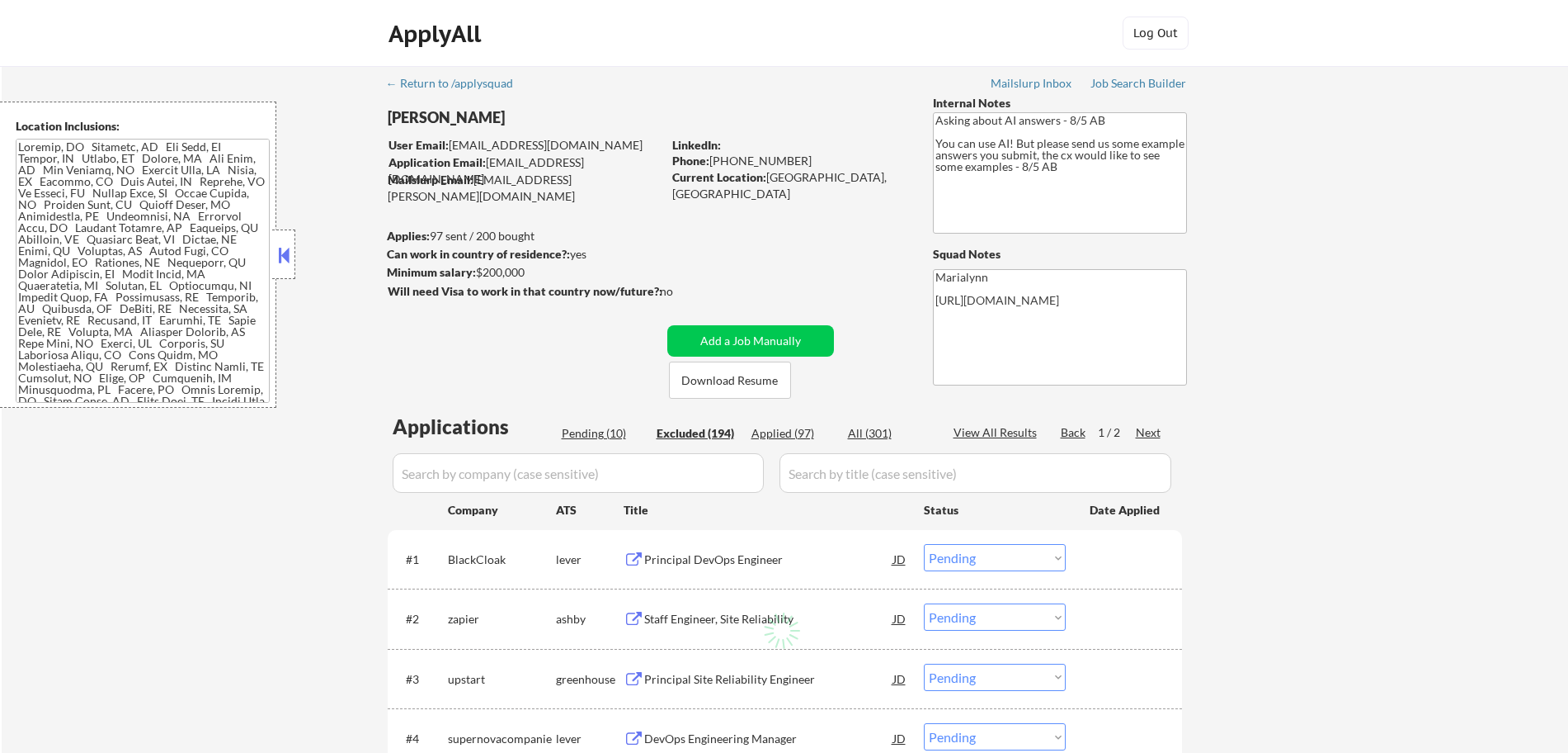
select select ""excluded__salary_""
select select ""excluded__location_""
select select ""excluded__salary_""
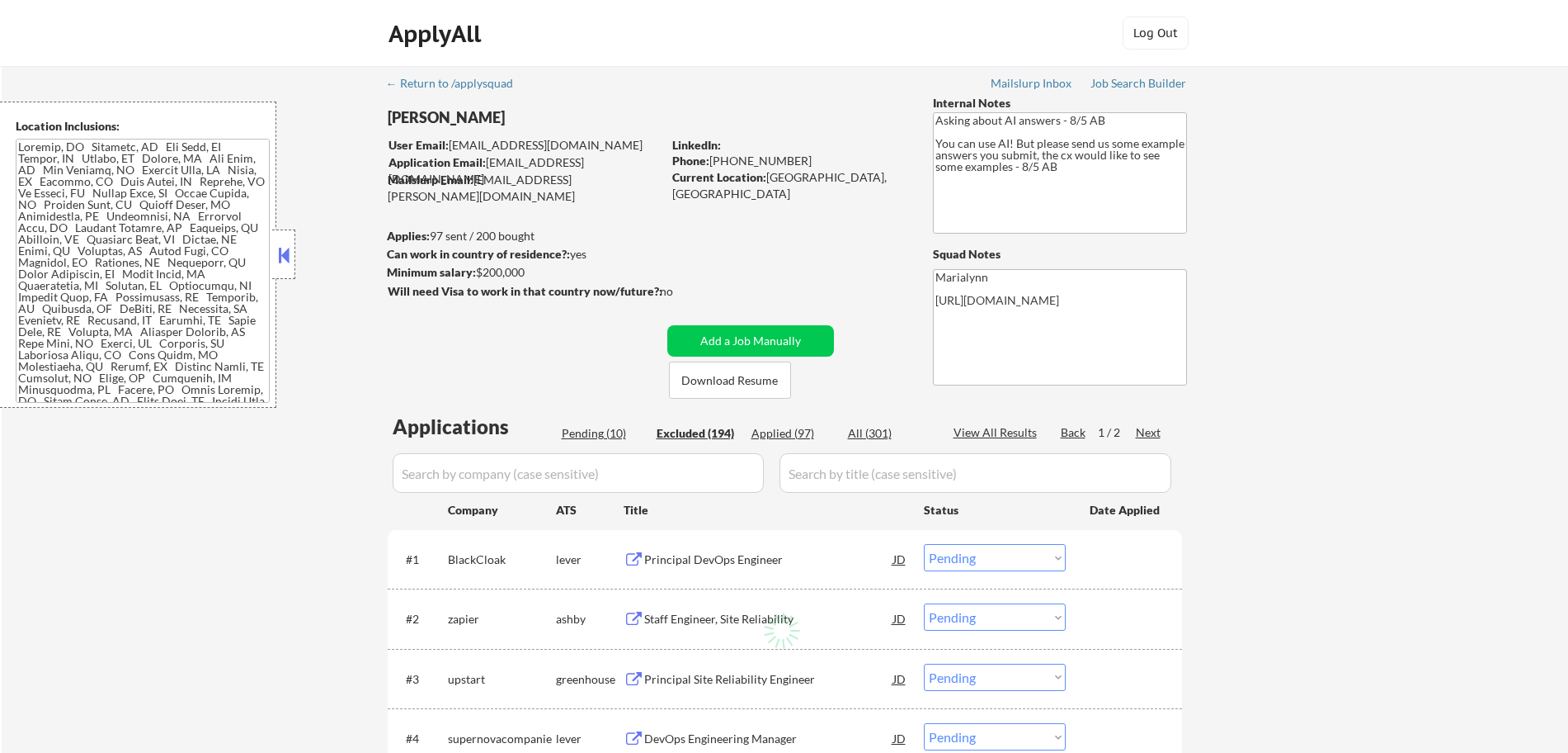
select select ""excluded""
select select ""excluded__salary_""
select select ""excluded__location_""
select select ""excluded__salary_""
select select ""excluded""
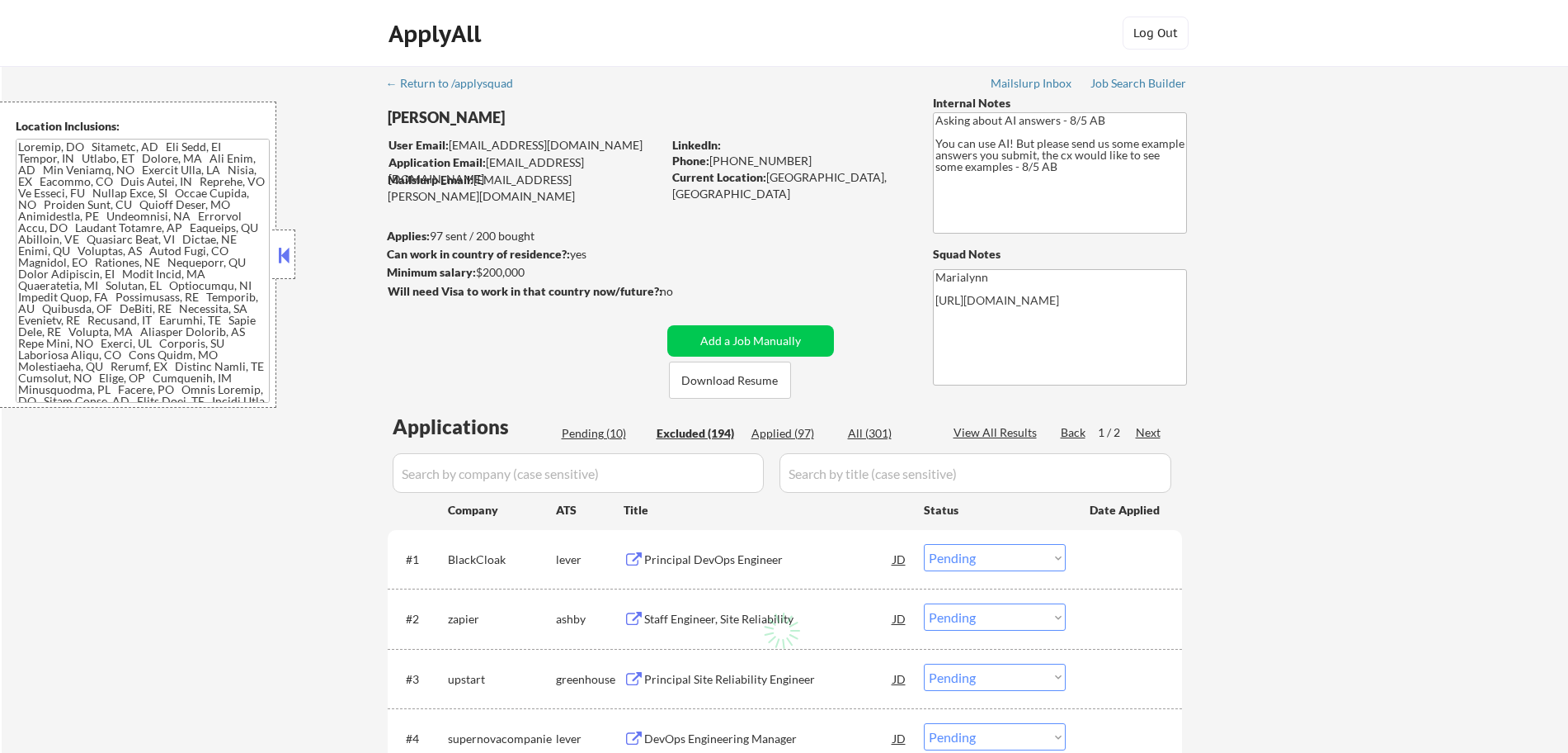
select select ""excluded__salary_""
select select ""excluded__expired_""
select select ""excluded__salary_""
select select ""excluded__expired_""
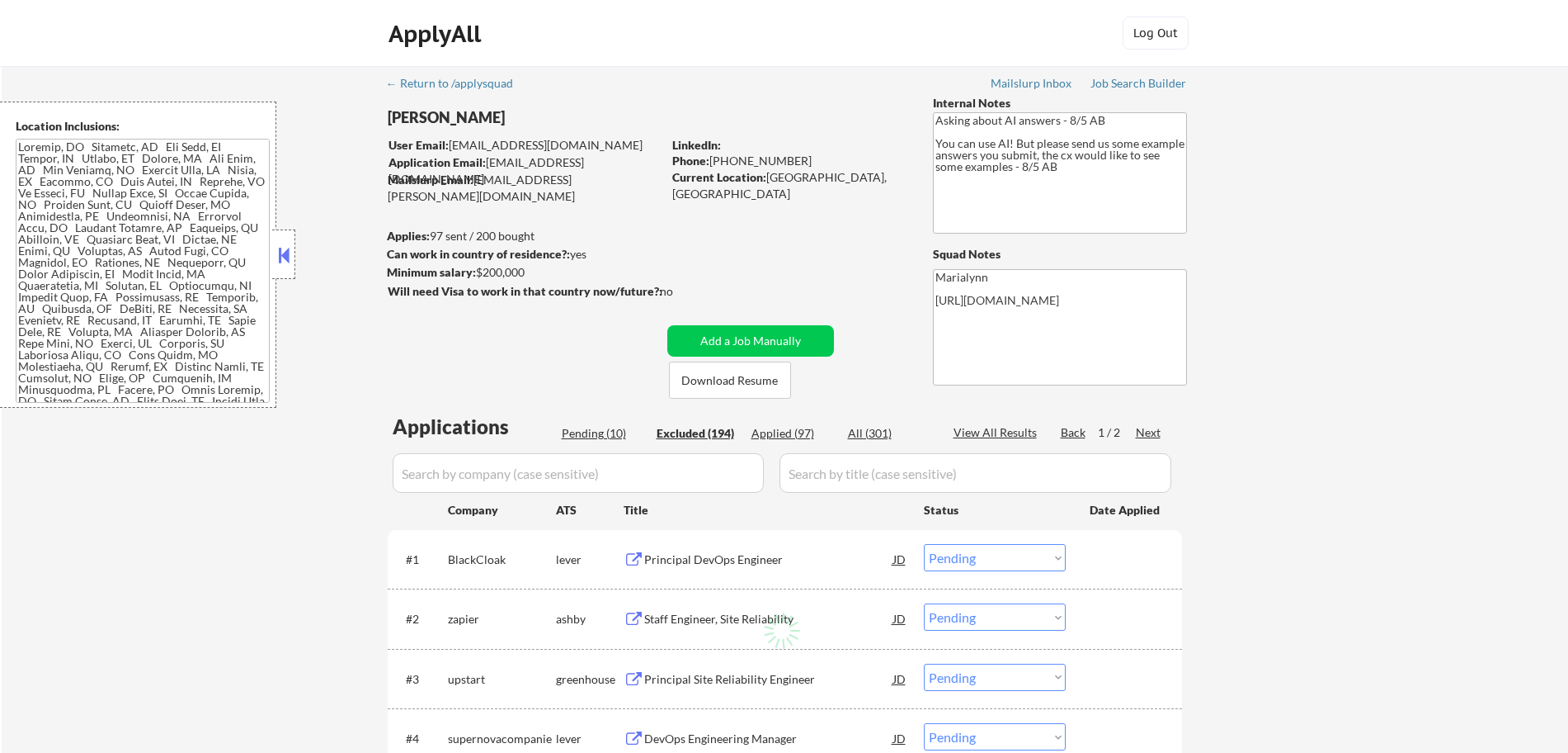
select select ""excluded__location_""
select select ""excluded__salary_""
select select ""excluded__expired_""
select select ""excluded__location_""
select select ""excluded""
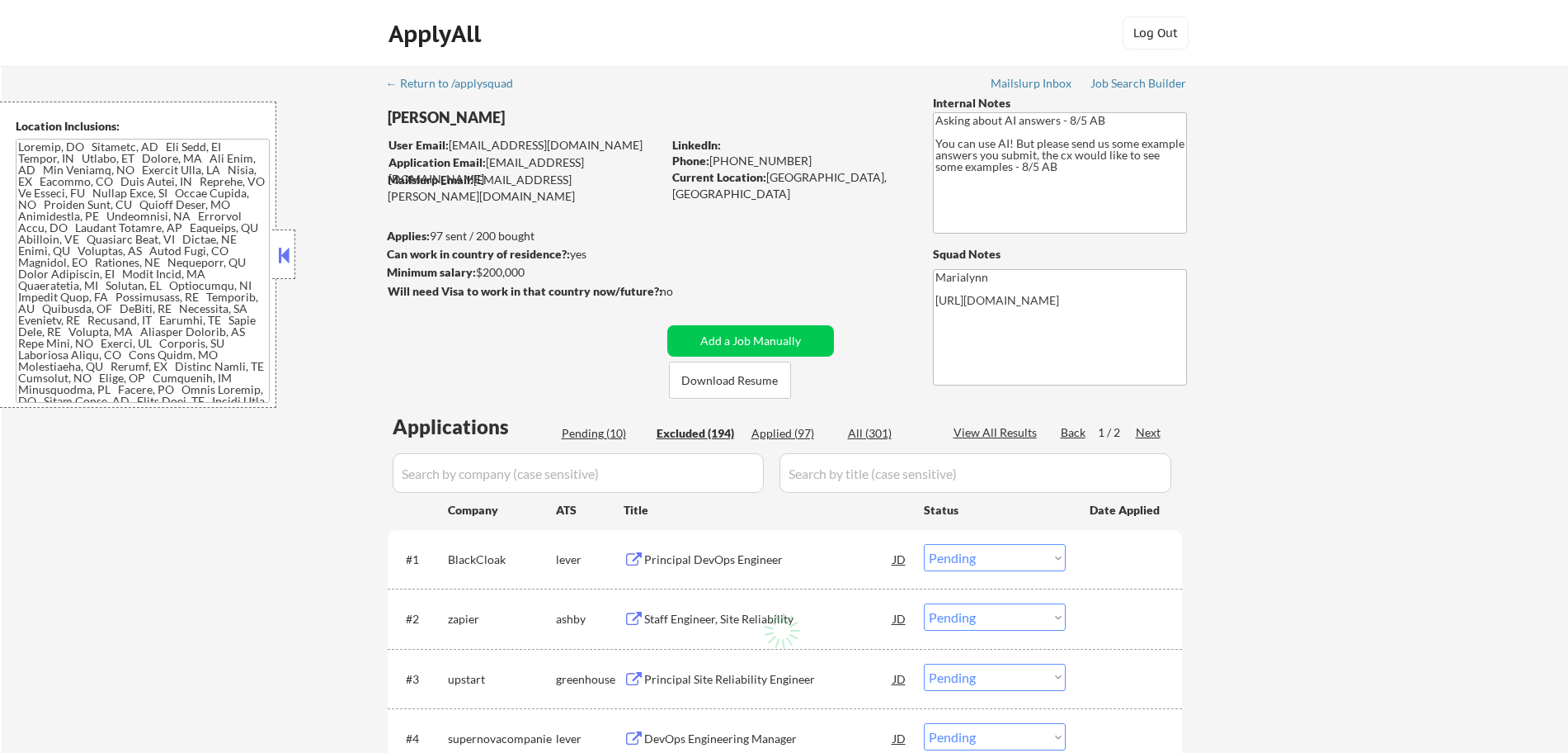
select select ""excluded__salary_""
select select ""excluded__expired_""
select select ""excluded__salary_""
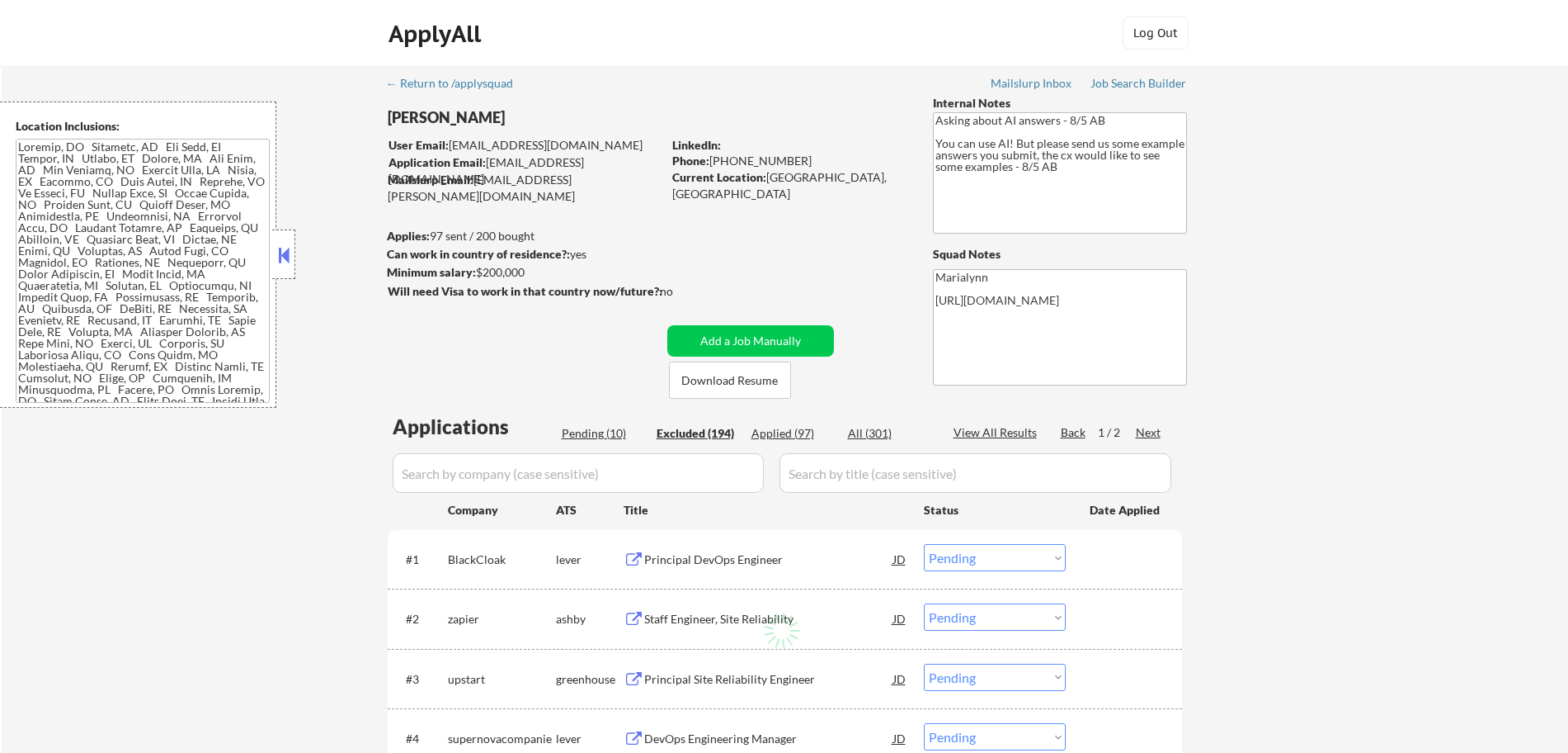
select select ""excluded__expired_""
select select ""excluded__other_""
select select ""excluded__bad_match_""
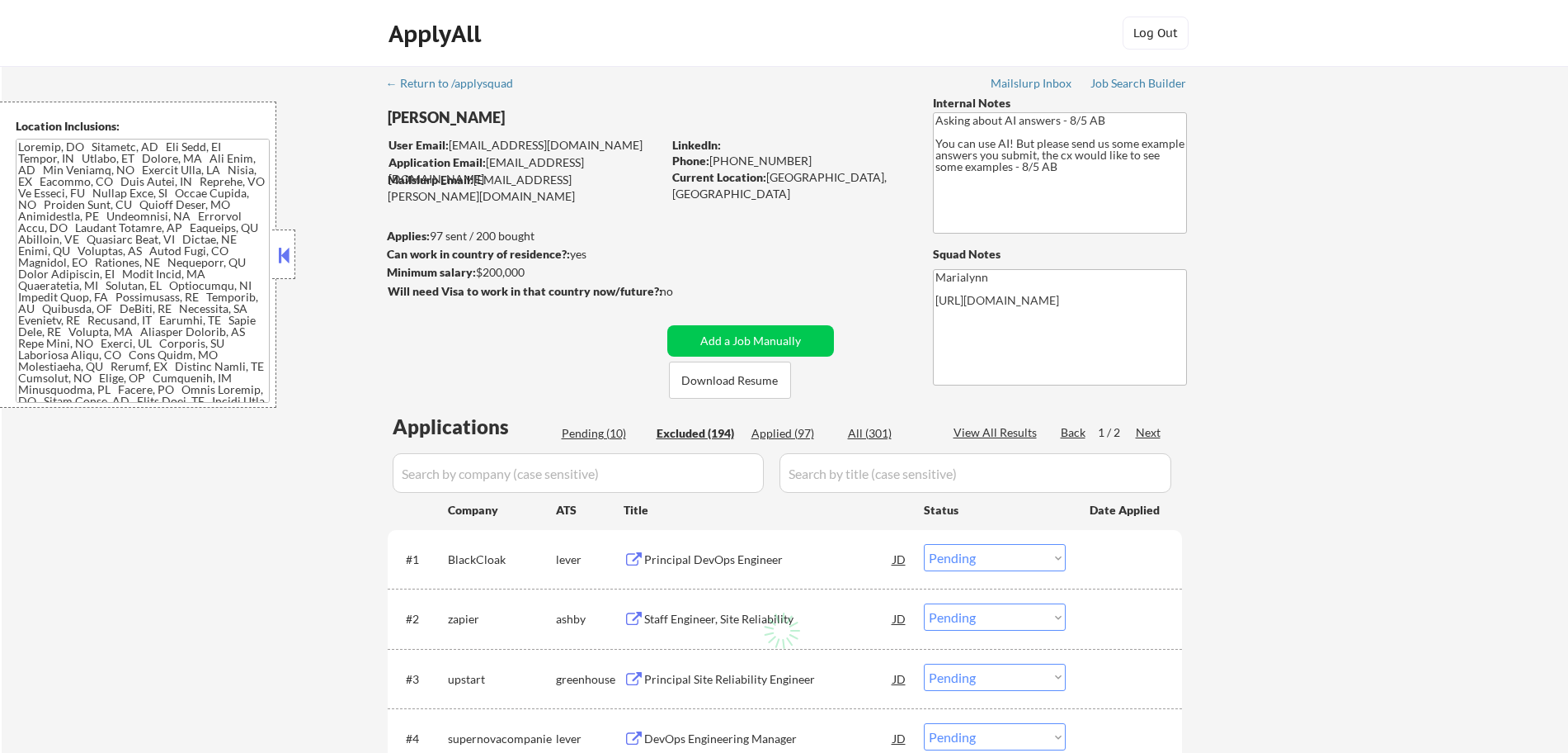
select select ""excluded__bad_match_""
select select ""excluded__expired_""
select select ""excluded__bad_match_""
select select ""excluded__expired_""
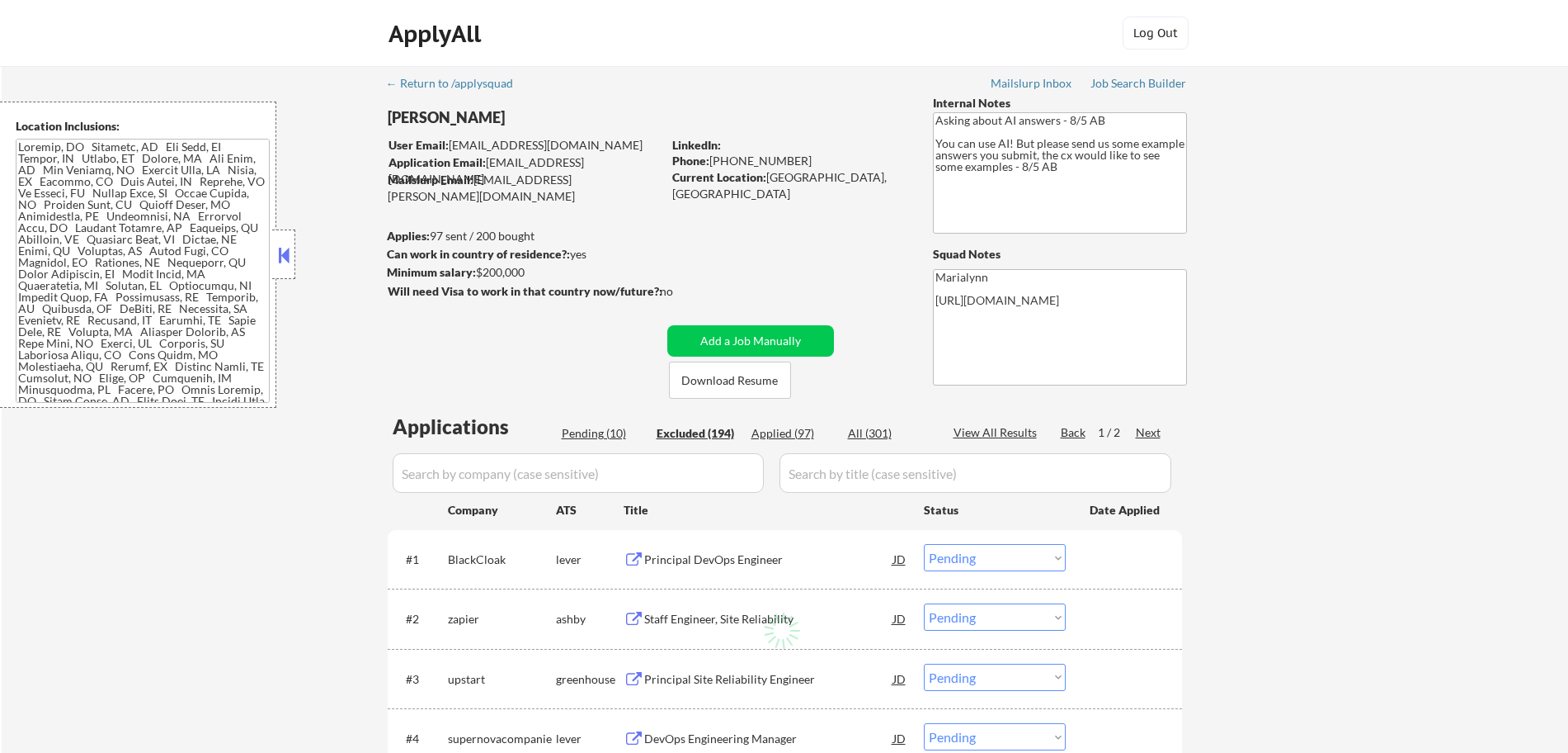
select select ""excluded__location_""
select select ""excluded__expired_""
select select ""excluded__salary_""
select select ""excluded""
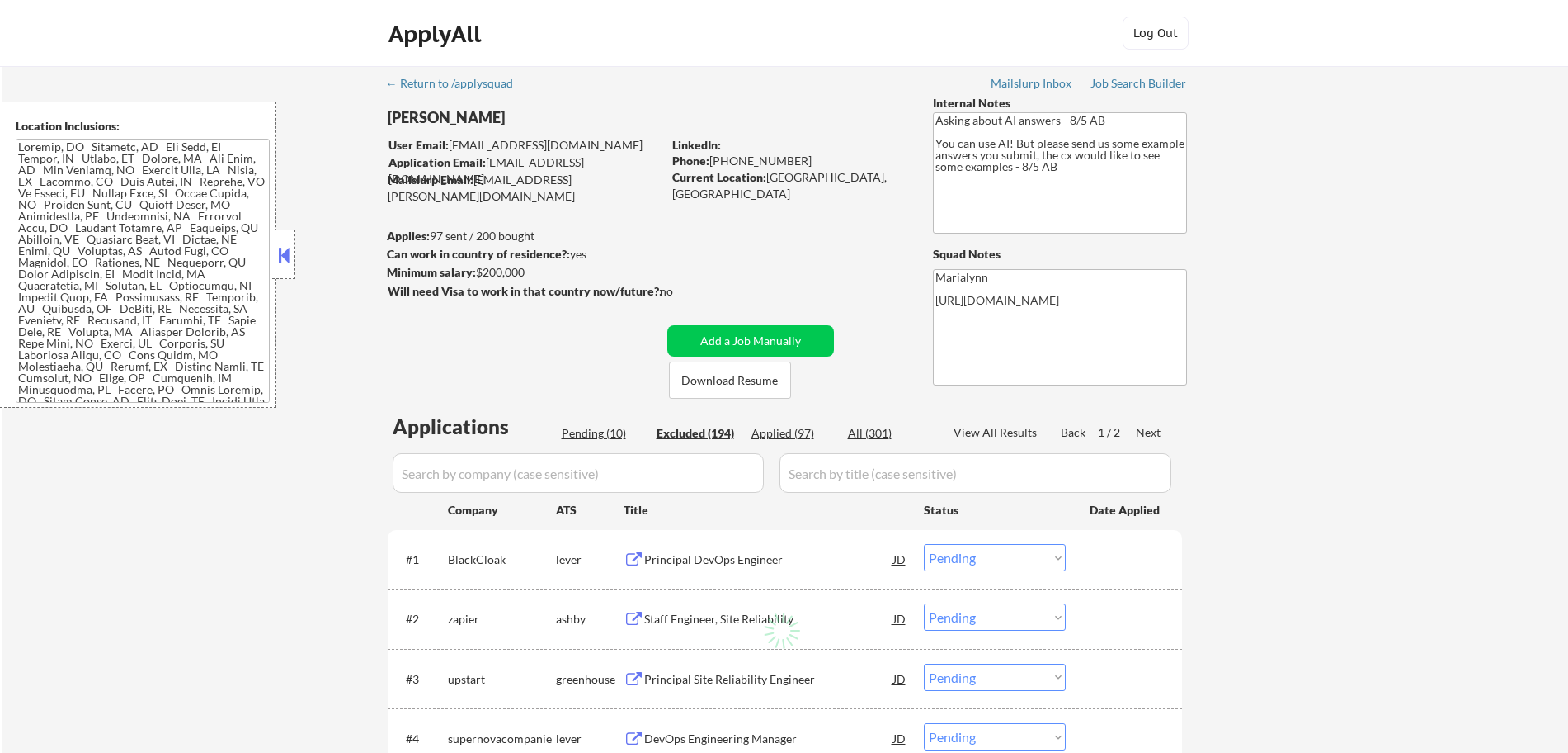
select select ""excluded__location_""
select select ""excluded__salary_""
select select ""excluded__other_""
select select ""excluded__salary_""
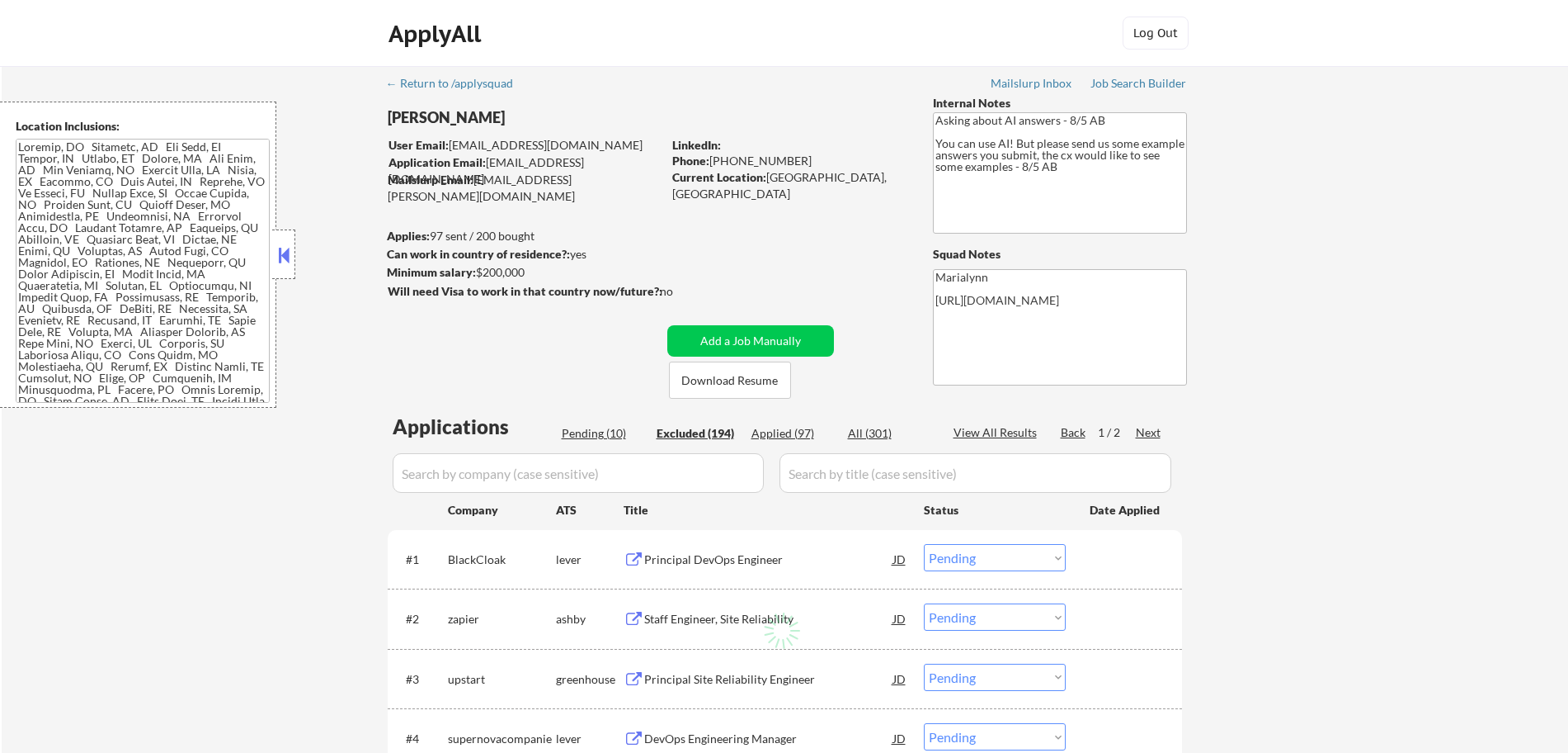
select select ""excluded__location_""
select select ""excluded""
select select ""excluded__location_""
select select ""excluded__expired_""
select select ""excluded__other_""
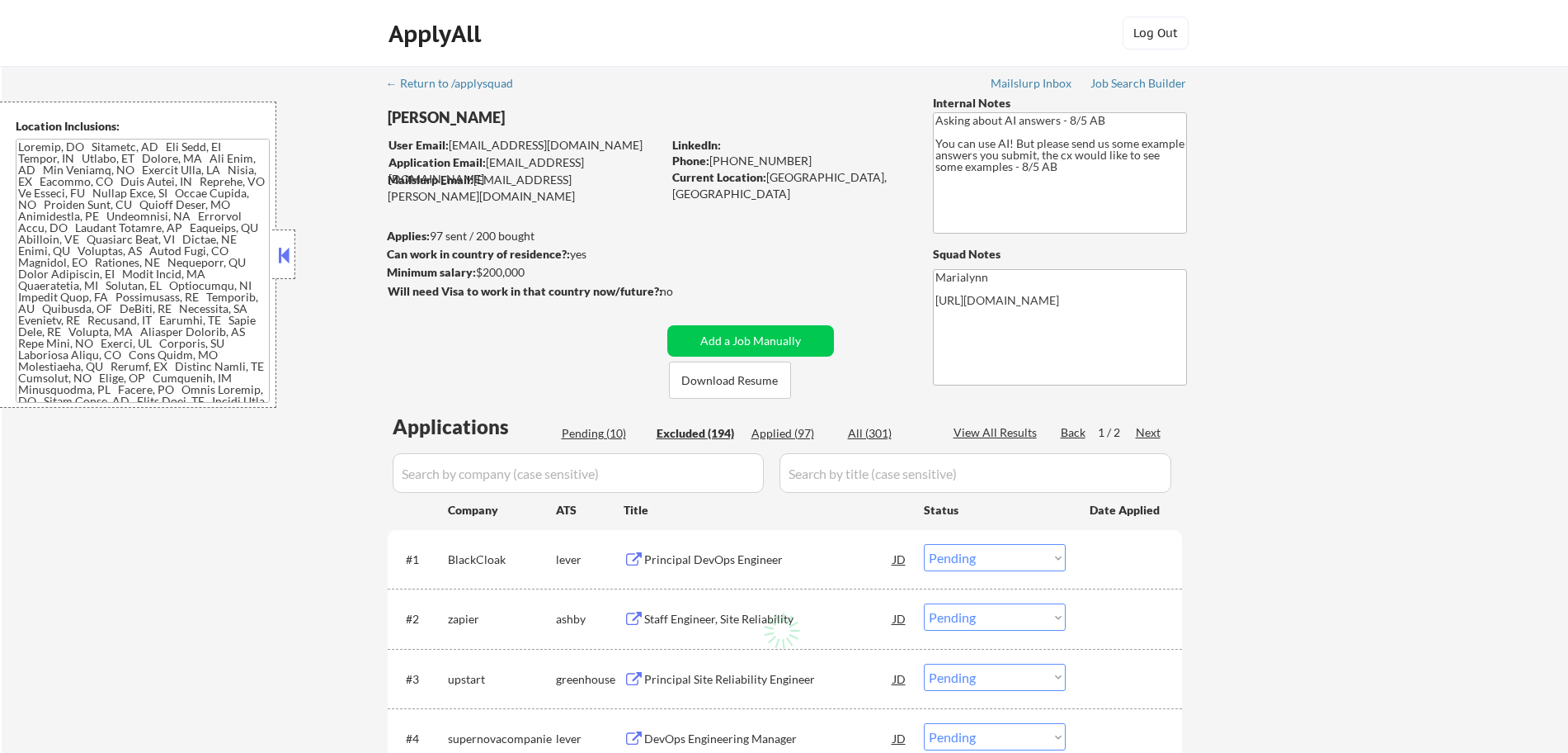
select select ""excluded__expired_""
select select ""excluded""
select select ""excluded__salary_""
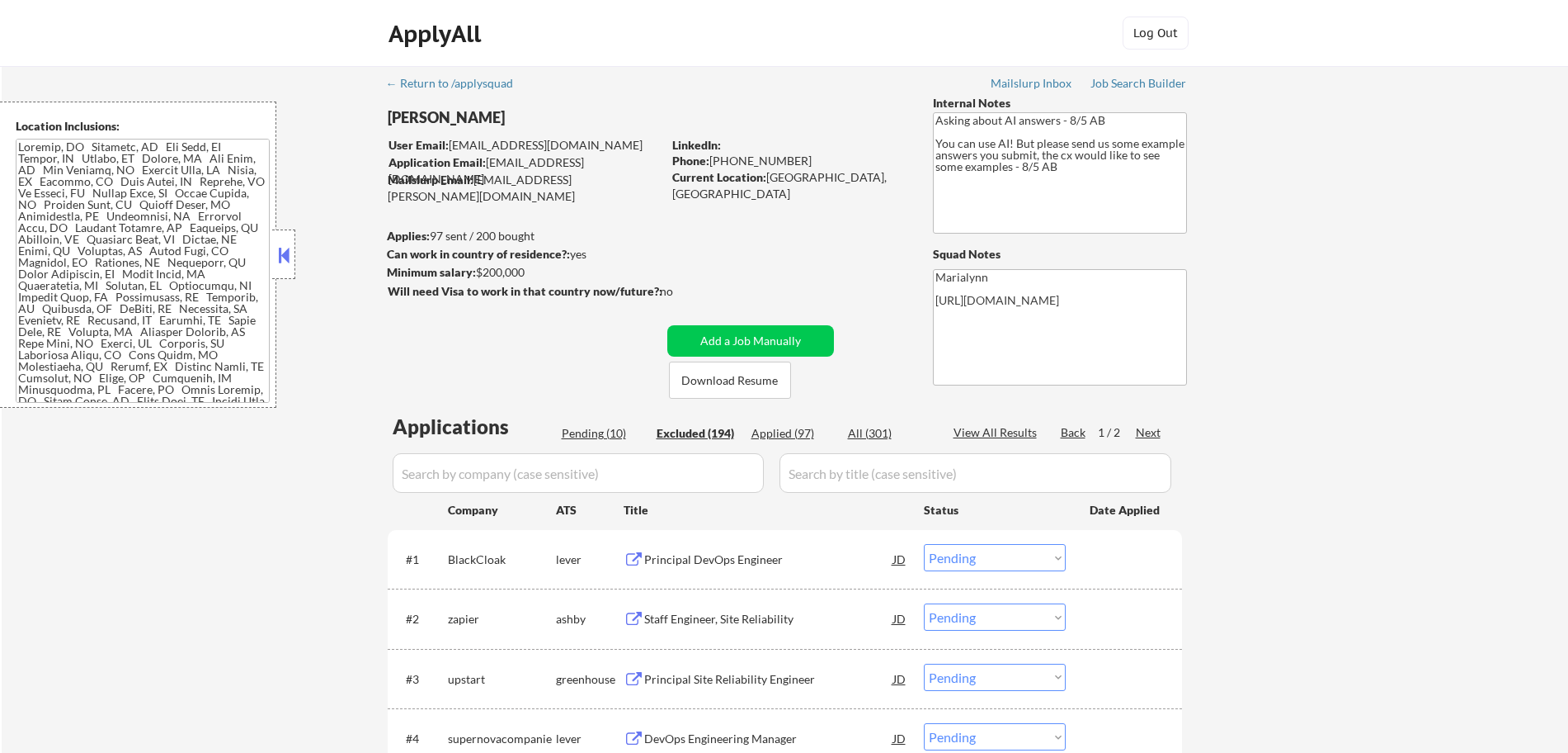
select select ""excluded__expired_""
select select ""excluded""
select select ""excluded__salary_""
select select ""excluded""
select select ""excluded__salary_""
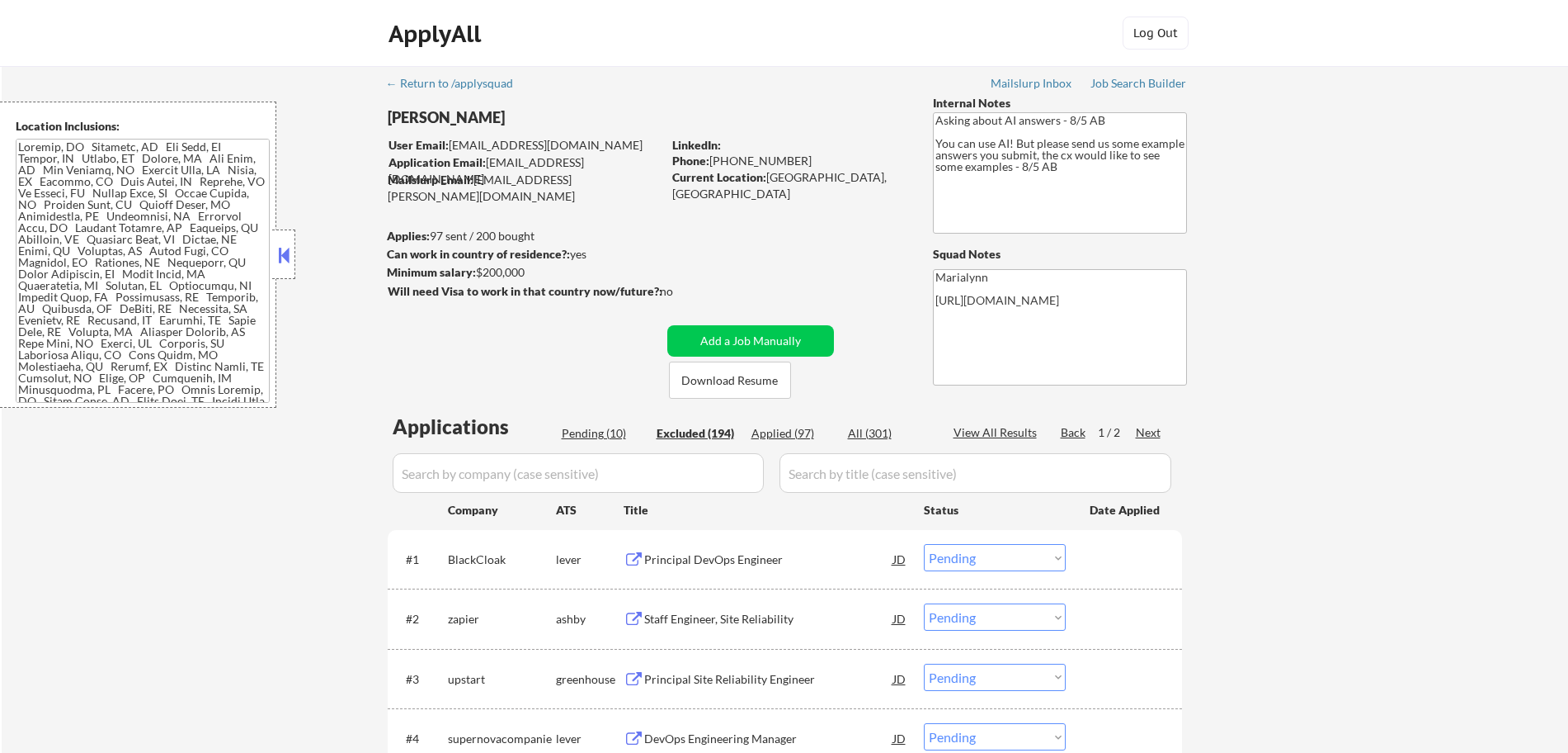
select select ""excluded__expired_""
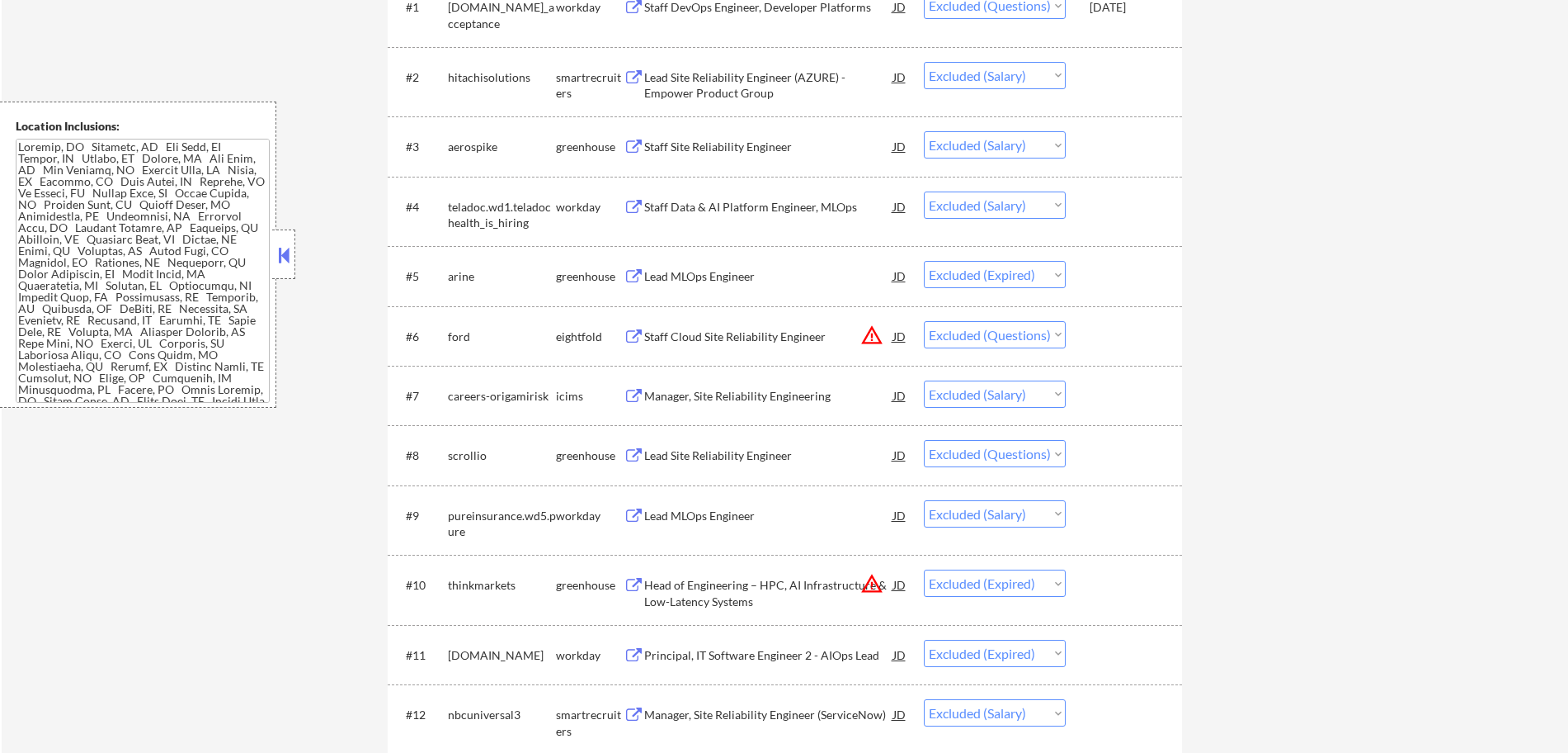
scroll to position [553, 0]
